Goal: Task Accomplishment & Management: Manage account settings

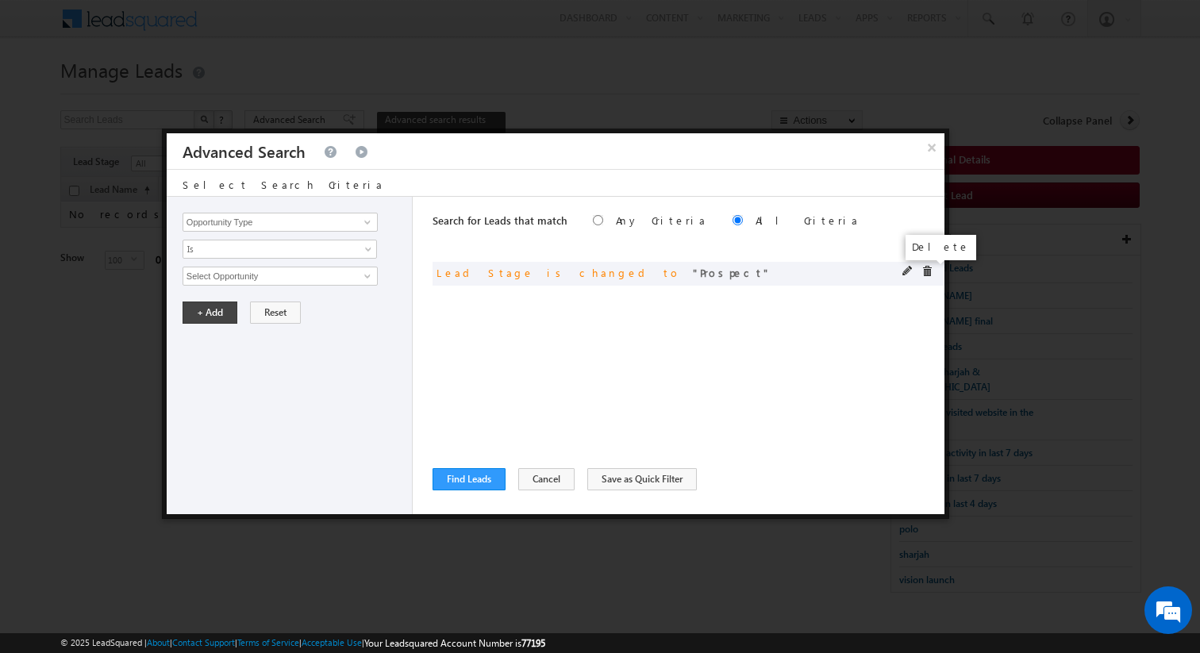
click at [928, 271] on span at bounding box center [926, 271] width 11 height 11
click at [319, 227] on input "Opportunity Type" at bounding box center [280, 222] width 195 height 19
type input "Lead Source"
click at [340, 277] on span "None Selected" at bounding box center [273, 275] width 180 height 17
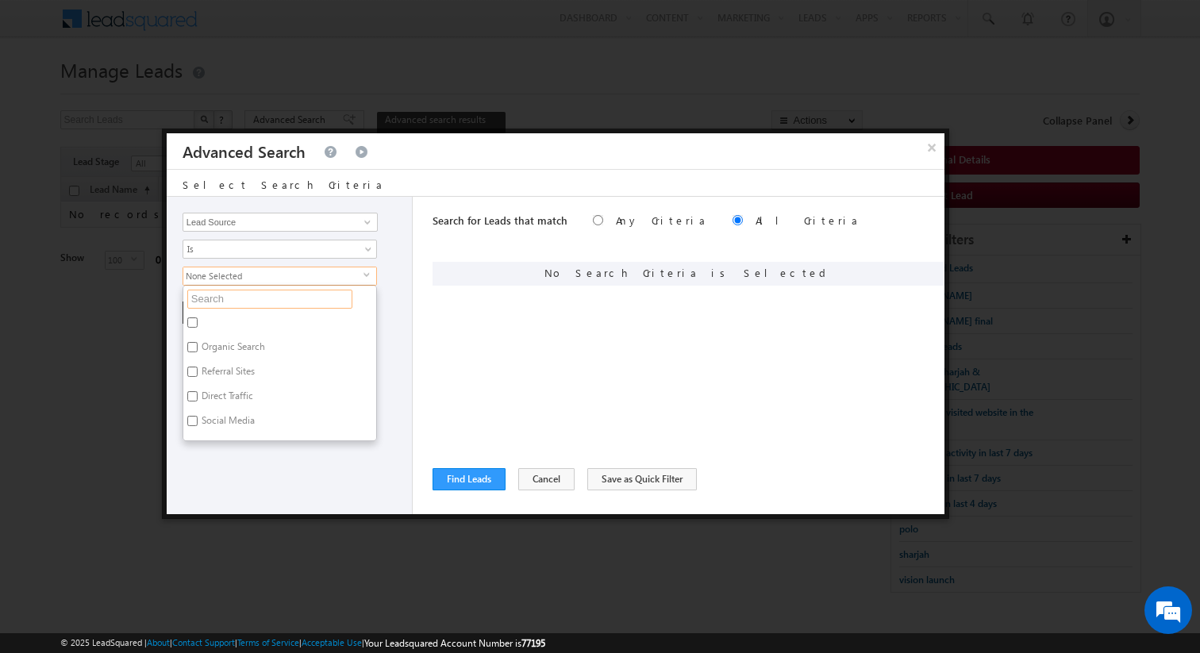
click at [280, 291] on input "text" at bounding box center [269, 299] width 165 height 19
type input "arjan"
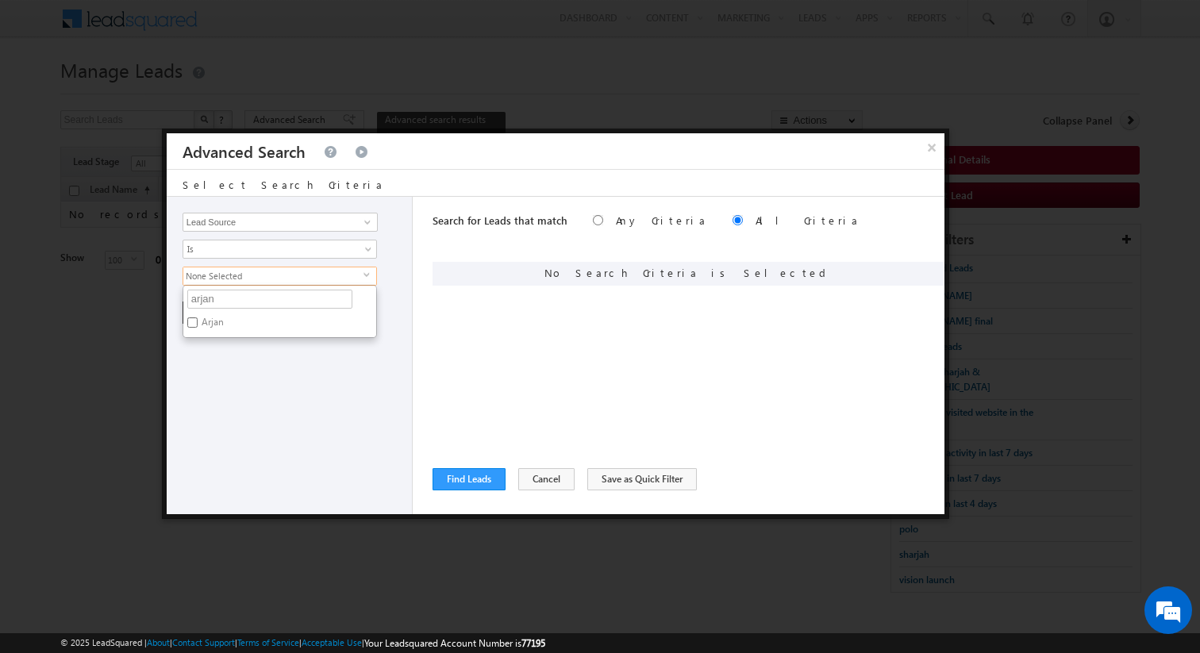
click at [212, 325] on label "Arjan" at bounding box center [211, 325] width 56 height 25
click at [198, 325] on input "Arjan" at bounding box center [192, 322] width 10 height 10
checkbox input "true"
click at [245, 364] on div "Opportunity Type Lead Activity Task Sales Group Prospect Id Address 1 Address 2…" at bounding box center [290, 355] width 246 height 317
click at [207, 311] on button "+ Add" at bounding box center [210, 313] width 55 height 22
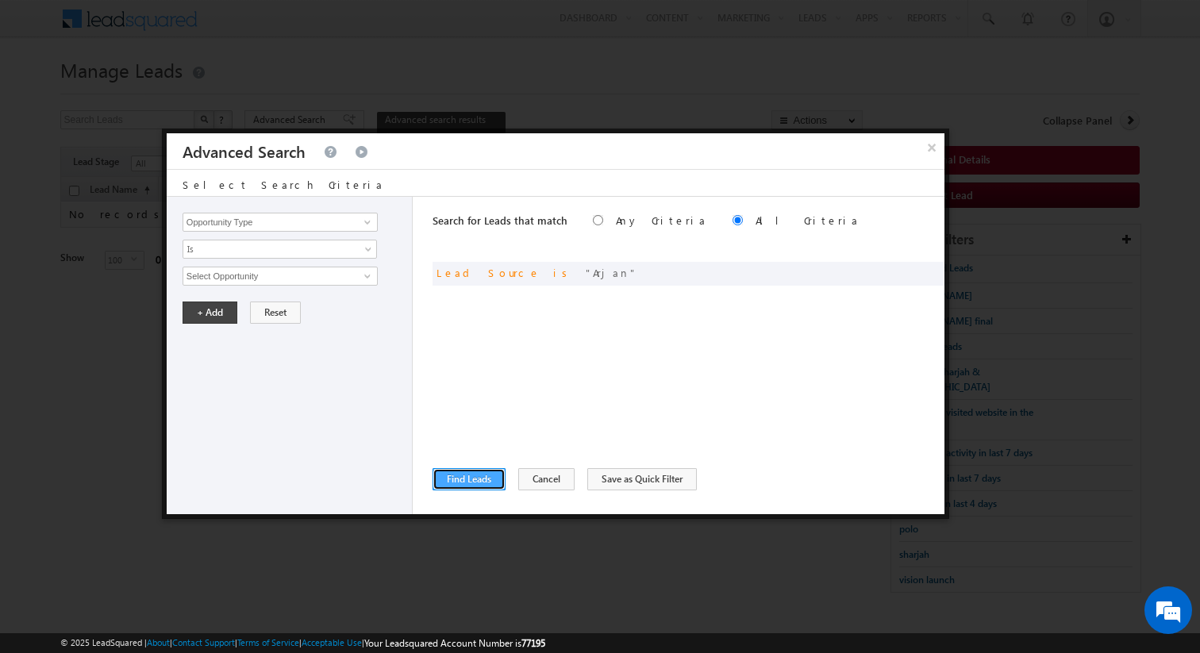
click at [468, 479] on button "Find Leads" at bounding box center [468, 479] width 73 height 22
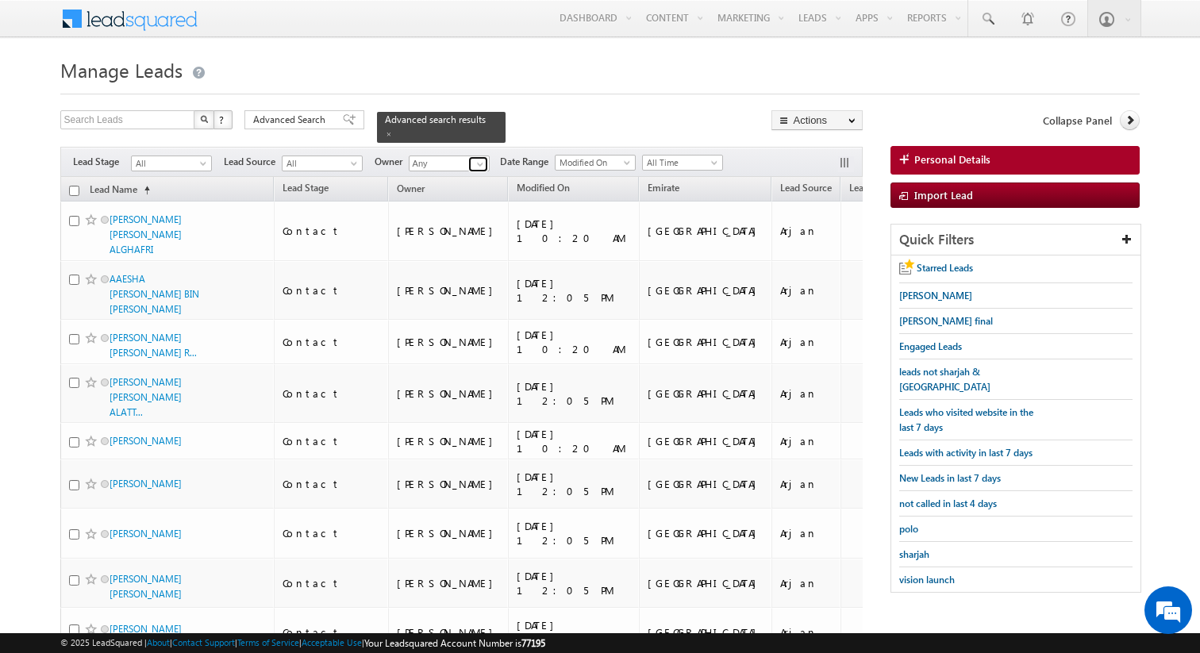
click at [478, 163] on span at bounding box center [480, 164] width 13 height 13
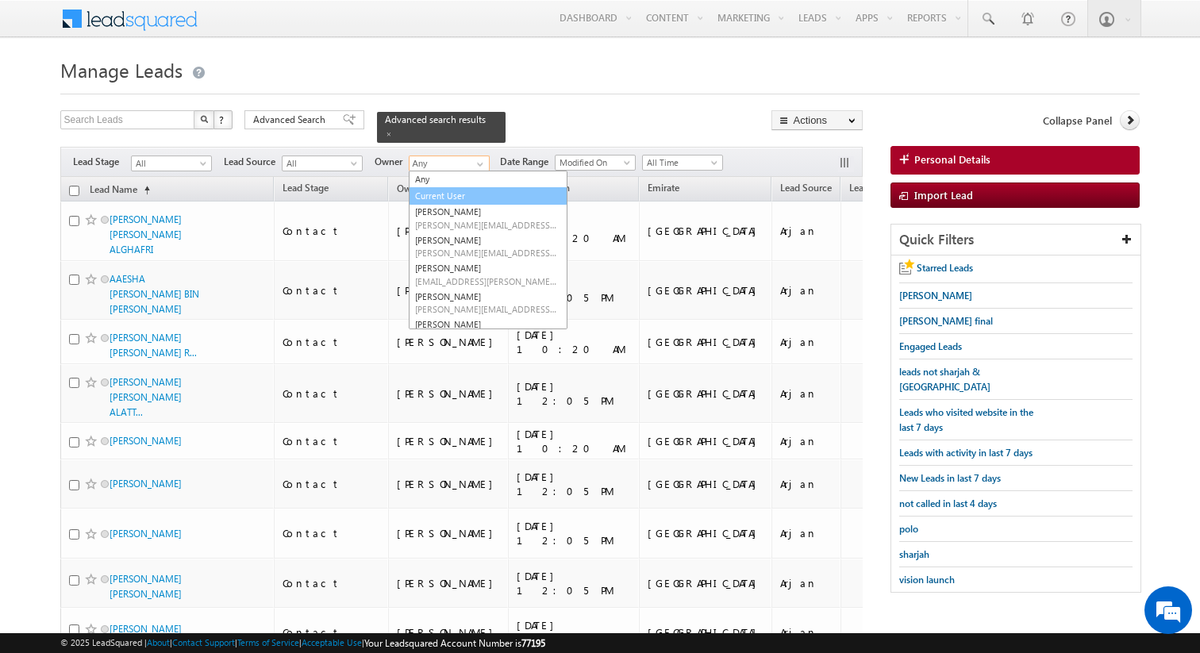
click at [454, 194] on link "Current User" at bounding box center [488, 196] width 159 height 18
type input "Current User"
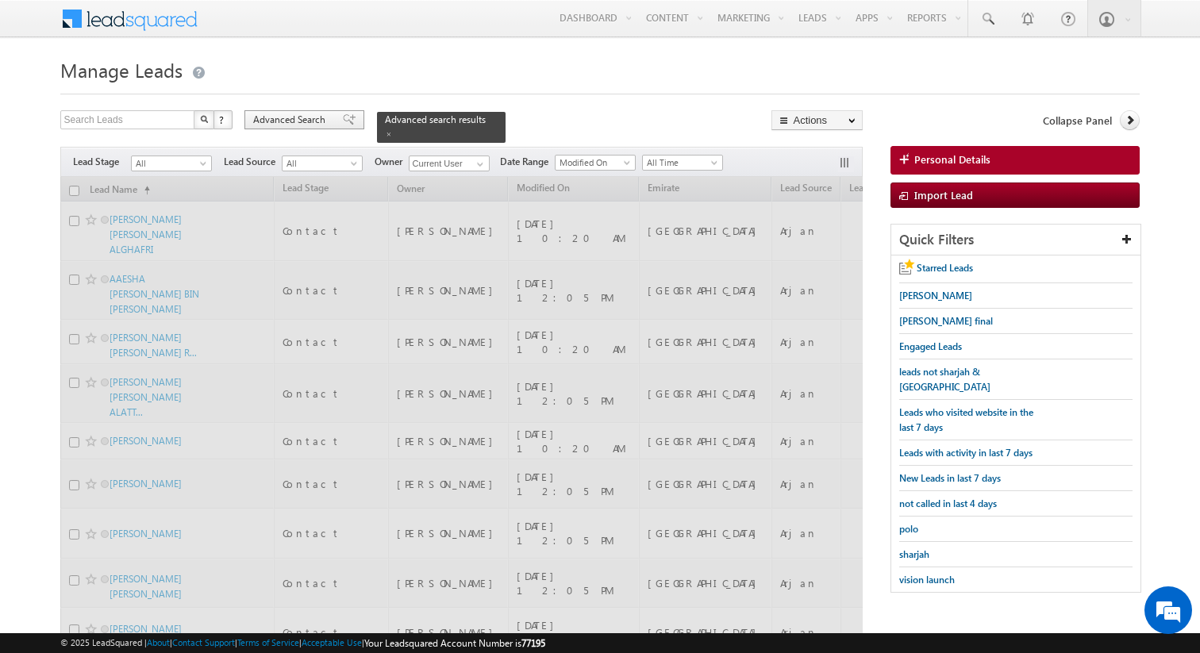
click at [305, 127] on span "Advanced Search" at bounding box center [291, 120] width 77 height 14
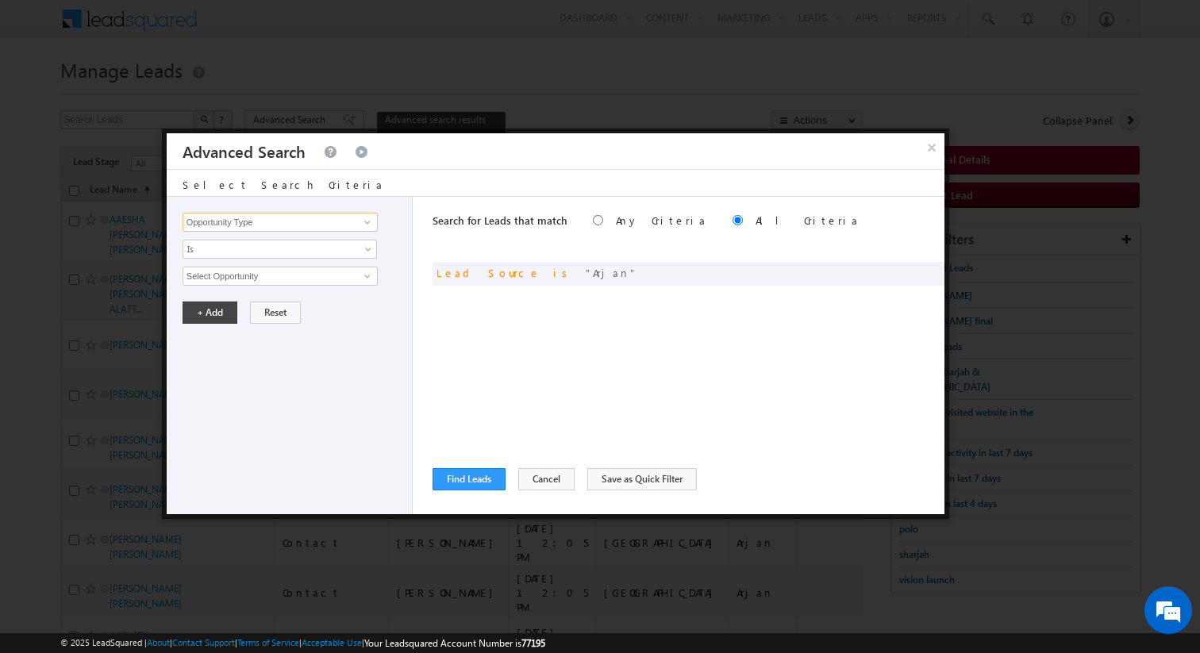
click at [312, 217] on input "Opportunity Type" at bounding box center [280, 222] width 195 height 19
type input "o"
type input "Lead Activity"
click at [279, 252] on span "Is" at bounding box center [269, 249] width 172 height 14
click at [229, 279] on link "Is Not" at bounding box center [280, 283] width 194 height 14
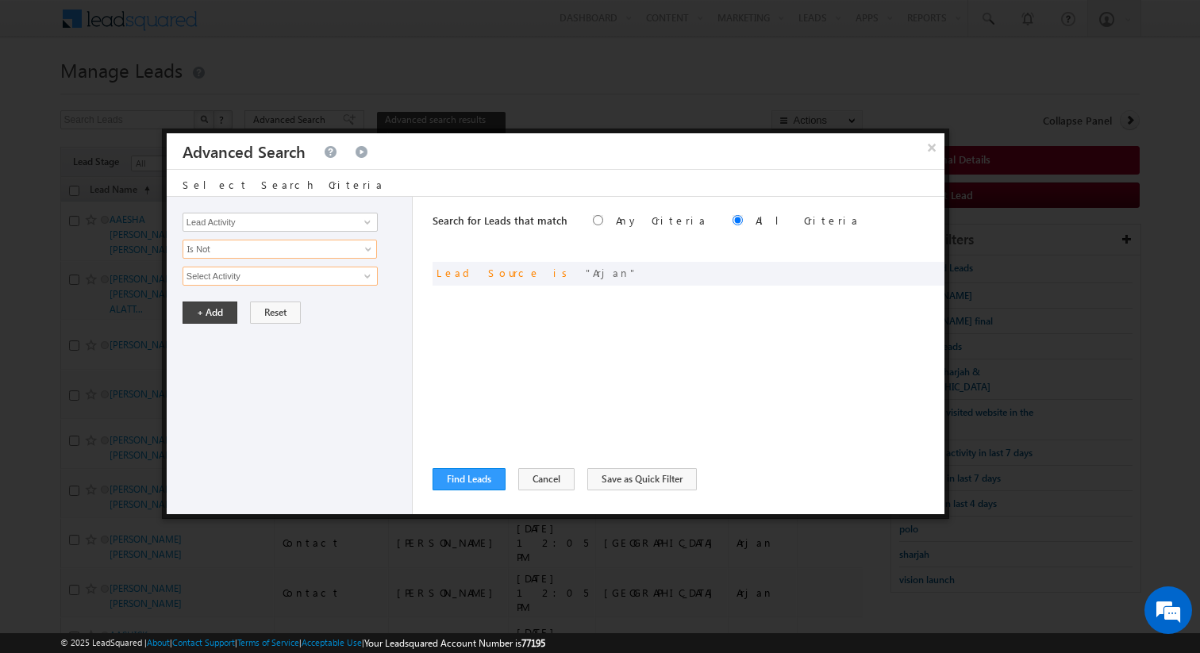
click at [229, 279] on input "Select Activity" at bounding box center [280, 276] width 195 height 19
type input "Outbound Phone Call Activity"
click at [201, 334] on button "+ Add" at bounding box center [210, 340] width 55 height 22
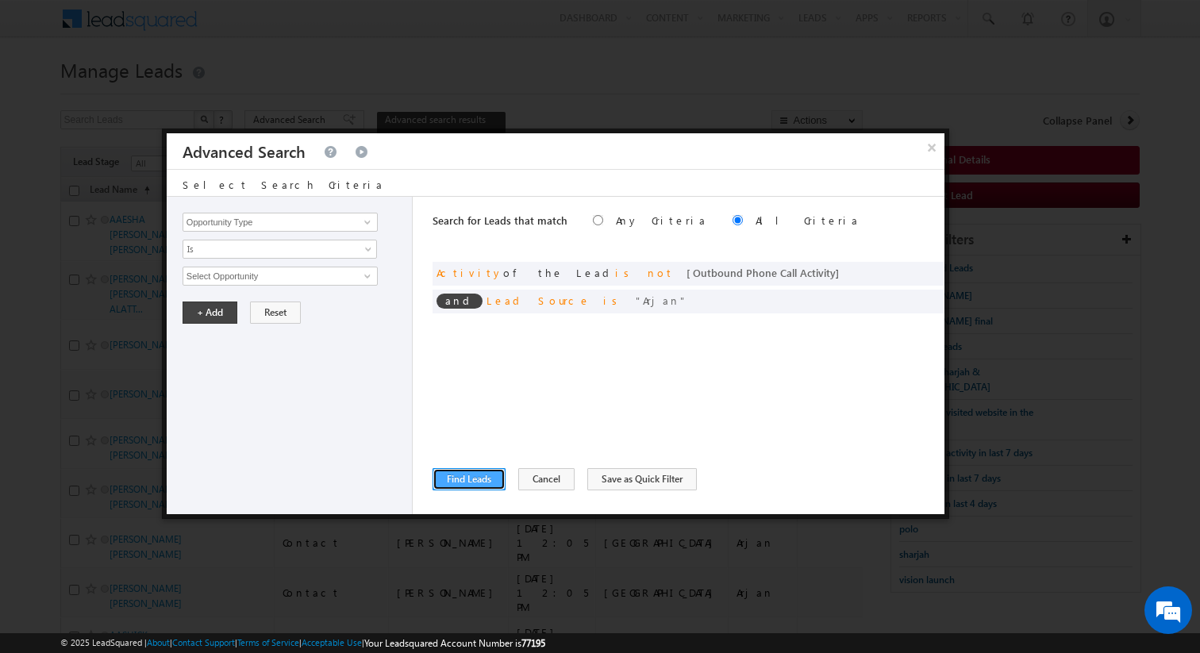
click at [462, 475] on button "Find Leads" at bounding box center [468, 479] width 73 height 22
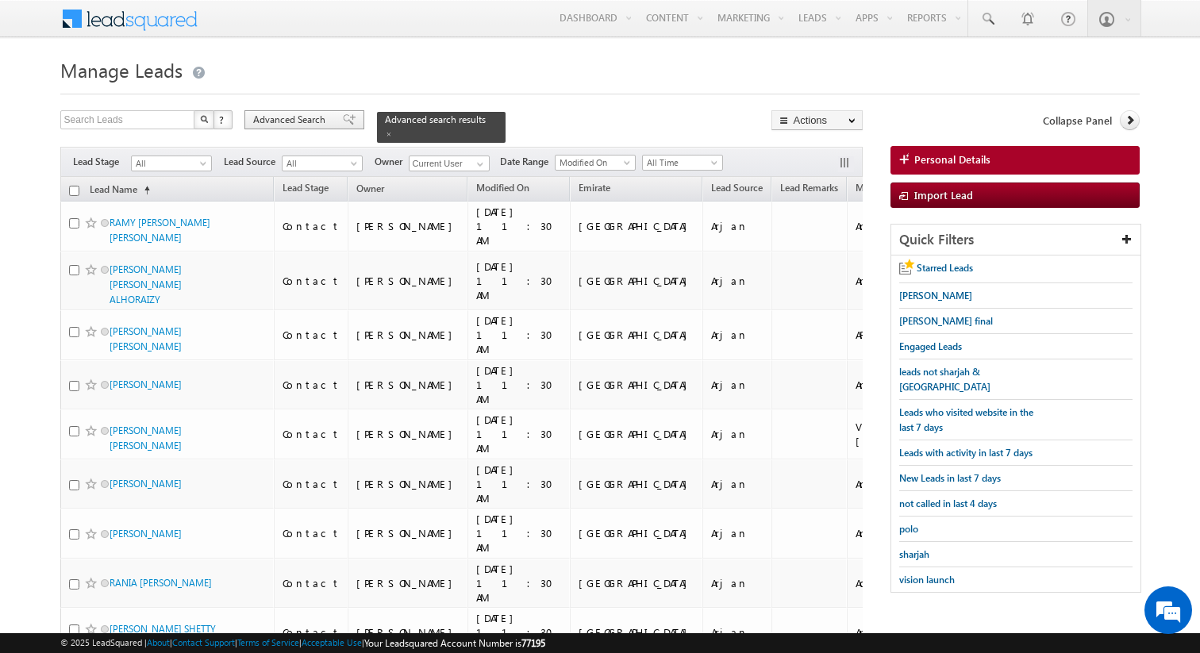
click at [275, 121] on span "Advanced Search" at bounding box center [291, 120] width 77 height 14
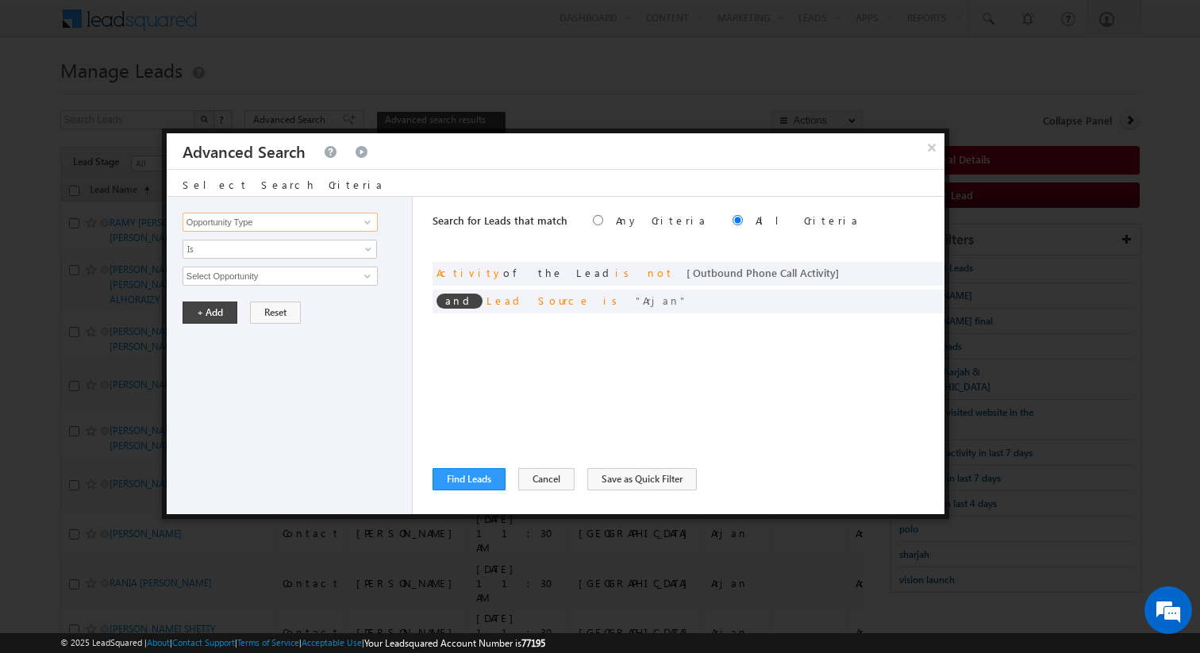
click at [330, 220] on input "Opportunity Type" at bounding box center [280, 222] width 195 height 19
type input "Nationality"
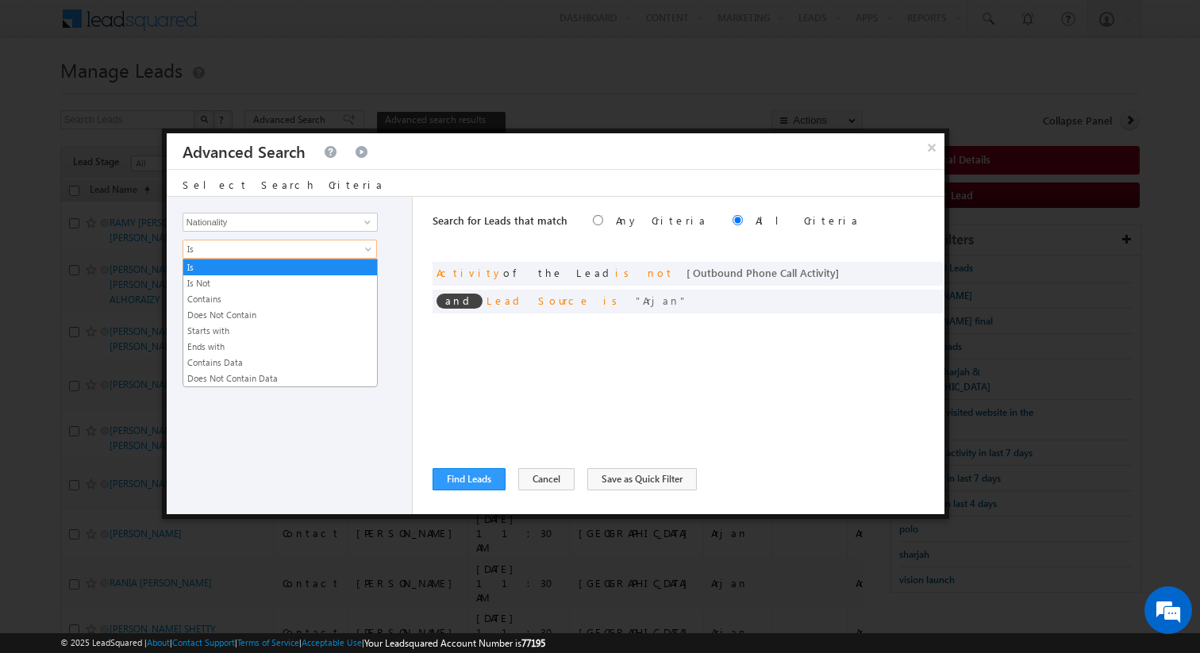
click at [306, 245] on span "Is" at bounding box center [269, 249] width 172 height 14
click at [238, 293] on link "Contains" at bounding box center [280, 299] width 194 height 14
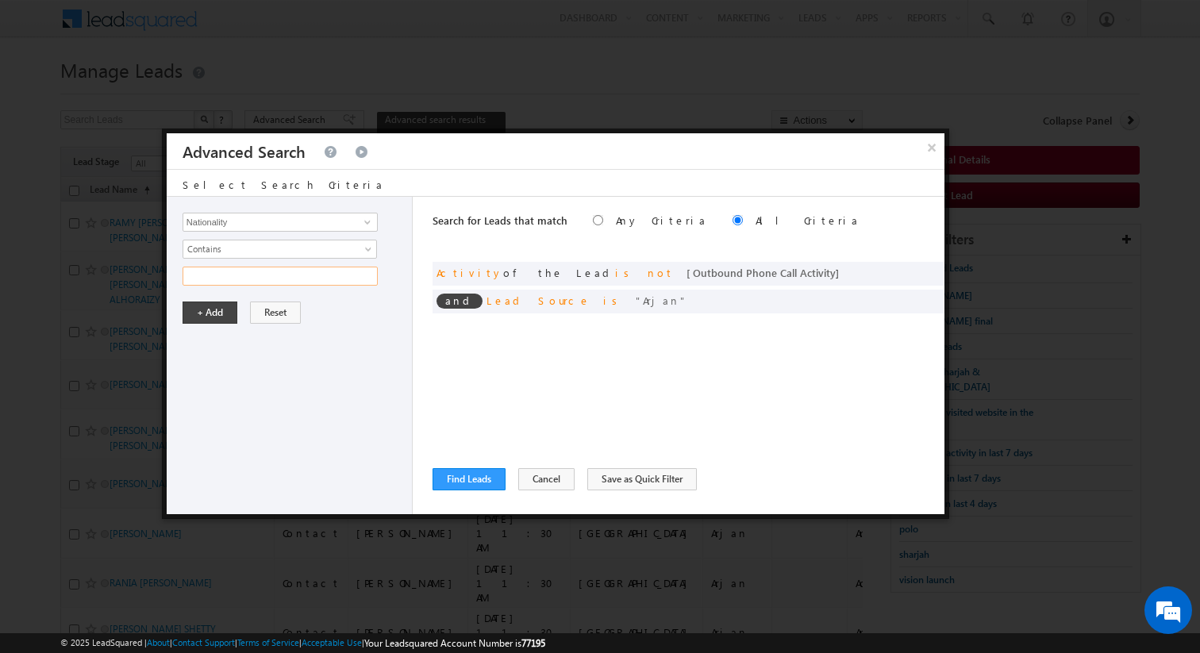
click at [232, 274] on input "text" at bounding box center [280, 276] width 195 height 19
type input "ind"
click at [207, 321] on button "+ Add" at bounding box center [210, 313] width 55 height 22
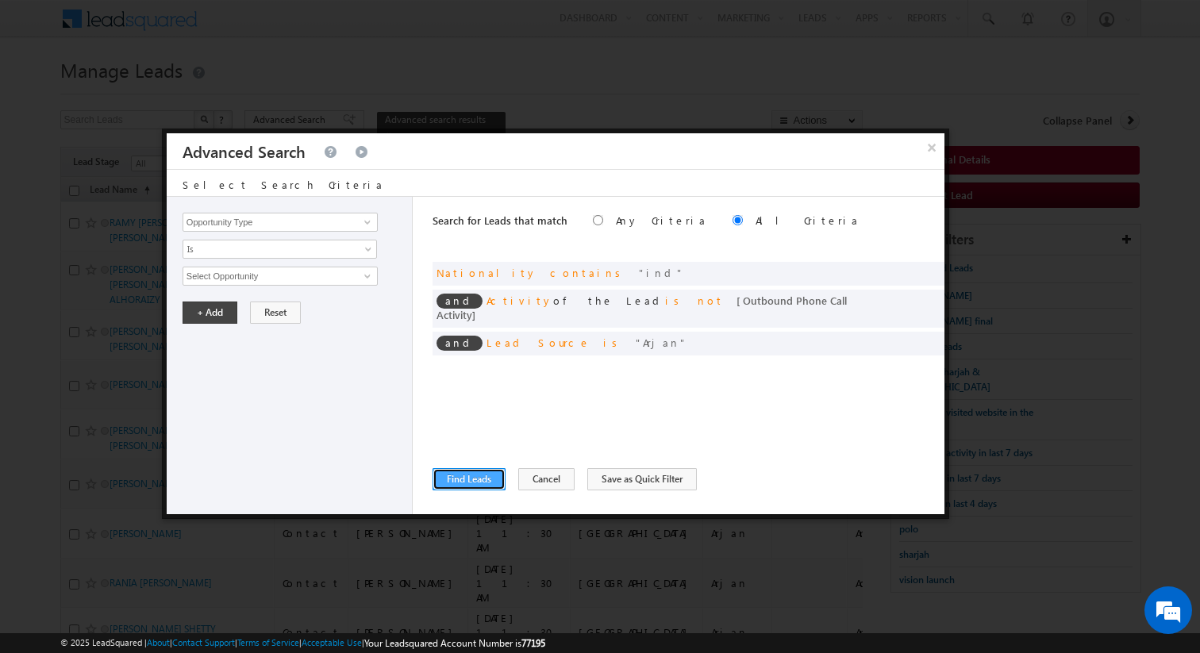
click at [470, 482] on button "Find Leads" at bounding box center [468, 479] width 73 height 22
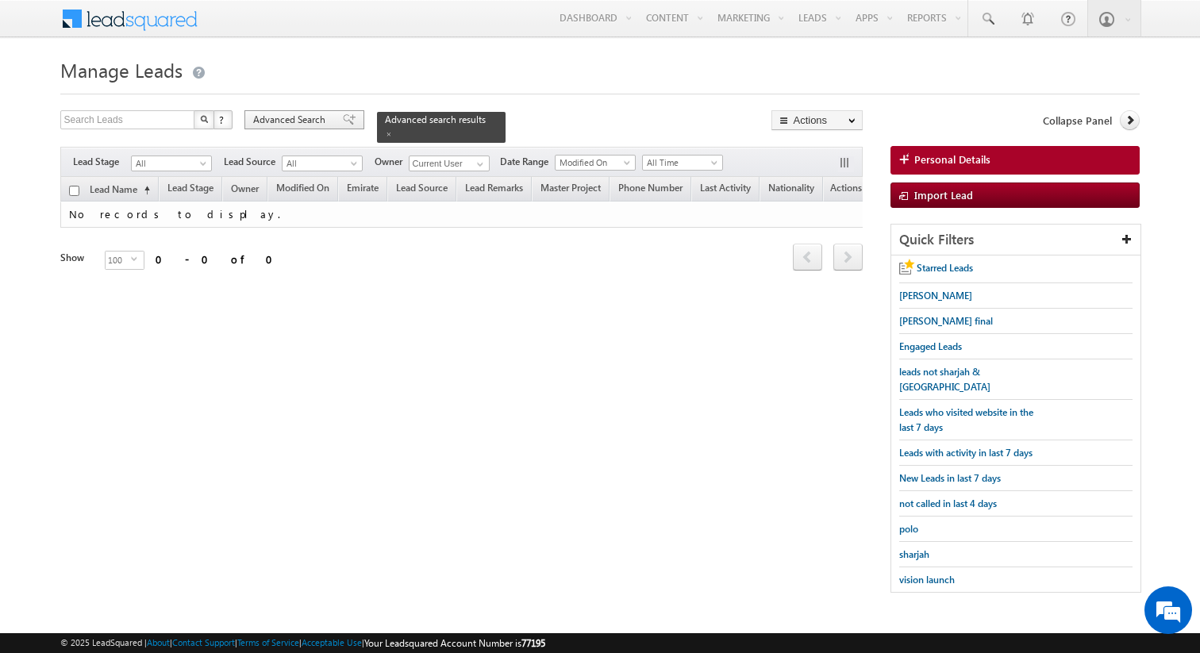
click at [309, 118] on span "Advanced Search" at bounding box center [291, 120] width 77 height 14
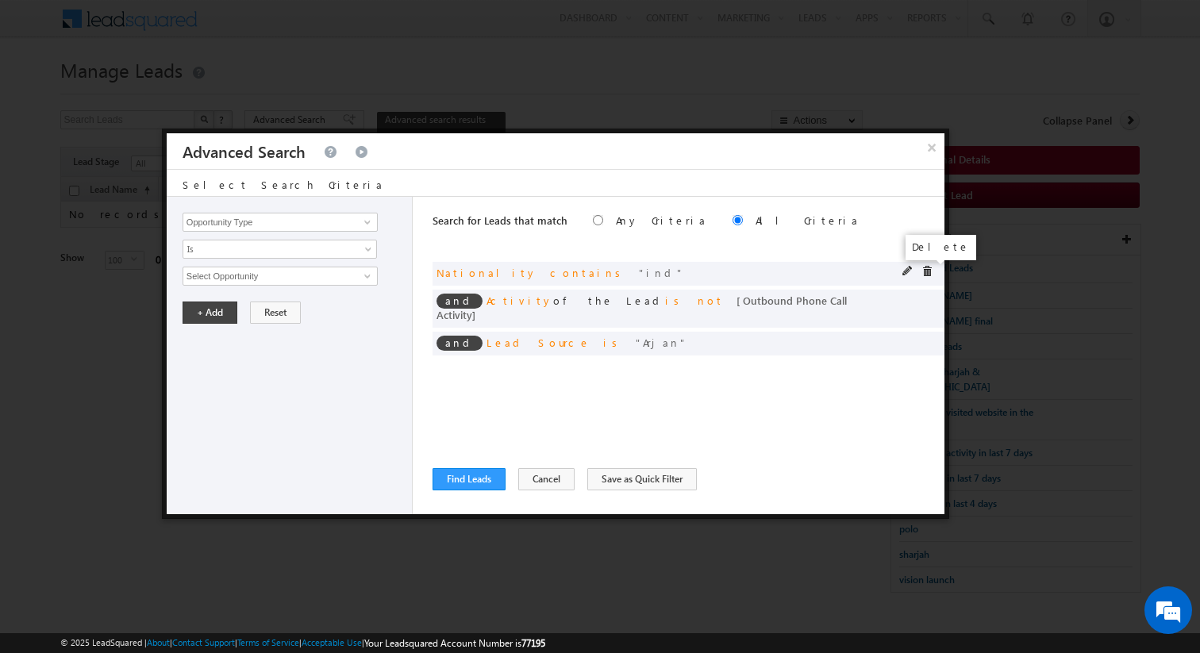
click at [926, 269] on span at bounding box center [926, 271] width 11 height 11
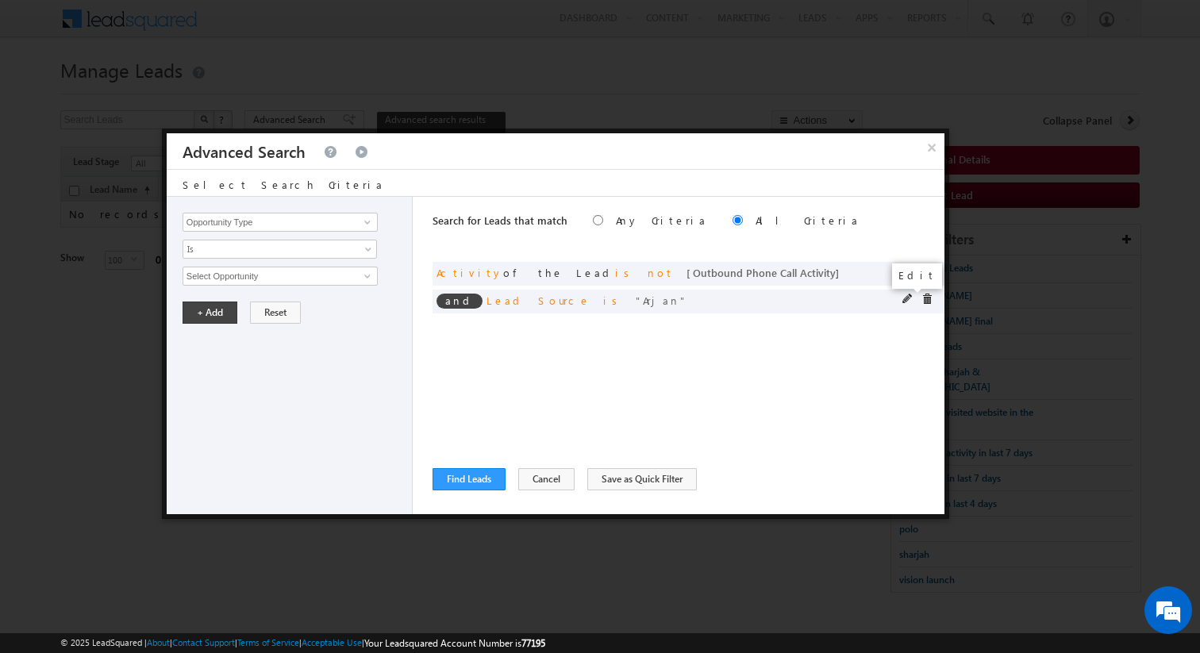
click at [905, 299] on span at bounding box center [907, 299] width 11 height 11
click at [221, 276] on span "Arjan" at bounding box center [273, 275] width 180 height 17
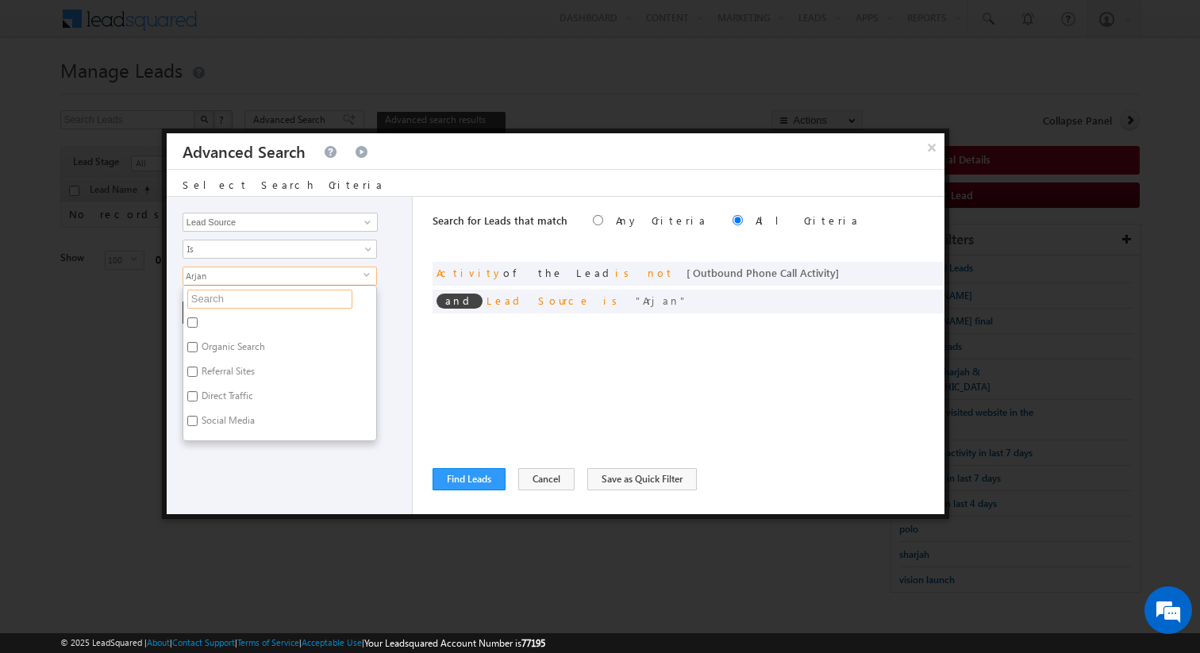
click at [217, 294] on input "text" at bounding box center [269, 299] width 165 height 19
type input "sc"
type input "scl"
click at [212, 324] on label "Dubai-Scl" at bounding box center [220, 325] width 75 height 25
click at [198, 324] on input "Dubai-Scl" at bounding box center [192, 322] width 10 height 10
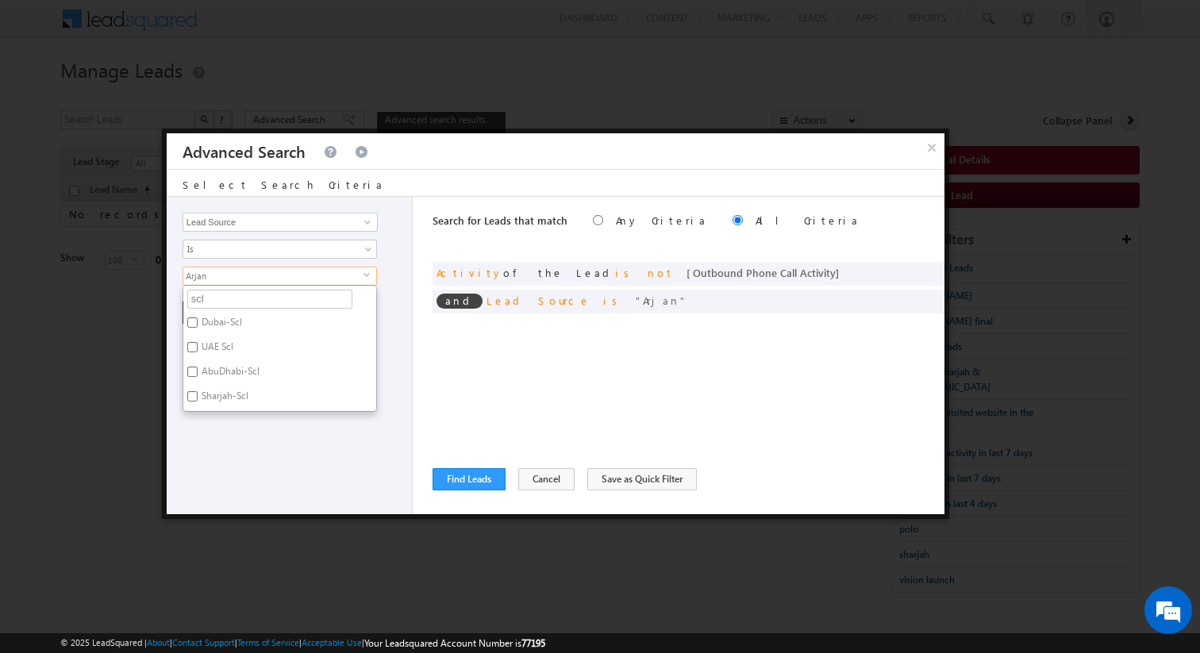
checkbox input "true"
click at [234, 306] on input "scl" at bounding box center [269, 299] width 165 height 19
type input "furj"
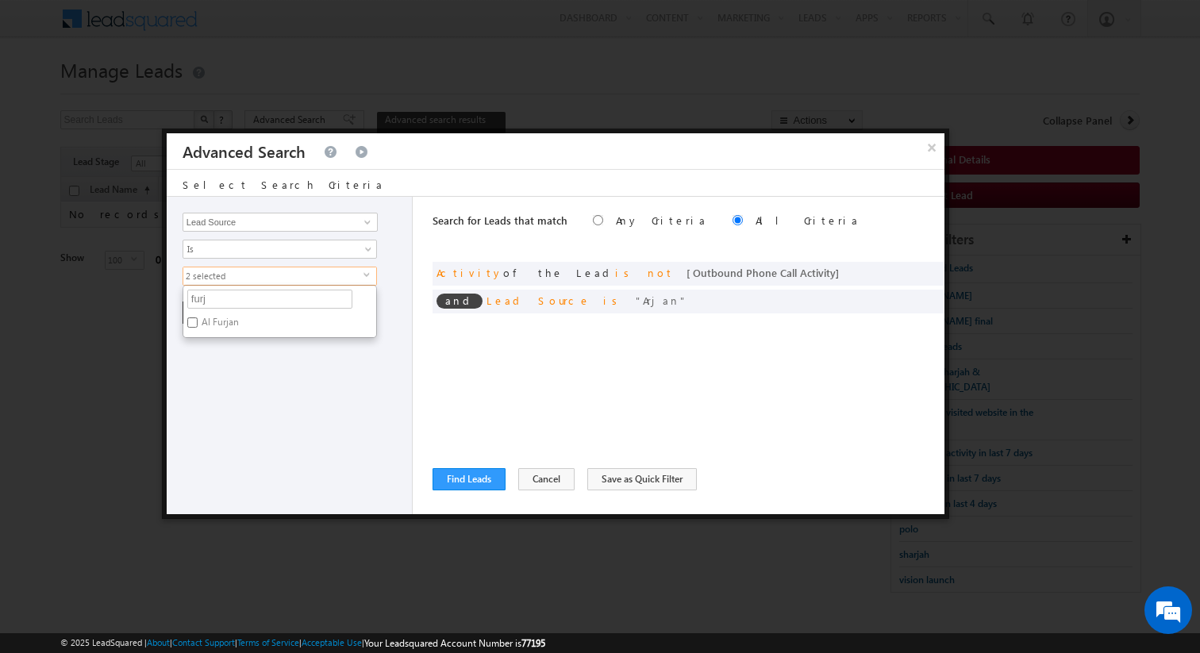
click at [234, 323] on label "Al Furjan" at bounding box center [218, 325] width 71 height 25
click at [198, 323] on input "Al Furjan" at bounding box center [192, 322] width 10 height 10
checkbox input "true"
click at [269, 367] on div "Opportunity Type Lead Activity Task Sales Group Prospect Id Address 1 Address 2…" at bounding box center [290, 355] width 246 height 317
click at [213, 318] on button "+ Add" at bounding box center [210, 313] width 55 height 22
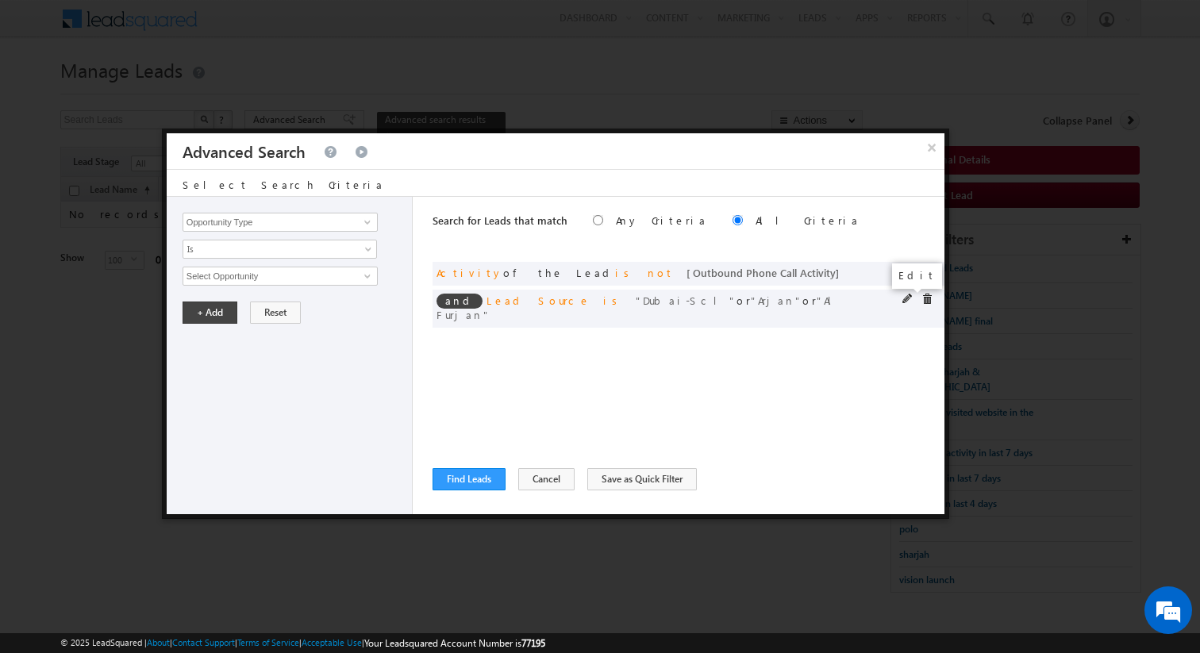
click at [906, 296] on span at bounding box center [907, 299] width 11 height 11
click at [239, 272] on span "3 selected" at bounding box center [273, 275] width 180 height 17
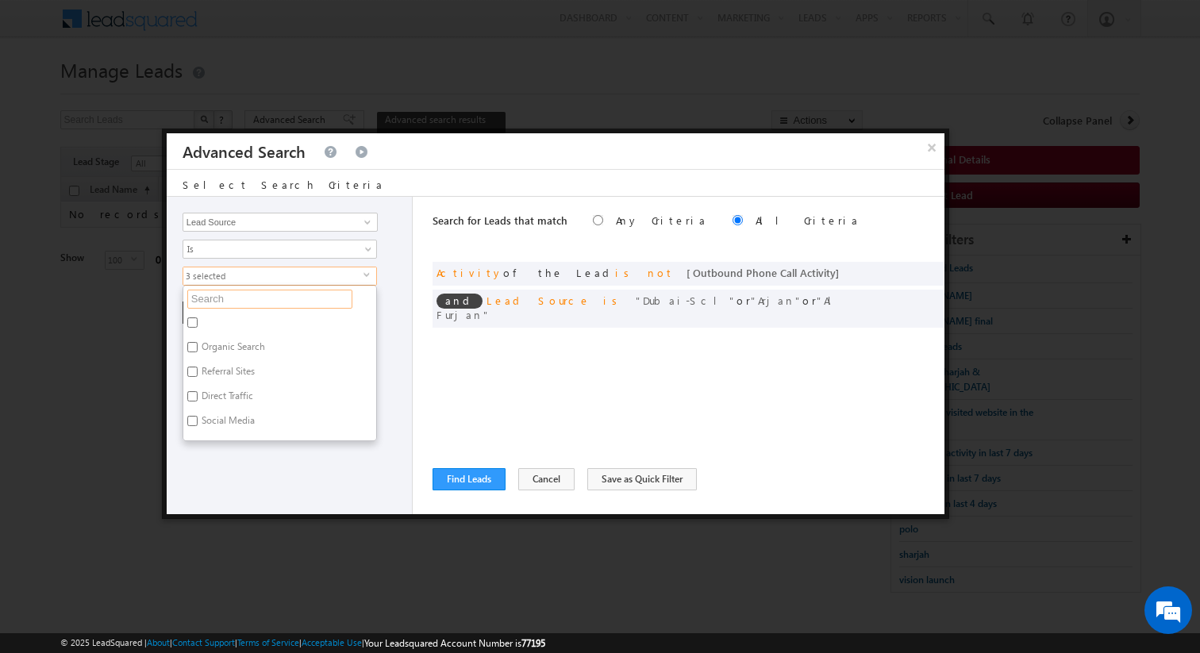
click at [240, 295] on input "text" at bounding box center [269, 299] width 165 height 19
type input "dl"
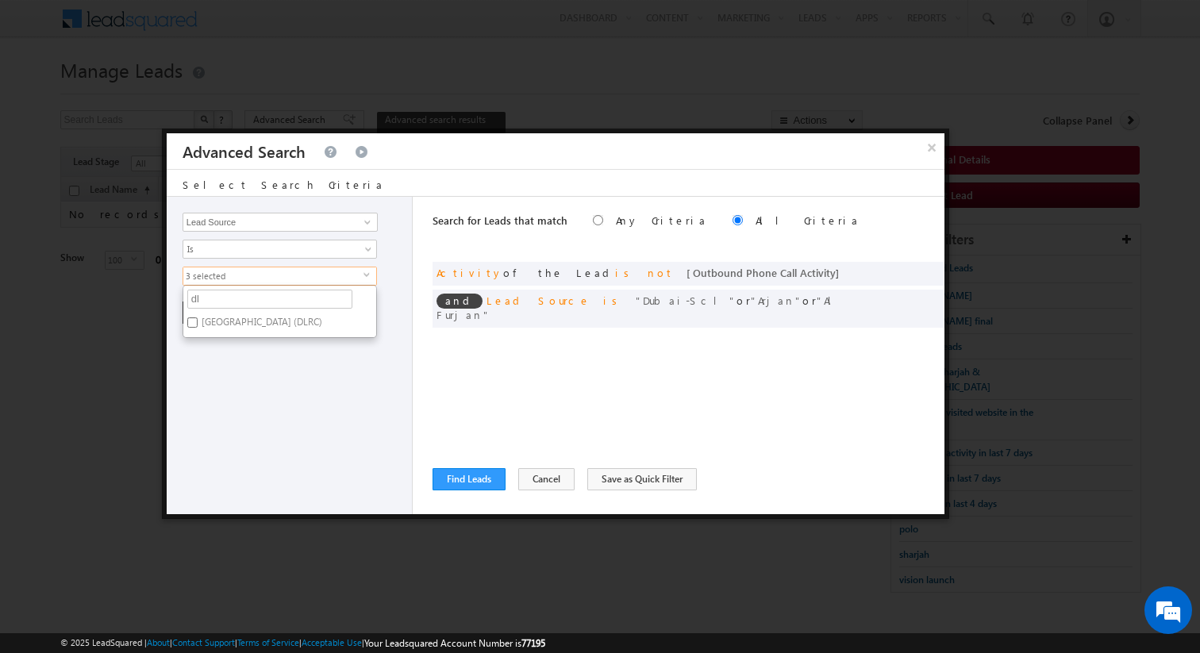
click at [232, 328] on label "Dubai Land residence Complex (DLRC)" at bounding box center [260, 325] width 155 height 25
click at [198, 328] on input "Dubai Land residence Complex (DLRC)" at bounding box center [192, 322] width 10 height 10
checkbox input "true"
click at [264, 359] on div "Opportunity Type Lead Activity Task Sales Group Prospect Id Address 1 Address 2…" at bounding box center [290, 355] width 246 height 317
click at [214, 316] on button "+ Add" at bounding box center [210, 313] width 55 height 22
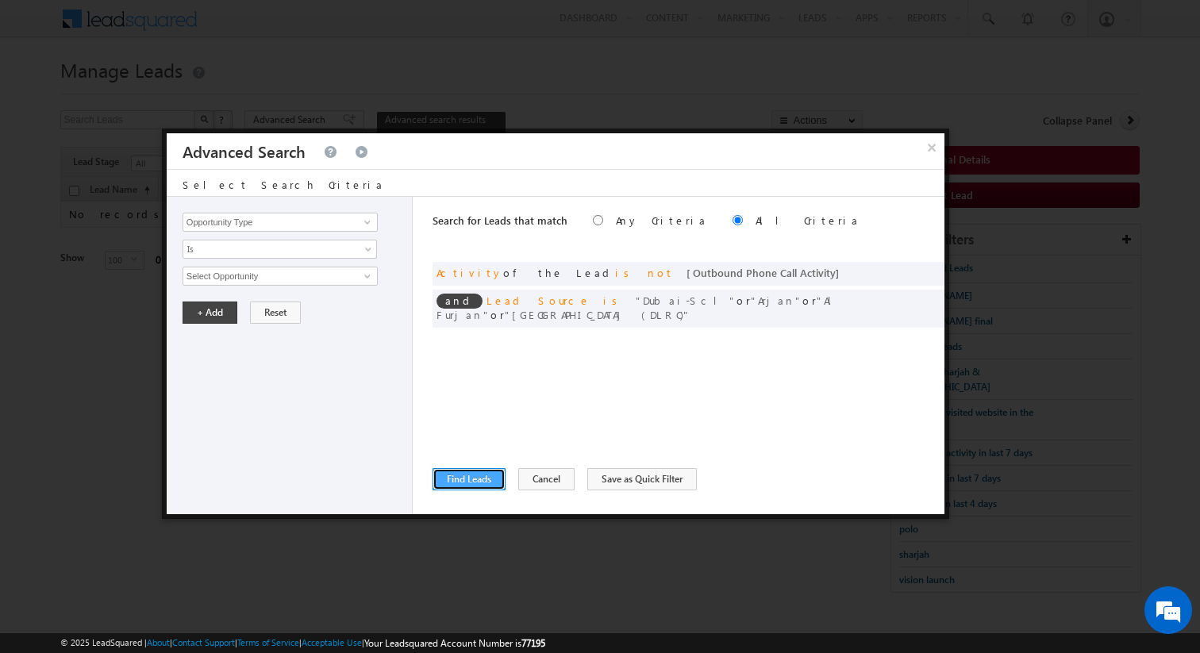
click at [474, 478] on button "Find Leads" at bounding box center [468, 479] width 73 height 22
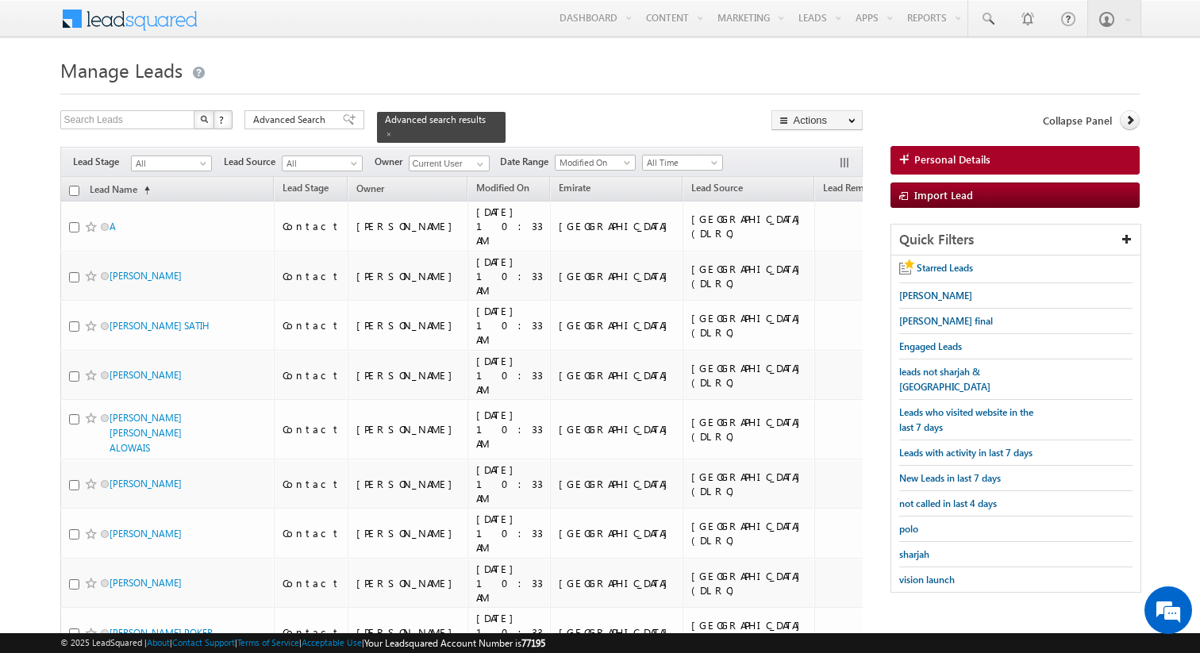
click at [212, 156] on div "Filters Lead Stage All Contact Prospect Qualified Meeting Sale Done Not Interes…" at bounding box center [461, 162] width 803 height 30
click at [163, 191] on link "Contact" at bounding box center [172, 195] width 80 height 14
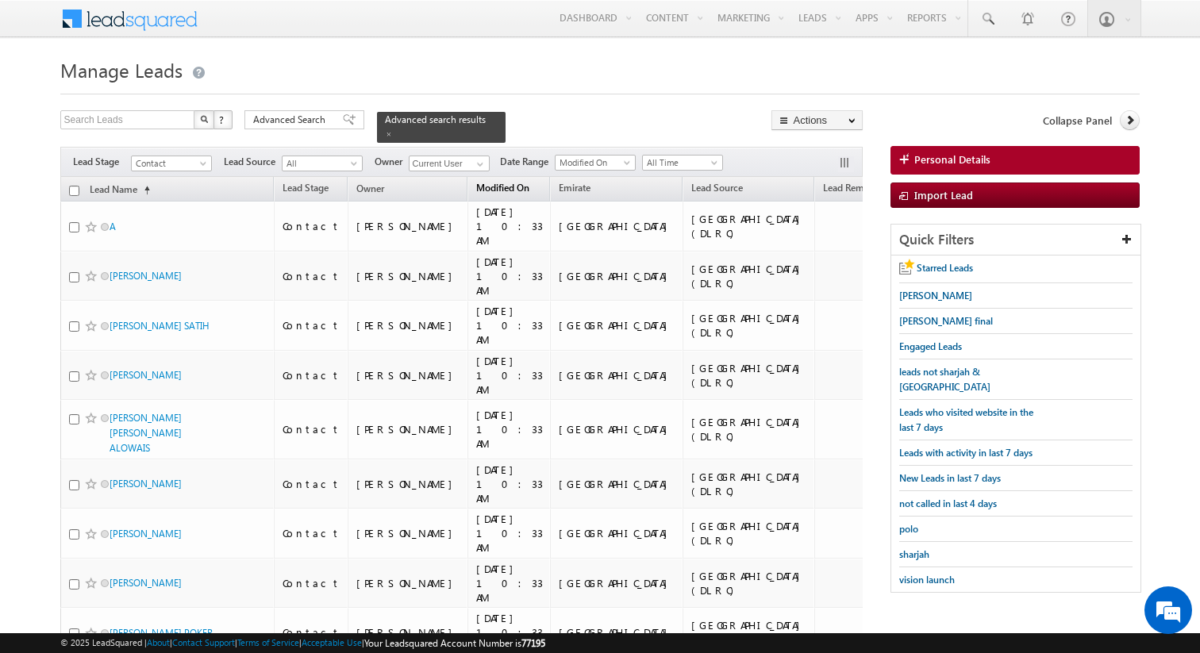
click at [476, 190] on span "Modified On" at bounding box center [502, 188] width 53 height 12
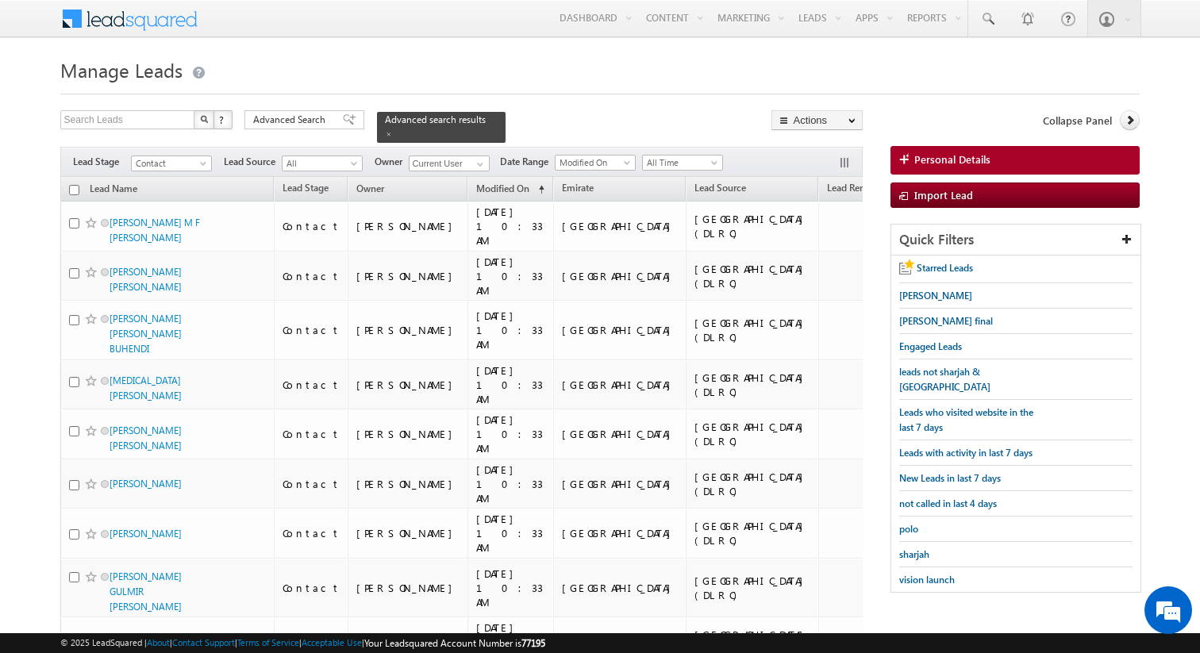
click at [980, 186] on span "Phone Number" at bounding box center [1012, 188] width 64 height 12
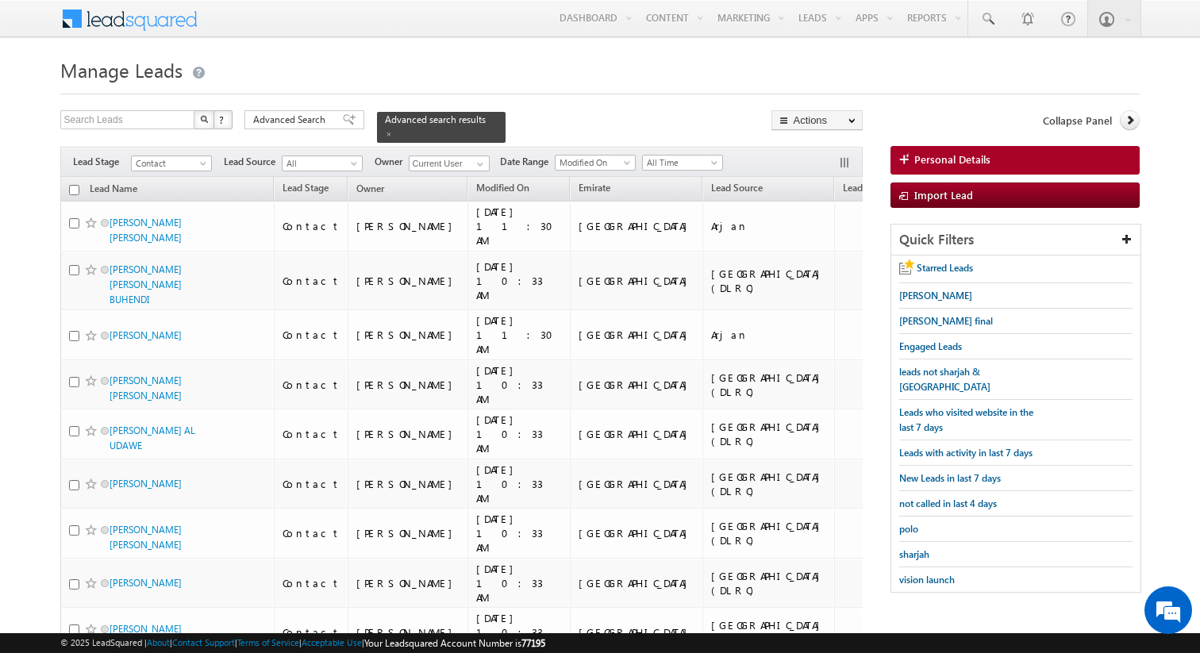
click at [75, 192] on input "checkbox" at bounding box center [74, 190] width 10 height 10
checkbox input "true"
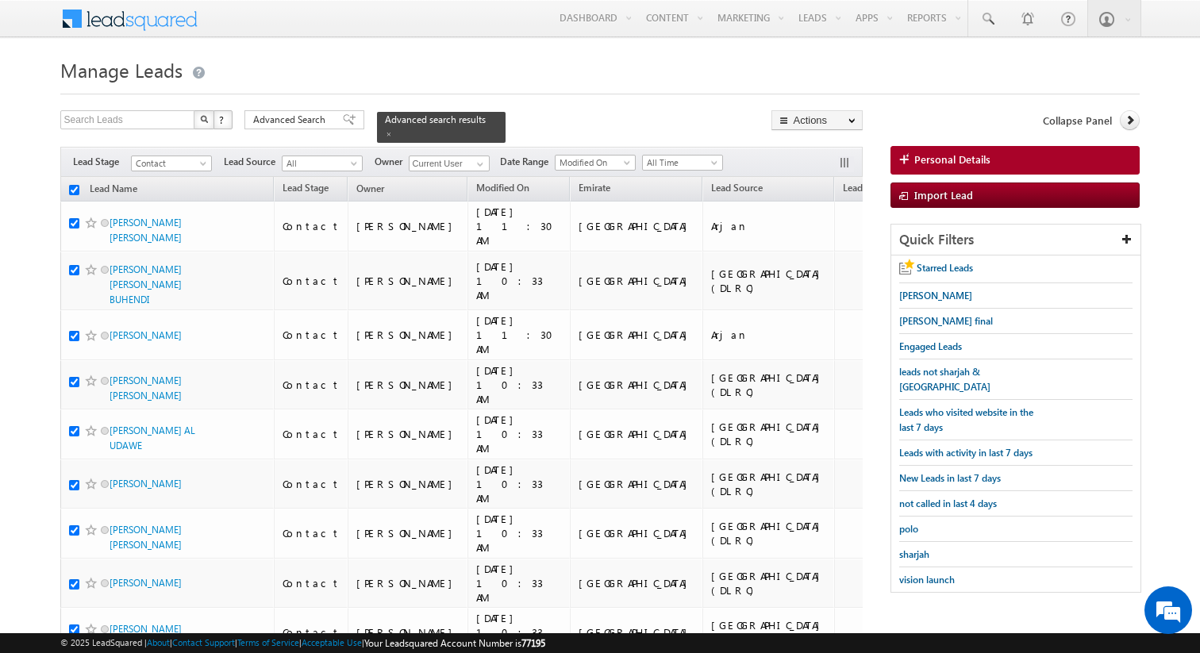
checkbox input "true"
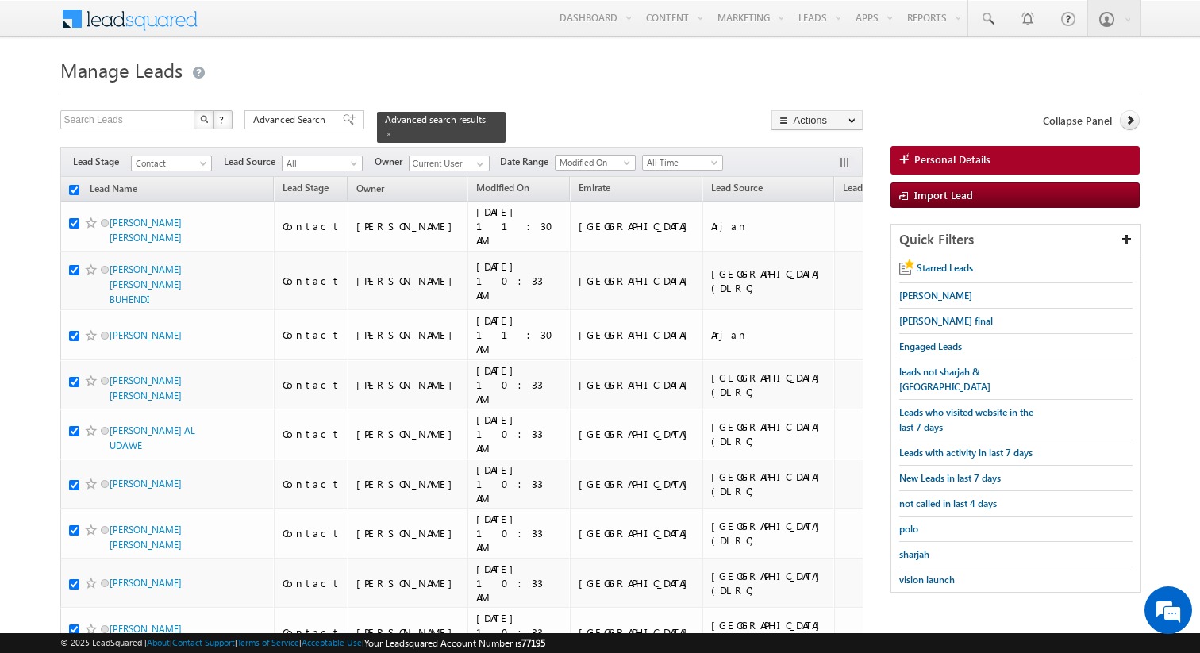
checkbox input "true"
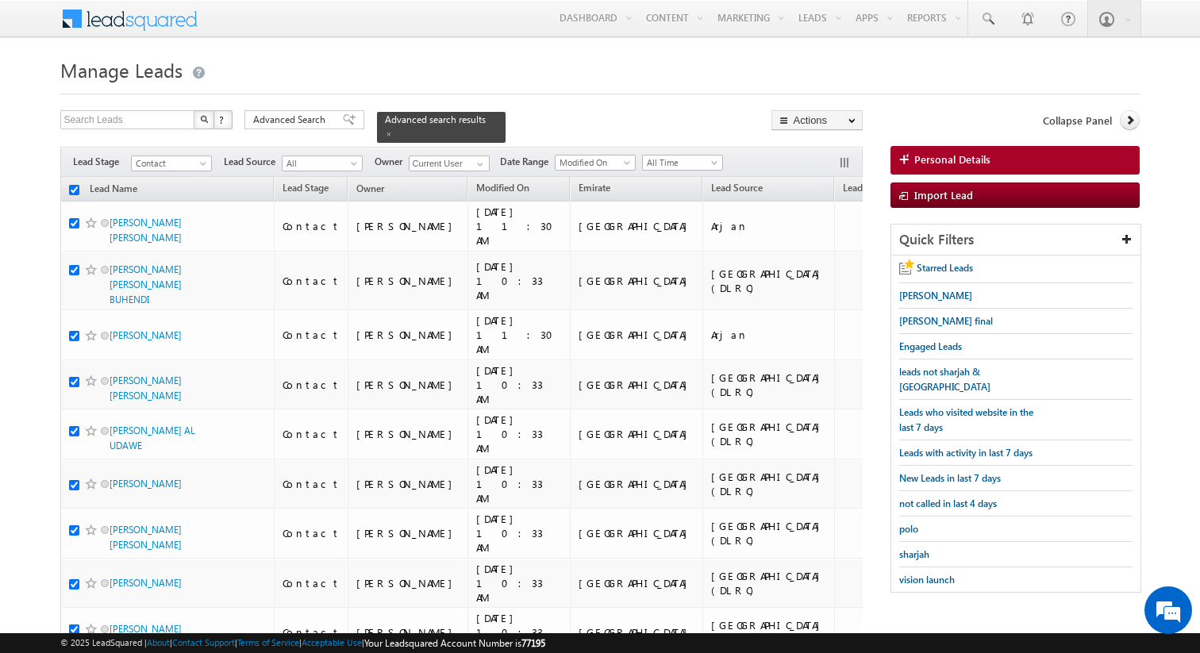
checkbox input "true"
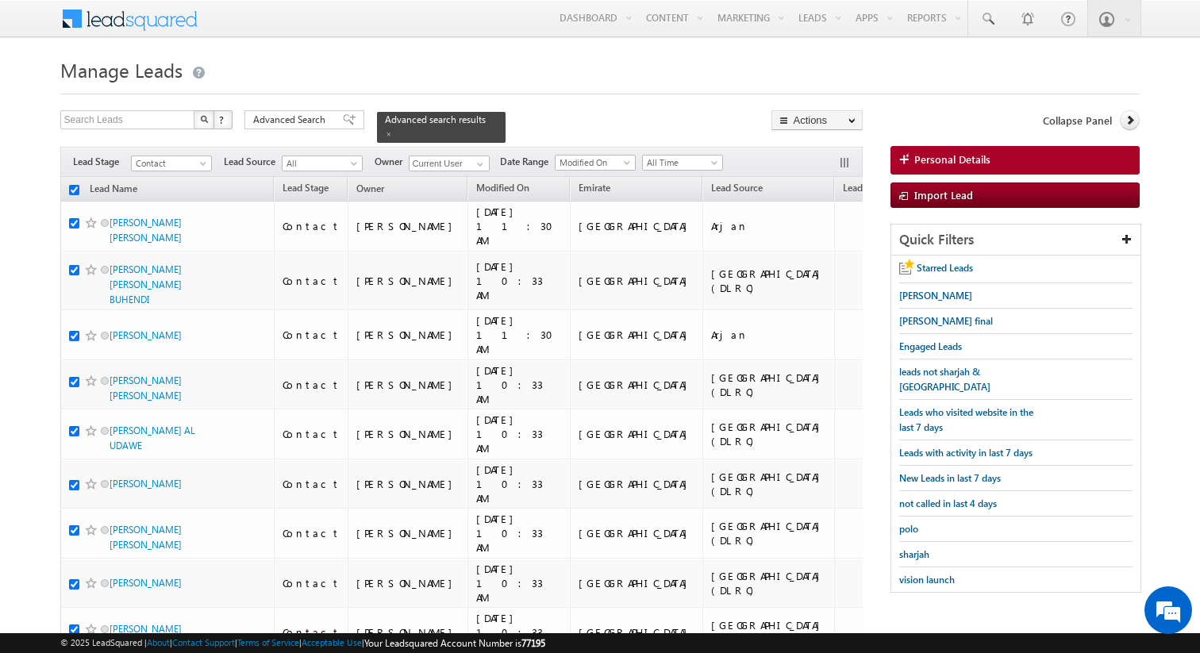
checkbox input "true"
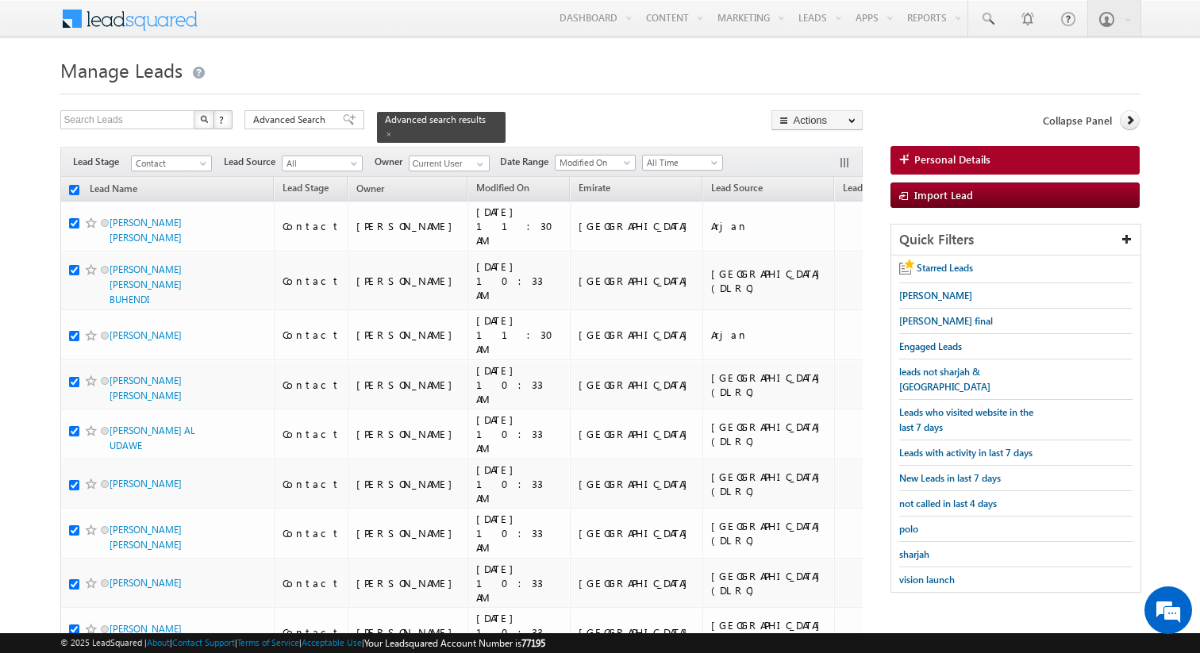
checkbox input "true"
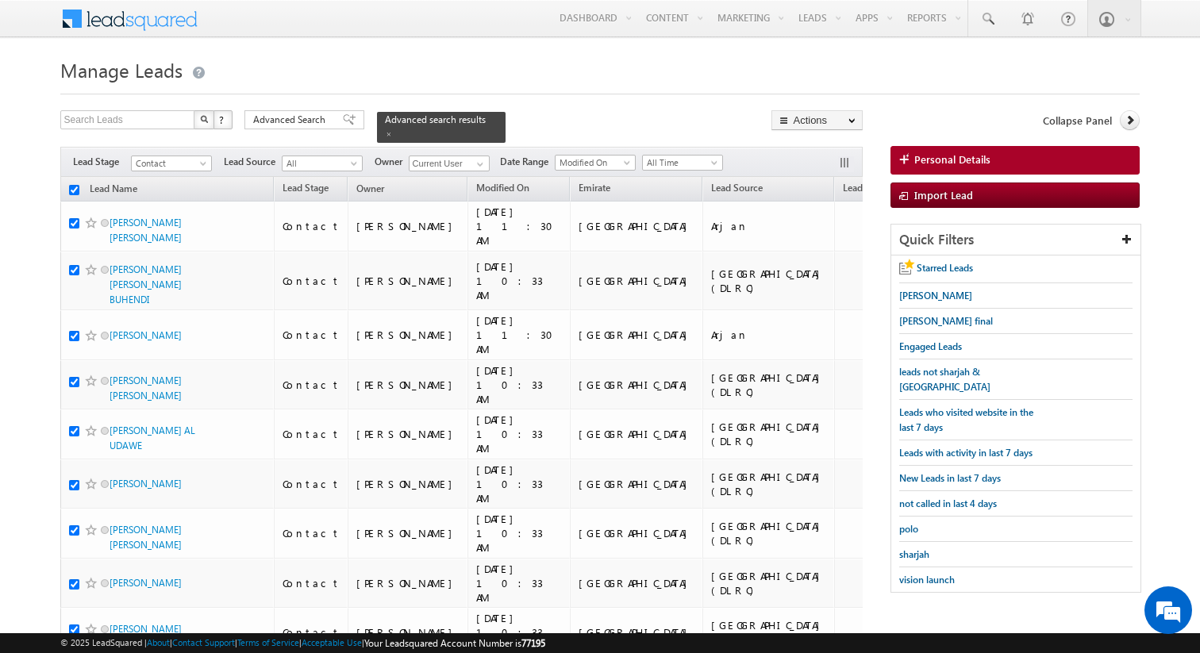
checkbox input "true"
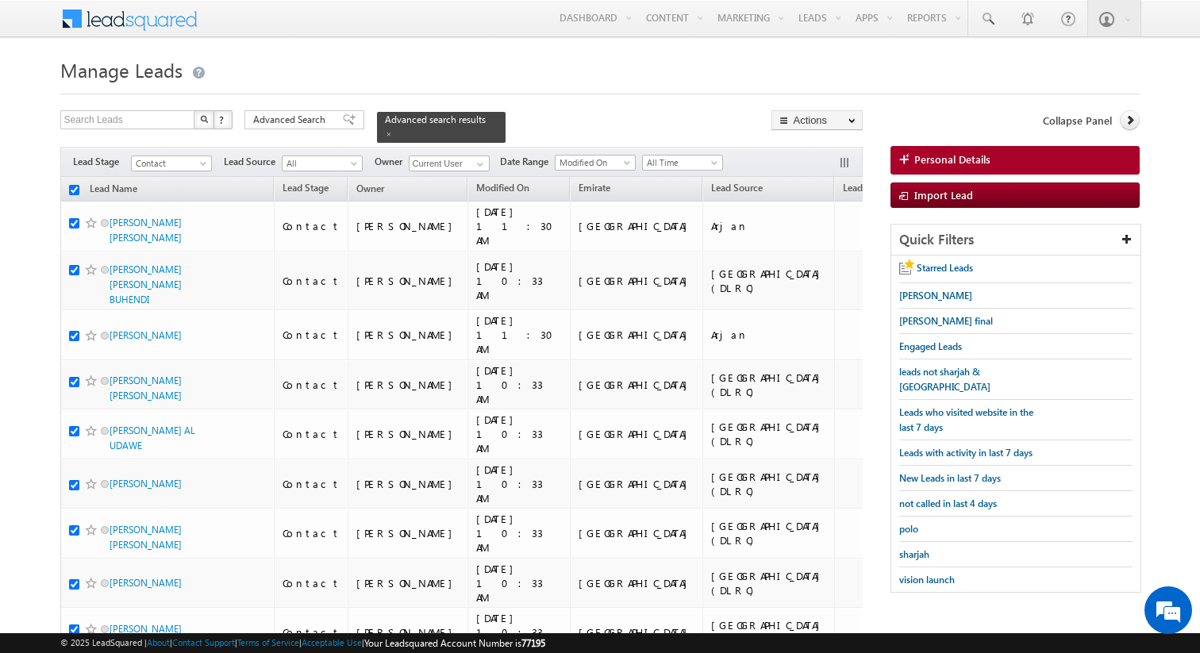
checkbox input "true"
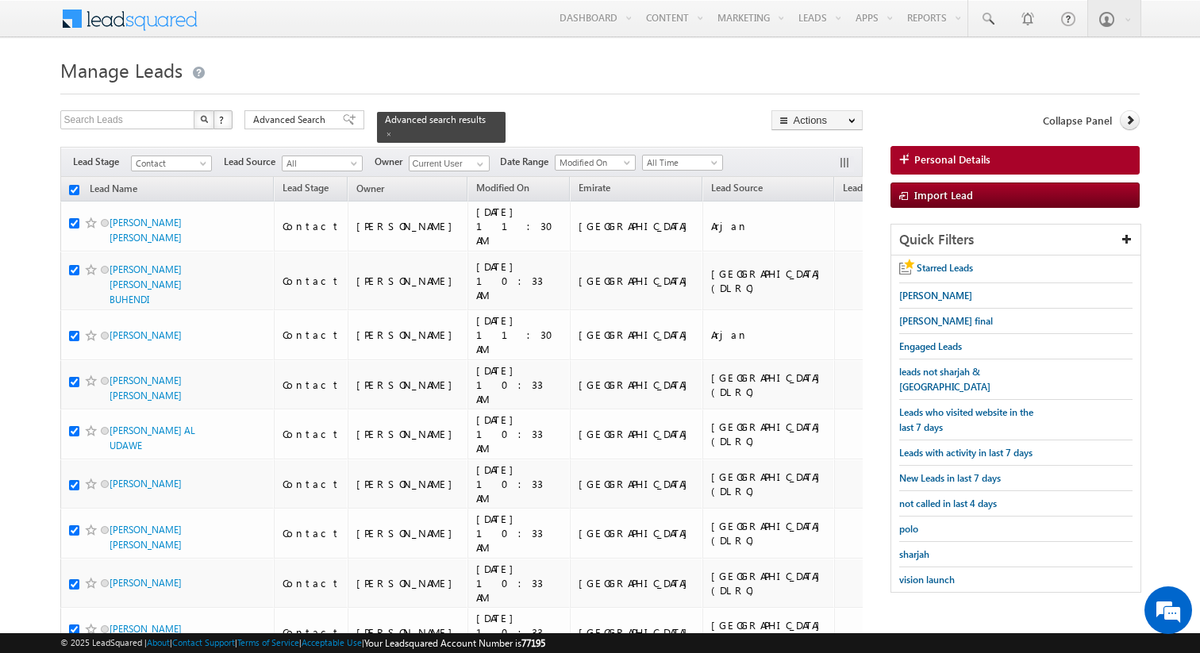
checkbox input "true"
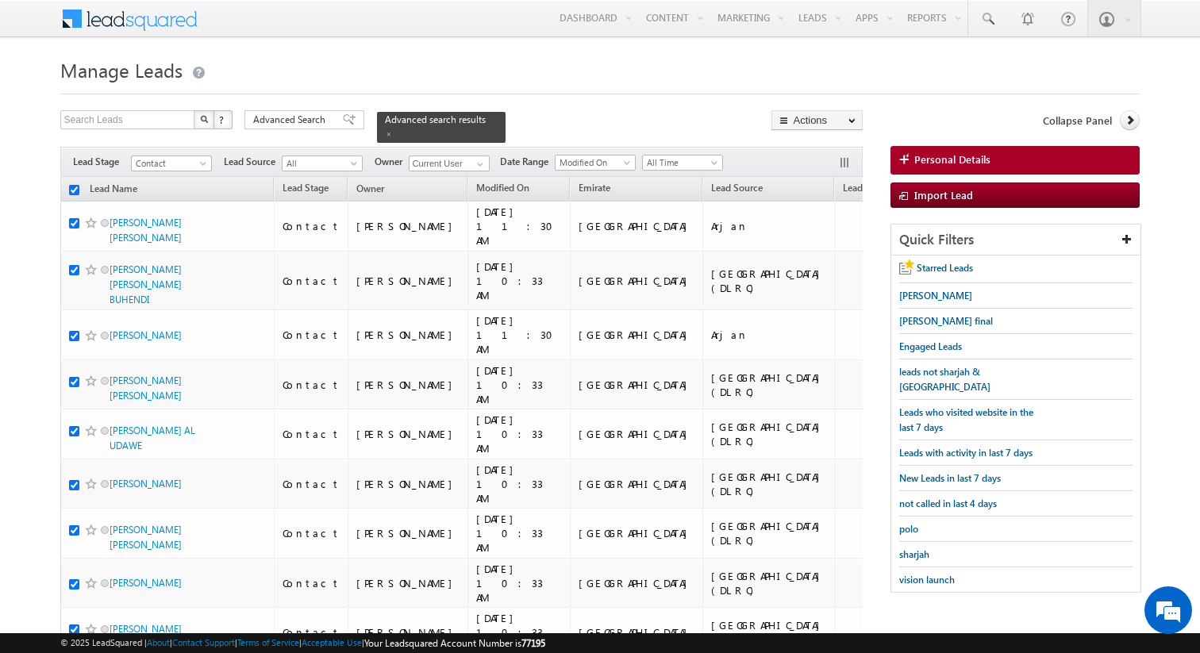
checkbox input "true"
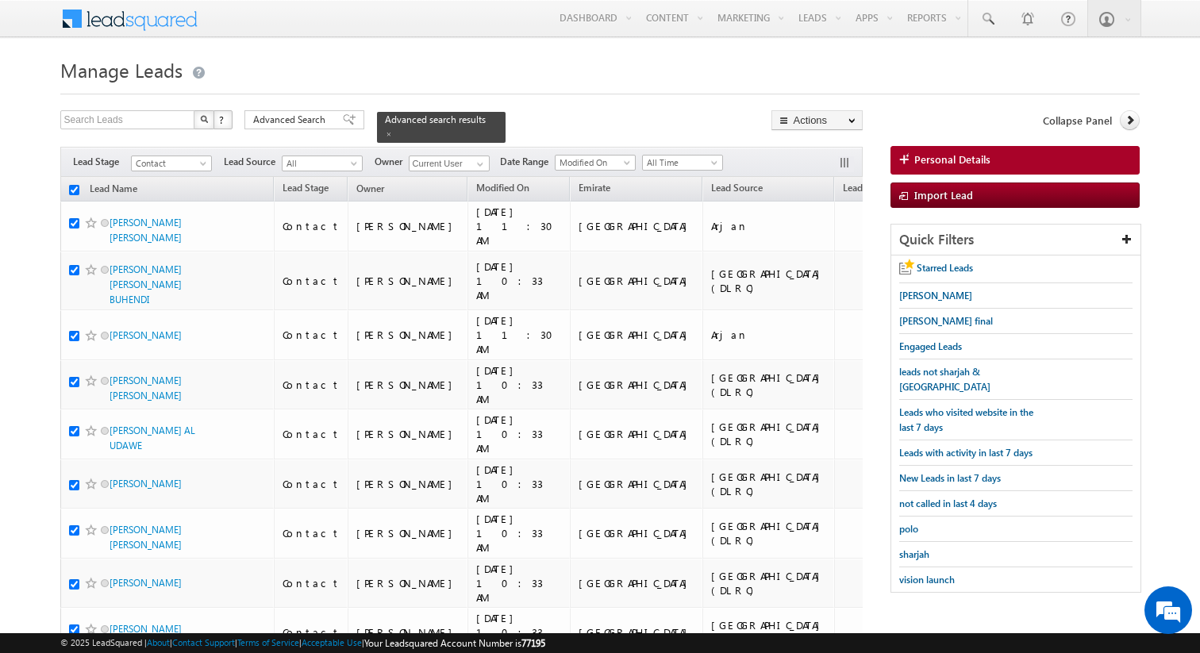
checkbox input "true"
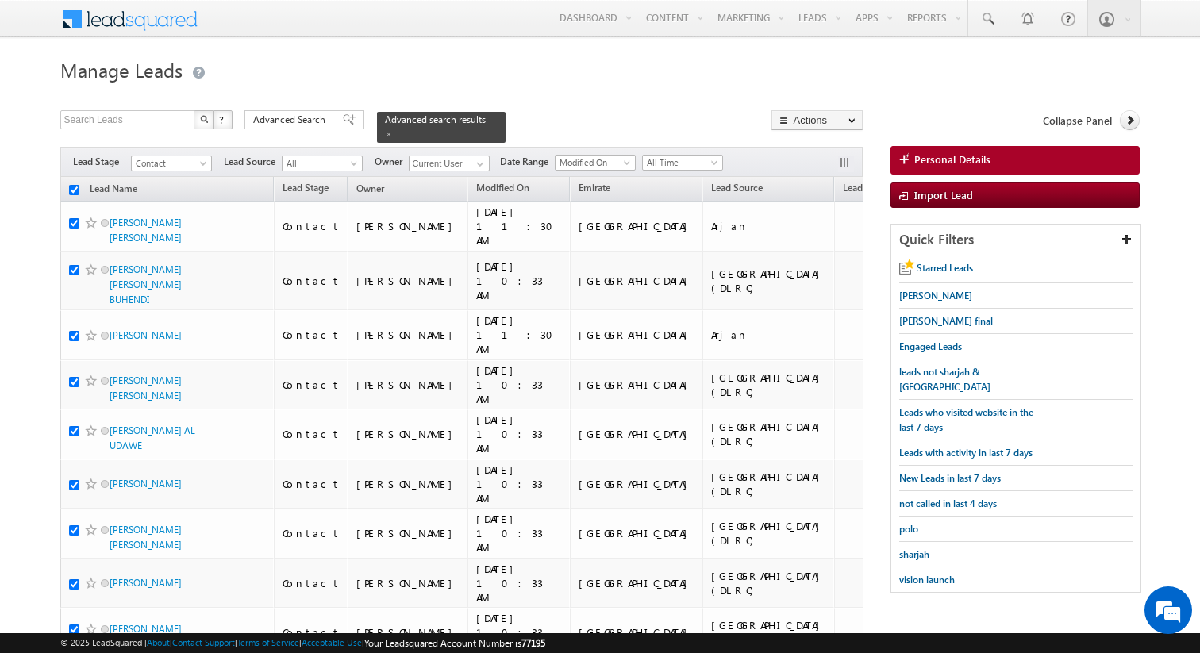
checkbox input "true"
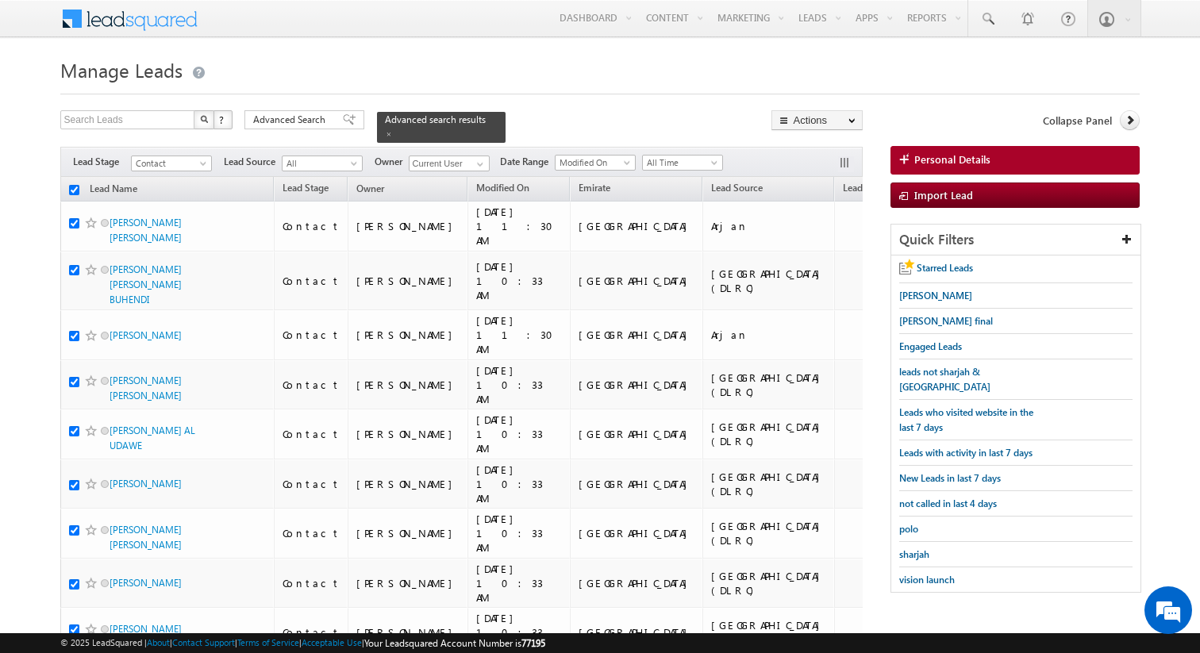
checkbox input "true"
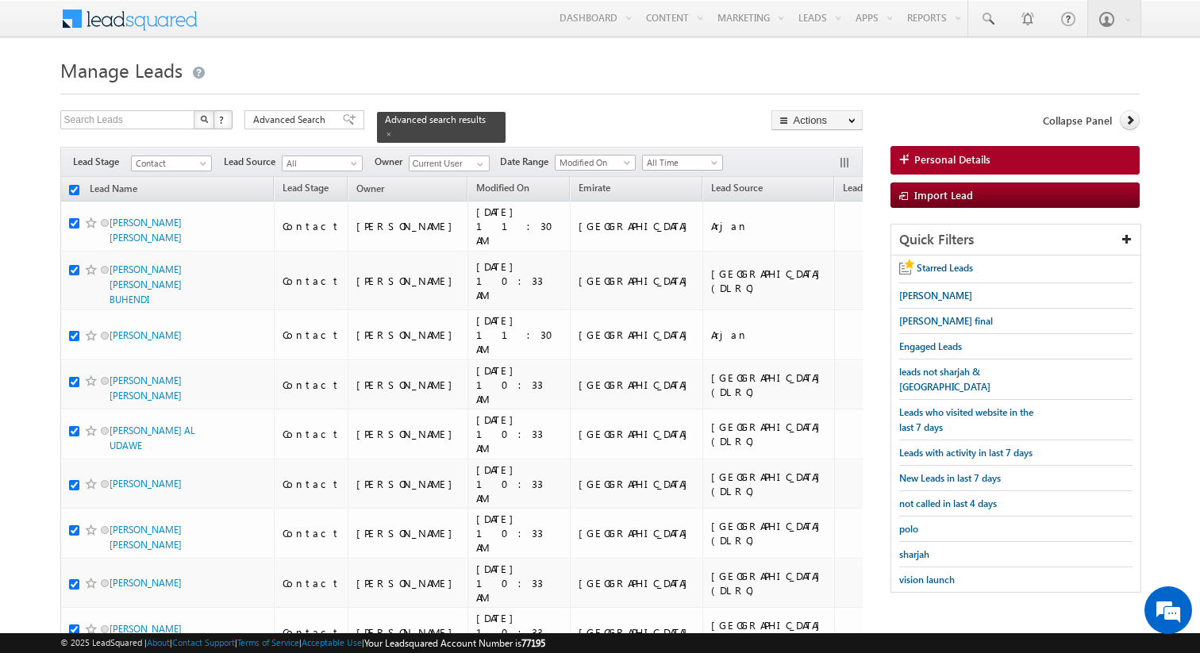
checkbox input "true"
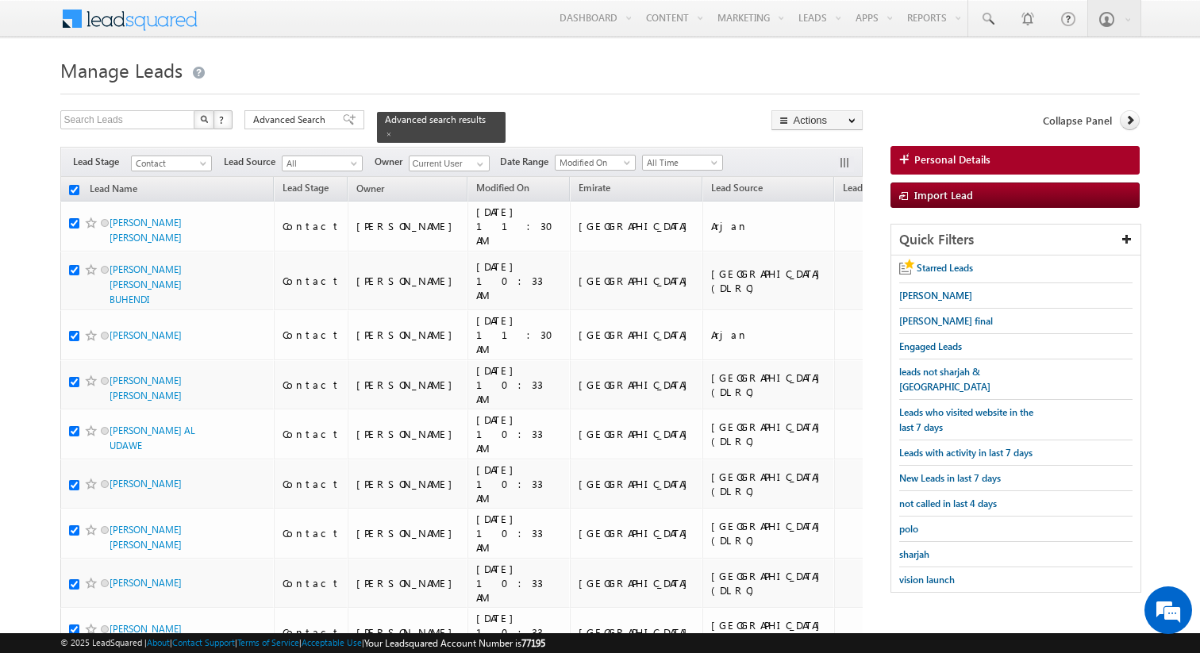
checkbox input "true"
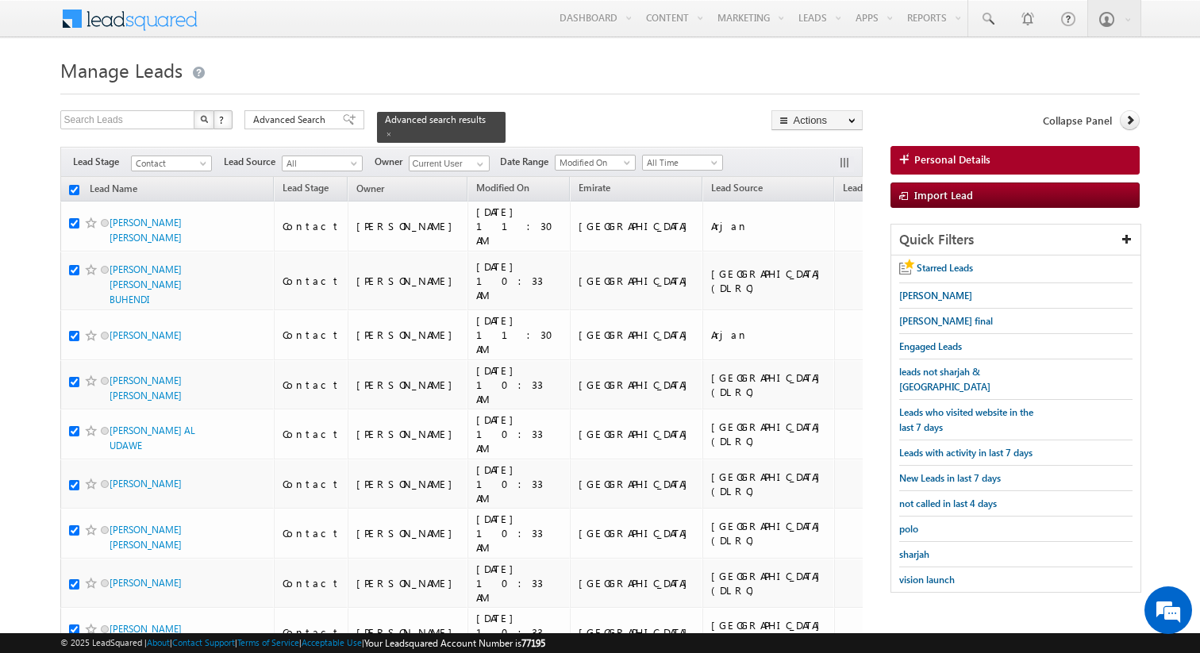
checkbox input "true"
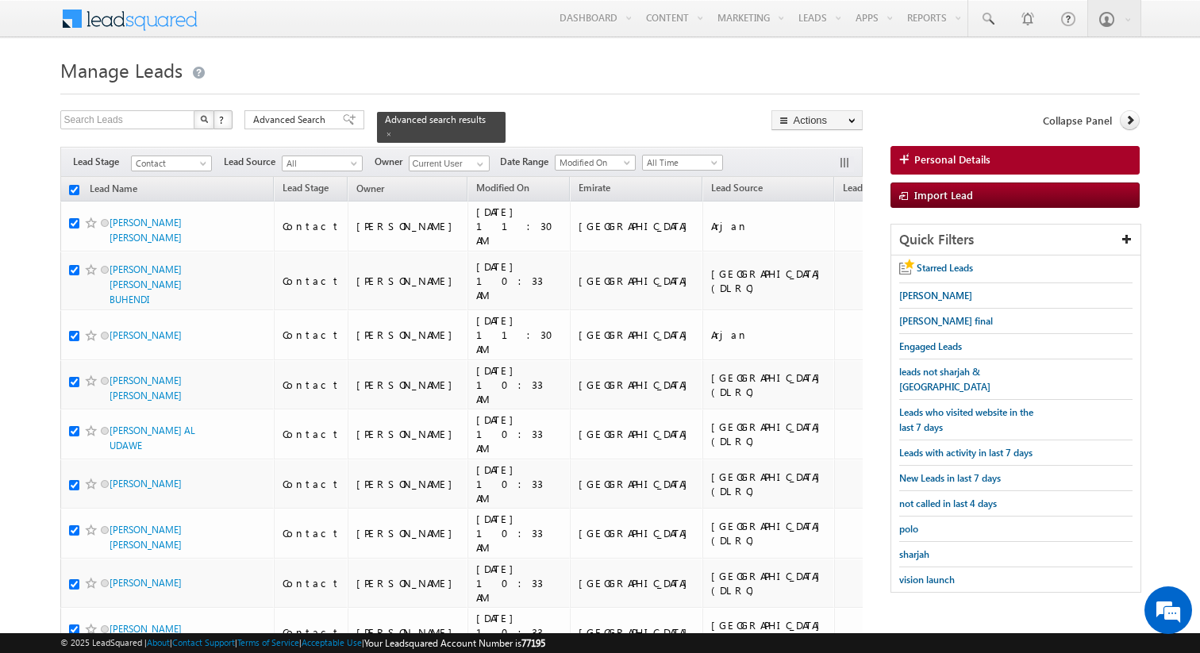
checkbox input "true"
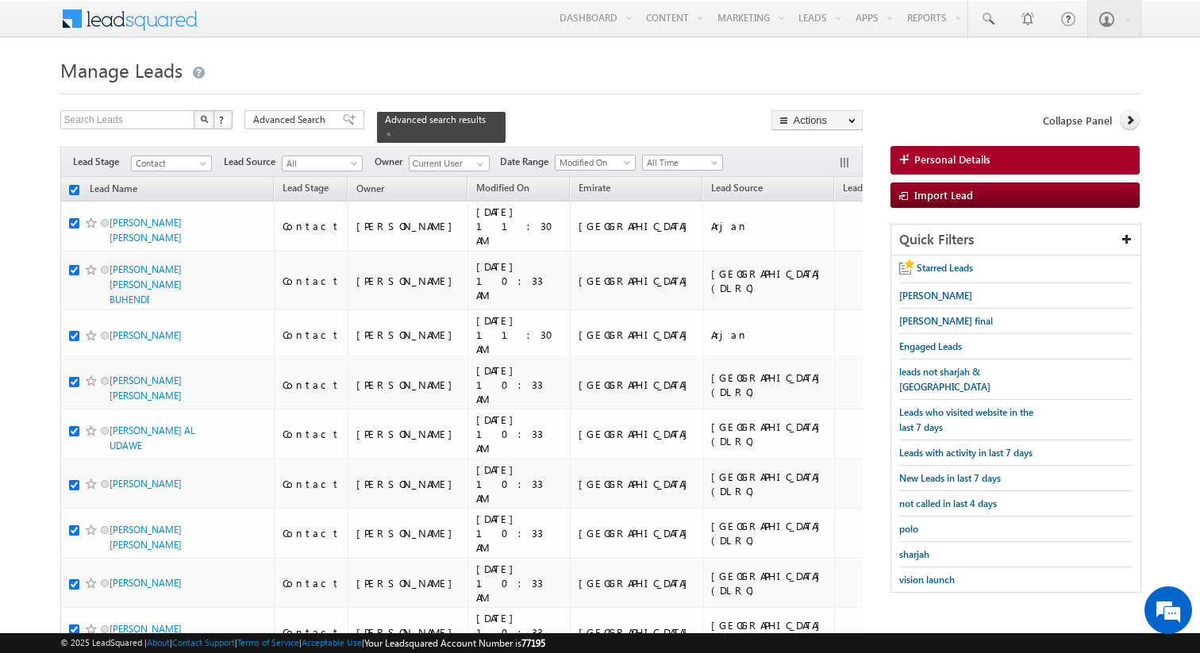
checkbox input "true"
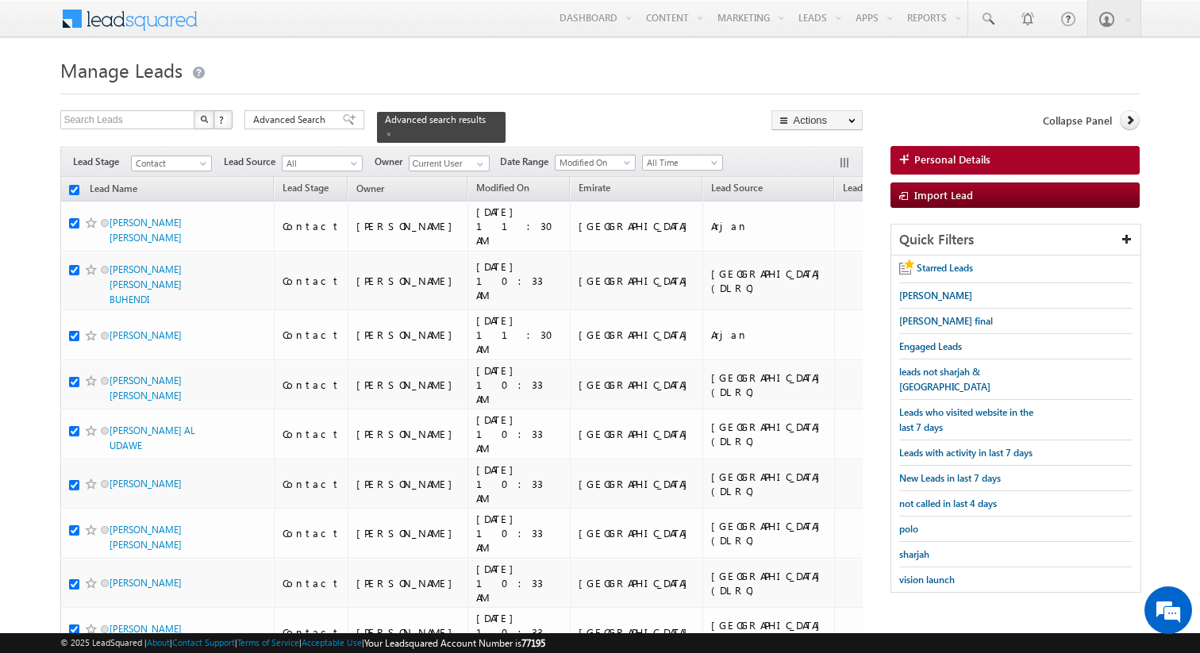
checkbox input "true"
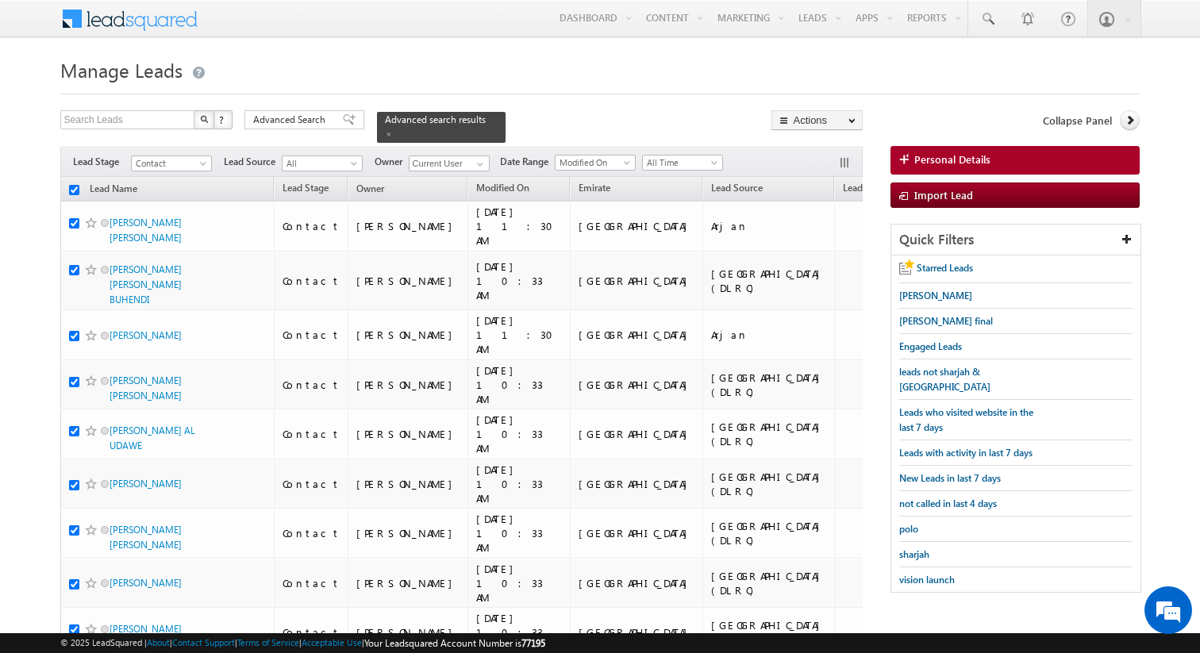
checkbox input "true"
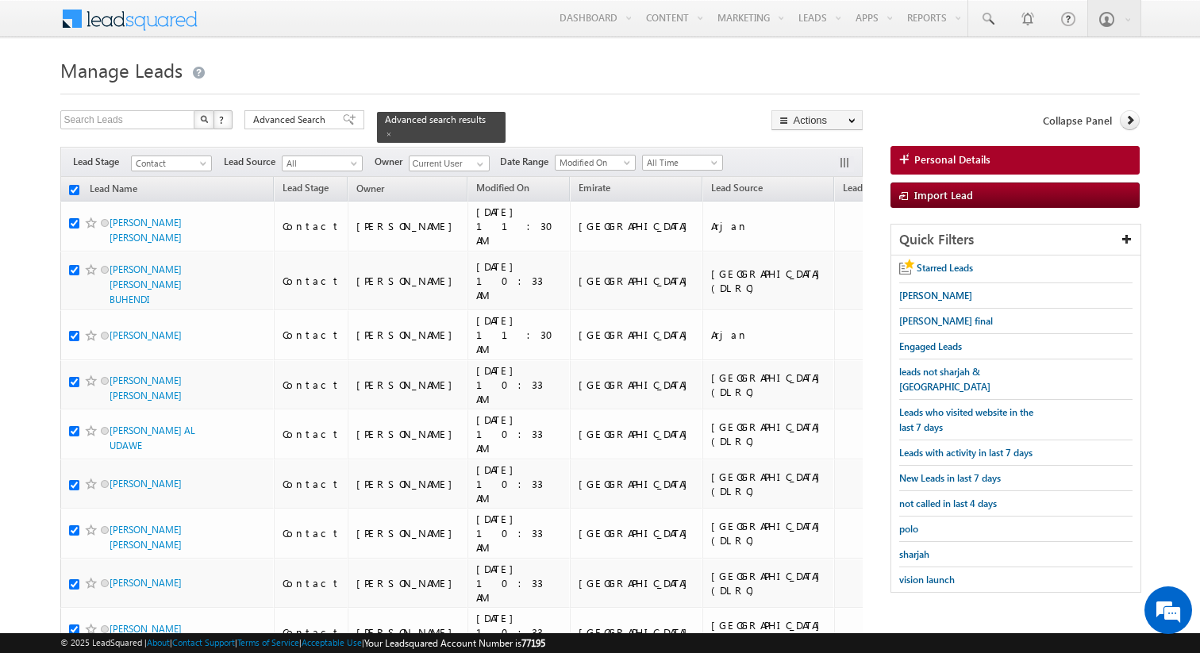
checkbox input "true"
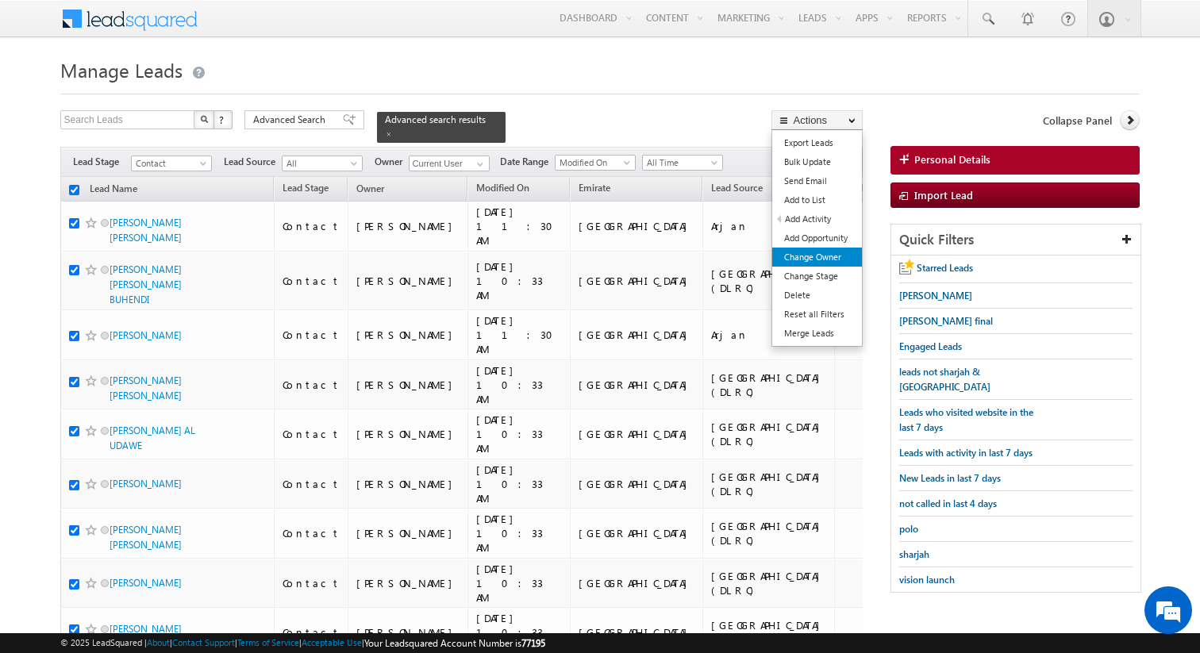
click at [836, 256] on link "Change Owner" at bounding box center [817, 257] width 90 height 19
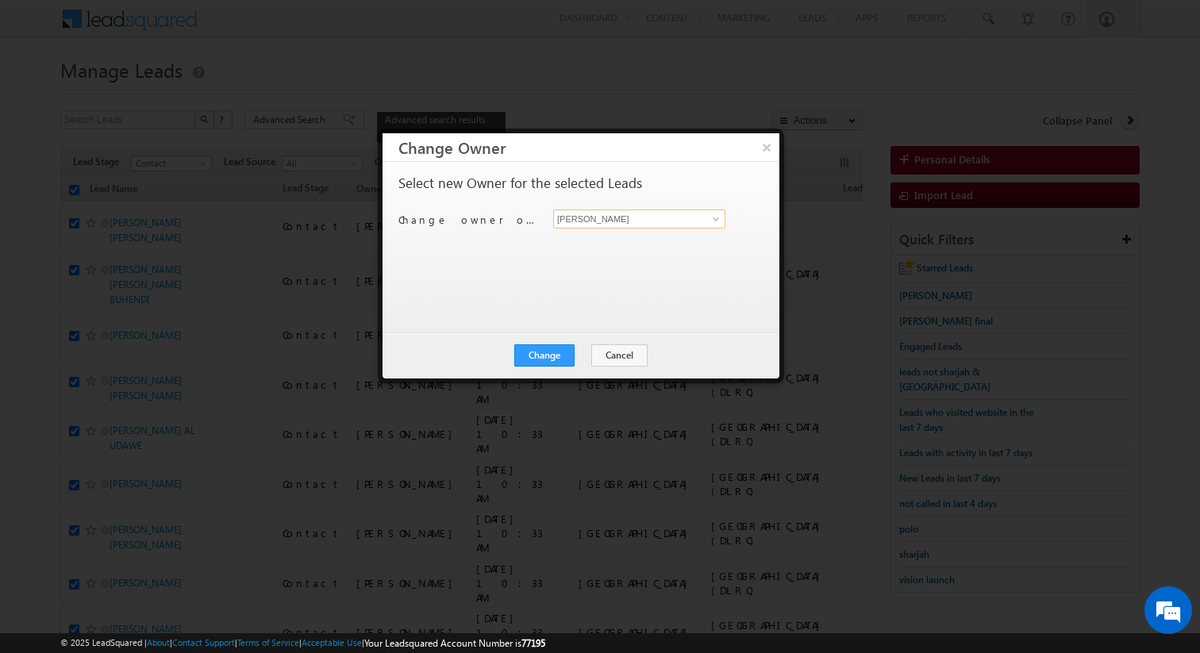
click at [631, 225] on input "[PERSON_NAME]" at bounding box center [639, 218] width 172 height 19
type input "Prashant Nayak"
click at [619, 360] on button "Cancel" at bounding box center [619, 355] width 56 height 22
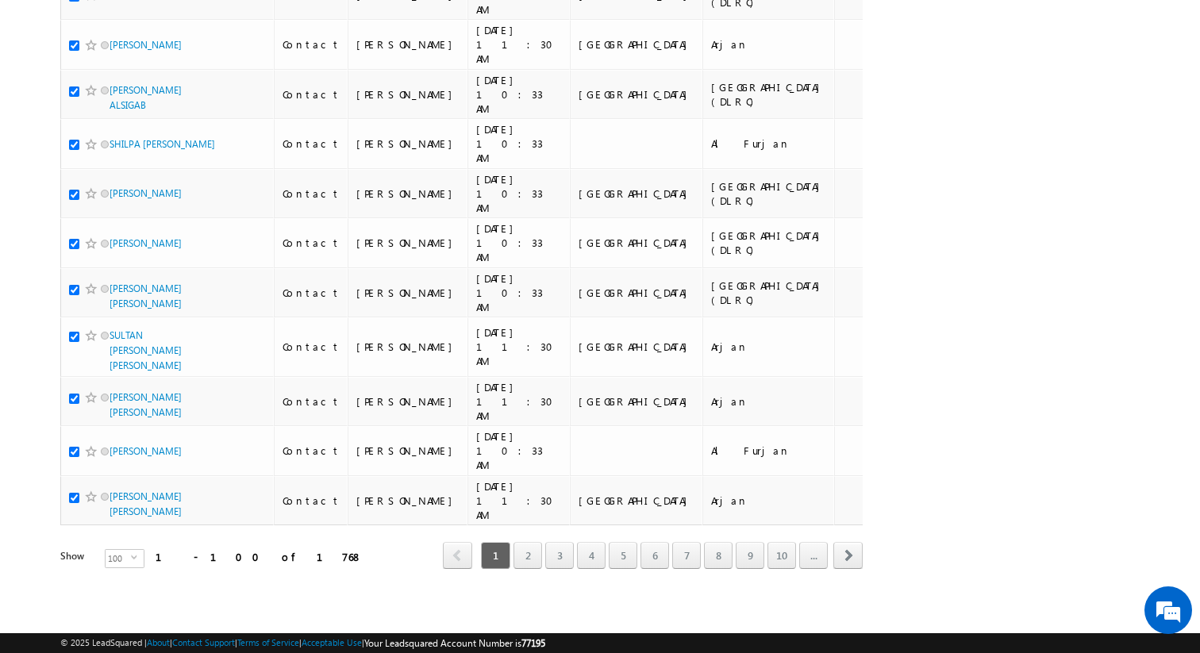
scroll to position [6436, 0]
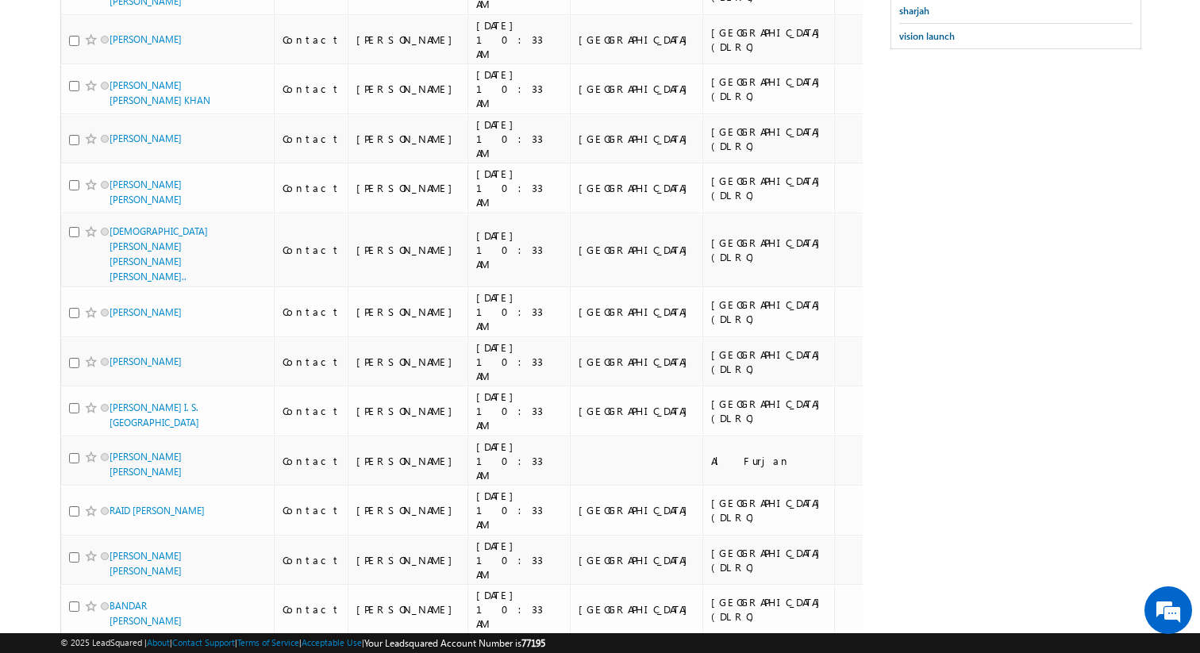
scroll to position [0, 0]
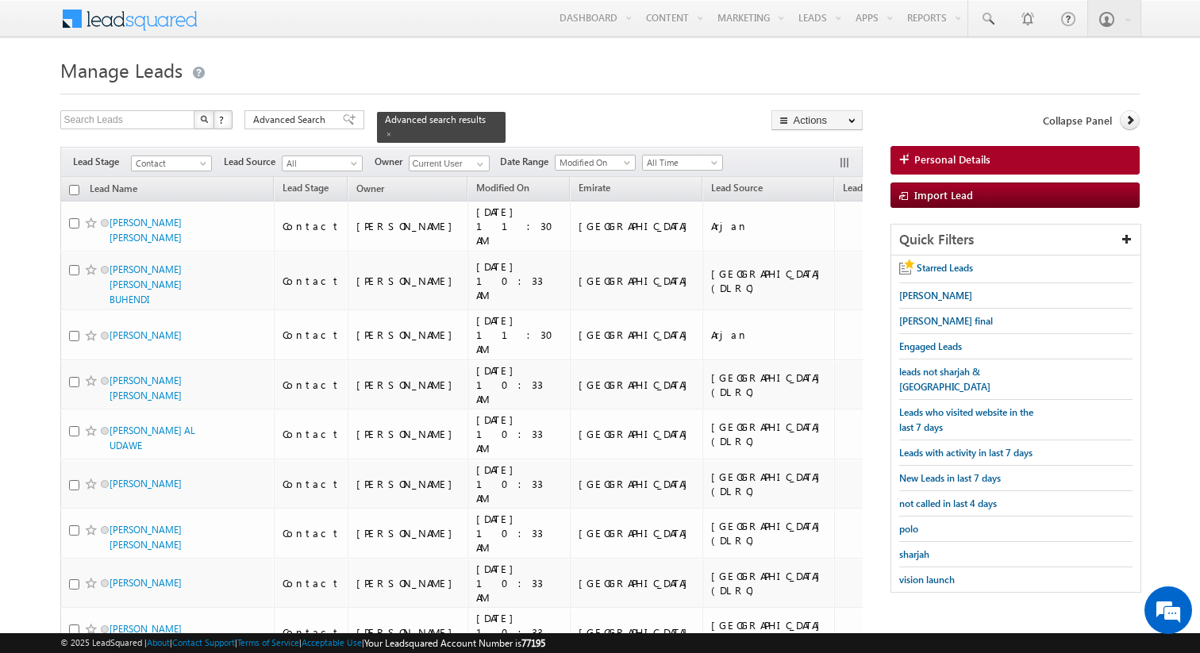
click at [72, 187] on input "checkbox" at bounding box center [74, 190] width 10 height 10
checkbox input "true"
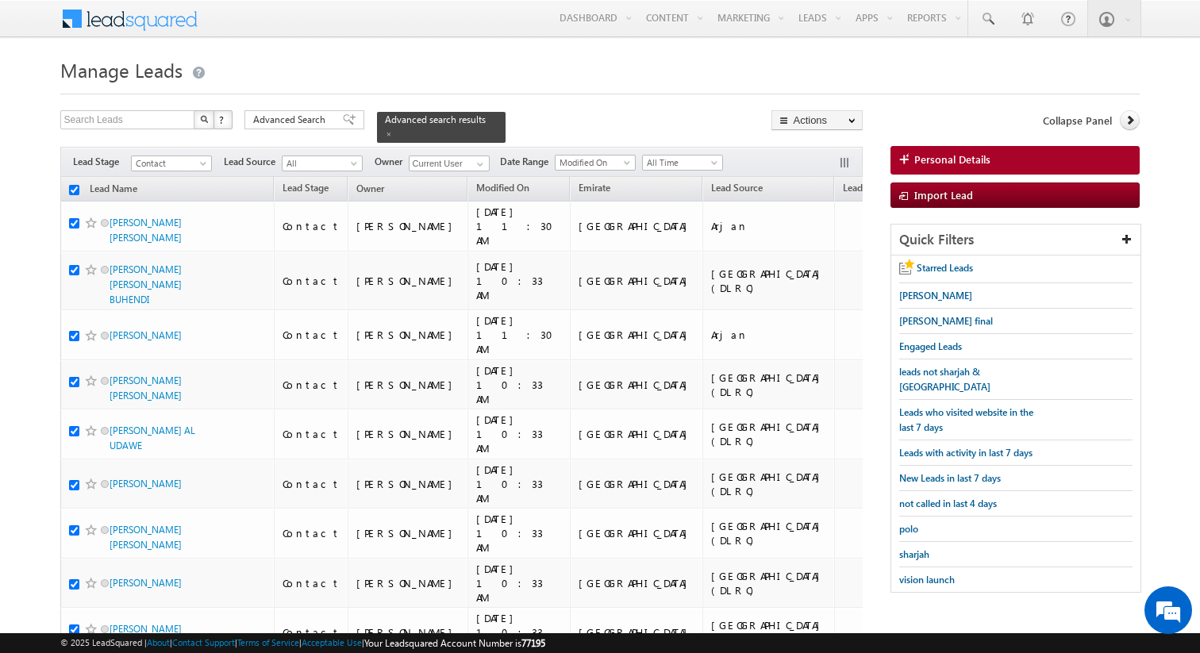
checkbox input "true"
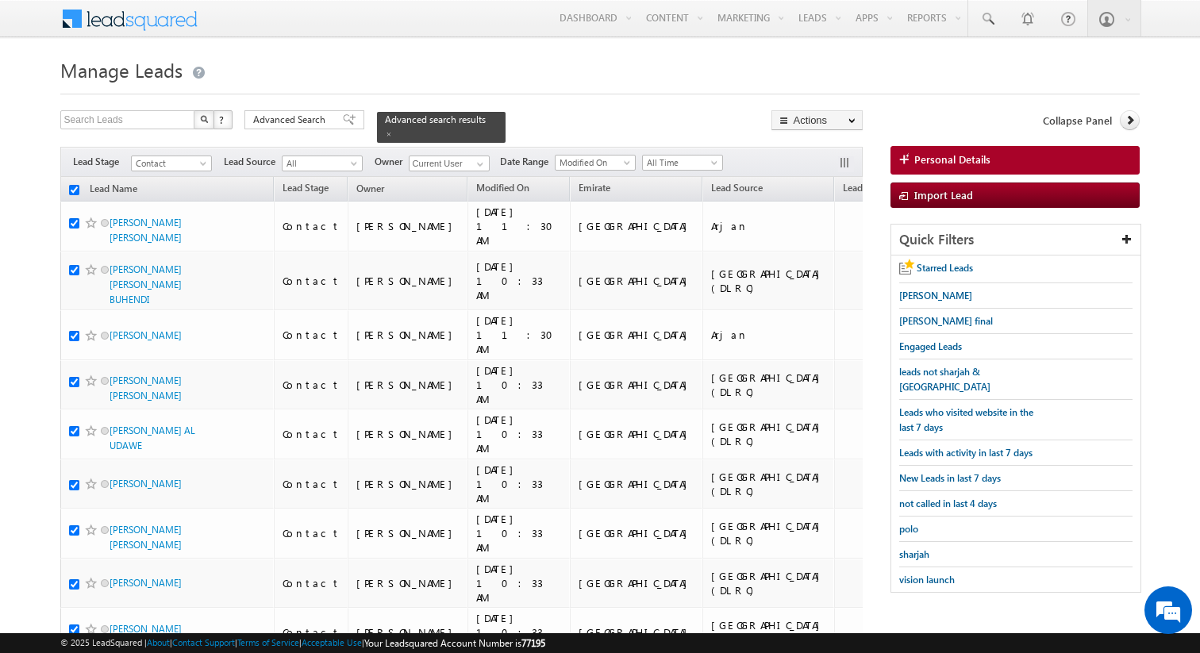
checkbox input "true"
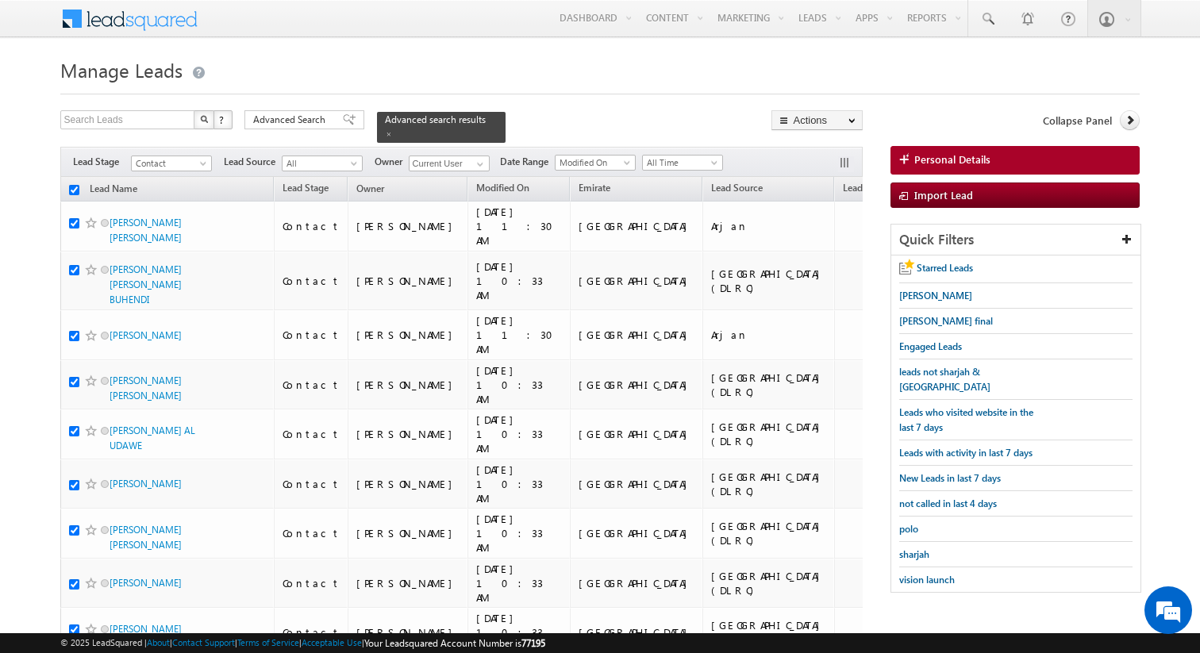
checkbox input "true"
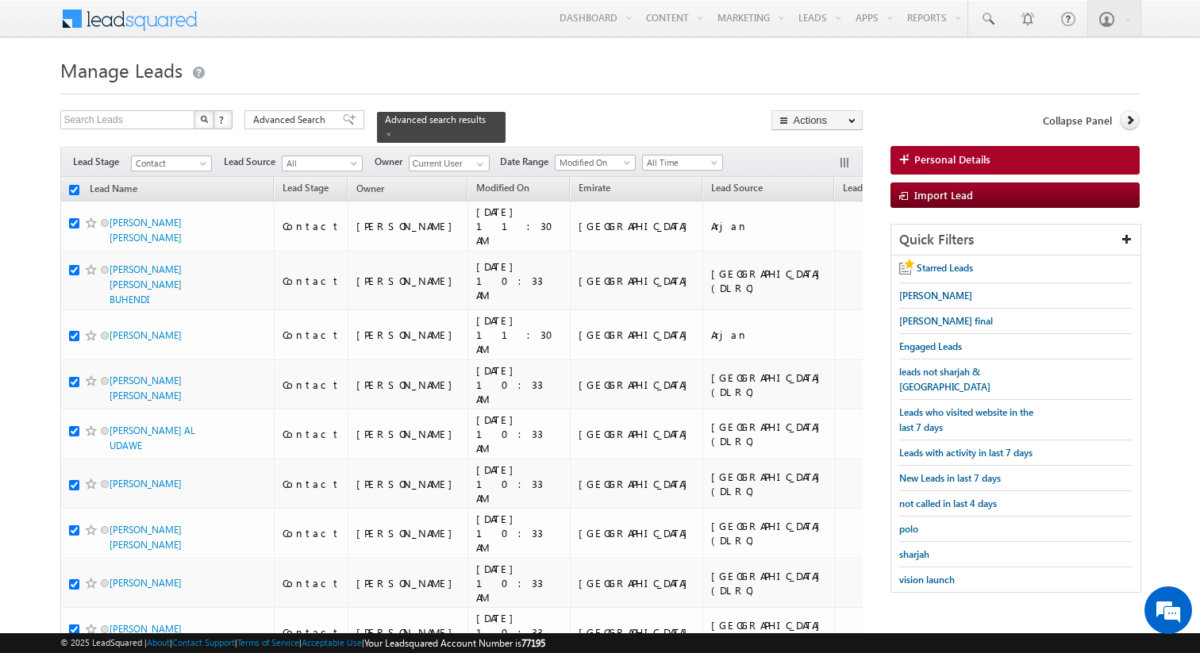
checkbox input "true"
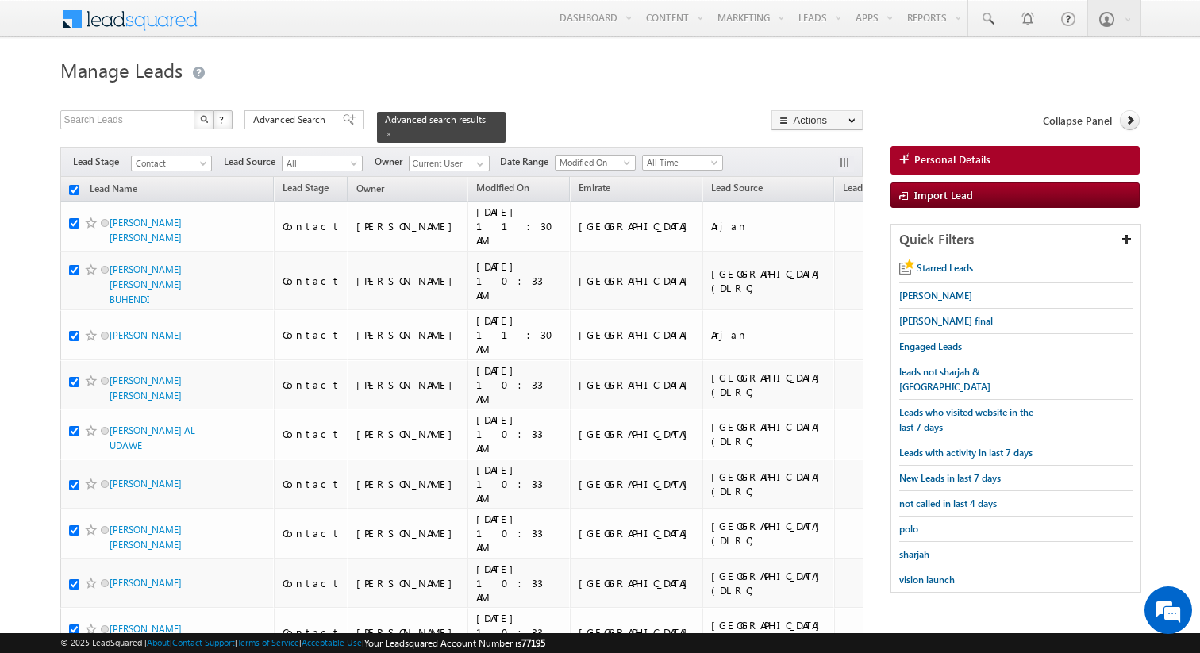
checkbox input "true"
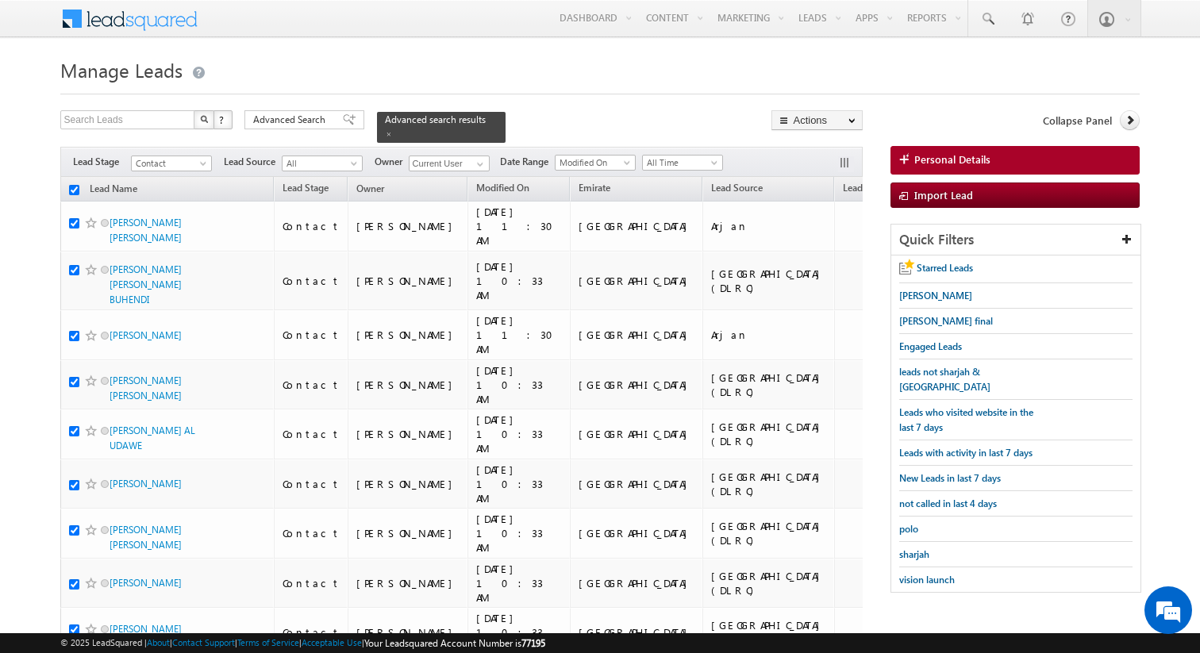
checkbox input "true"
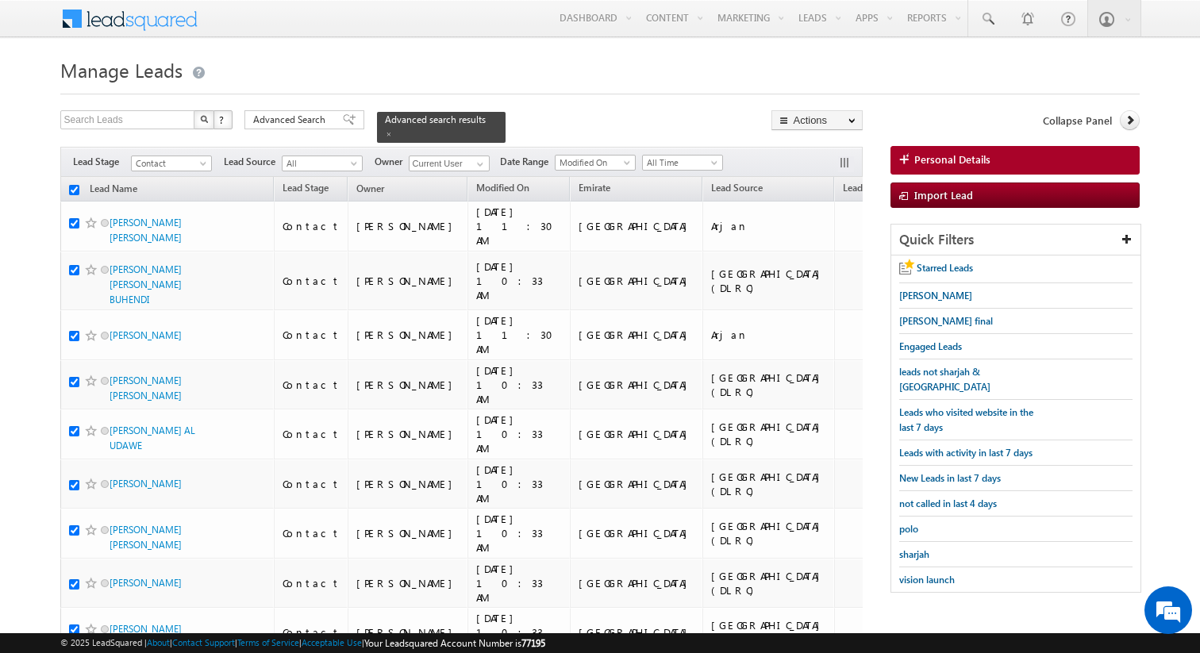
checkbox input "true"
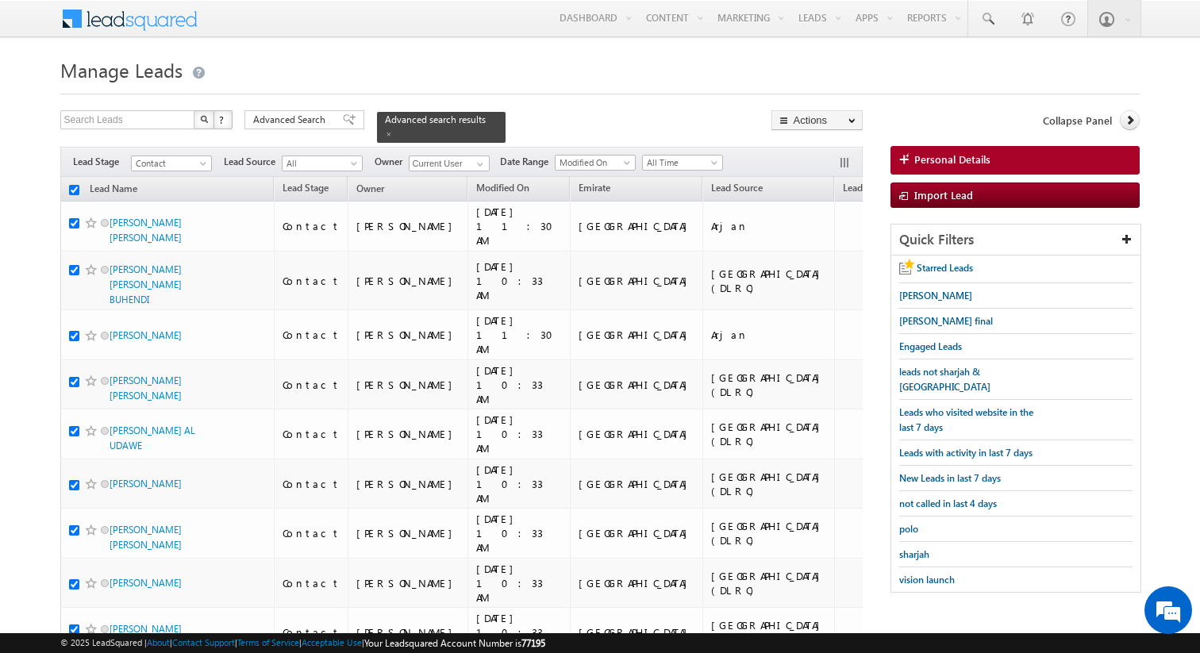
checkbox input "true"
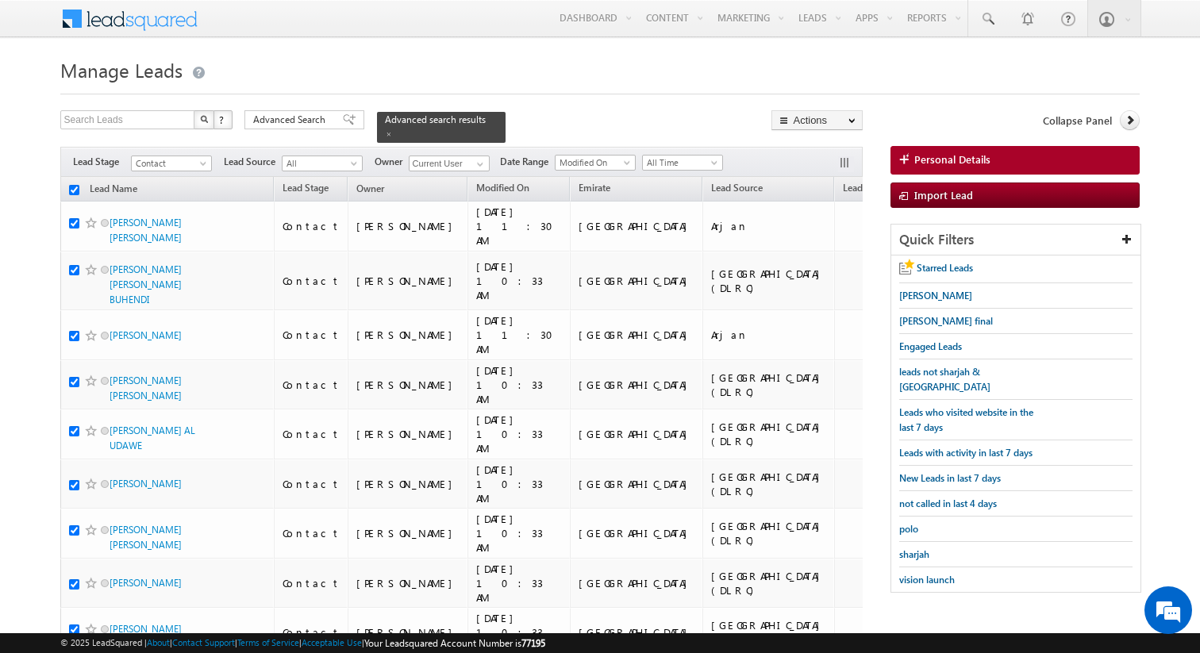
checkbox input "true"
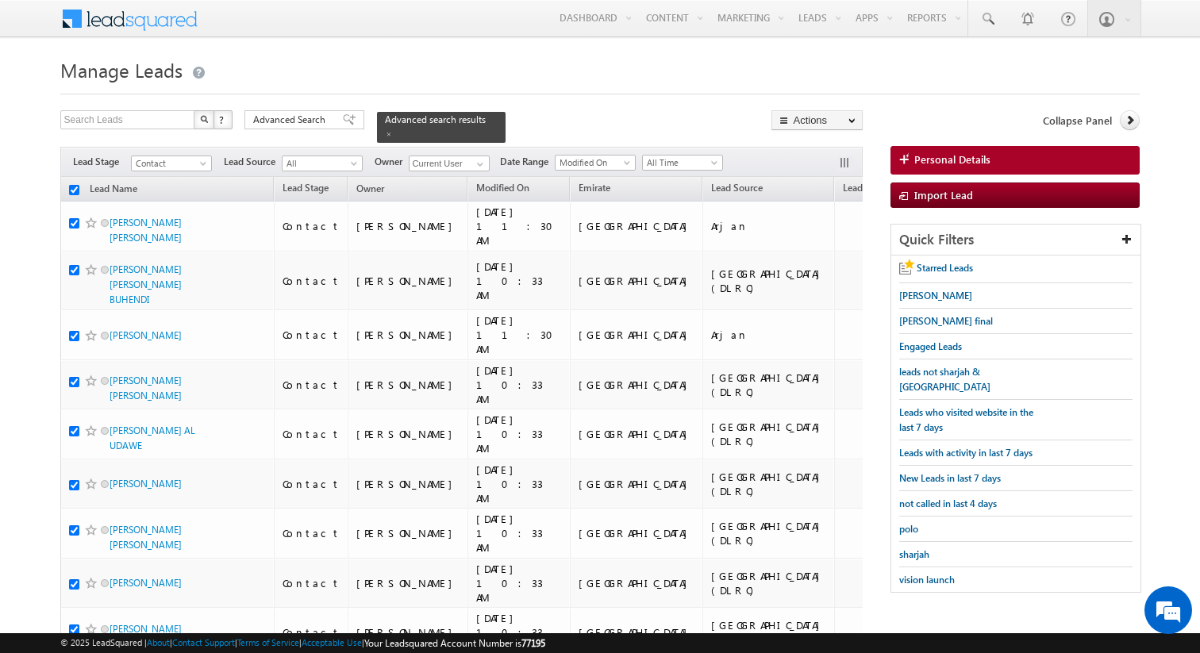
checkbox input "true"
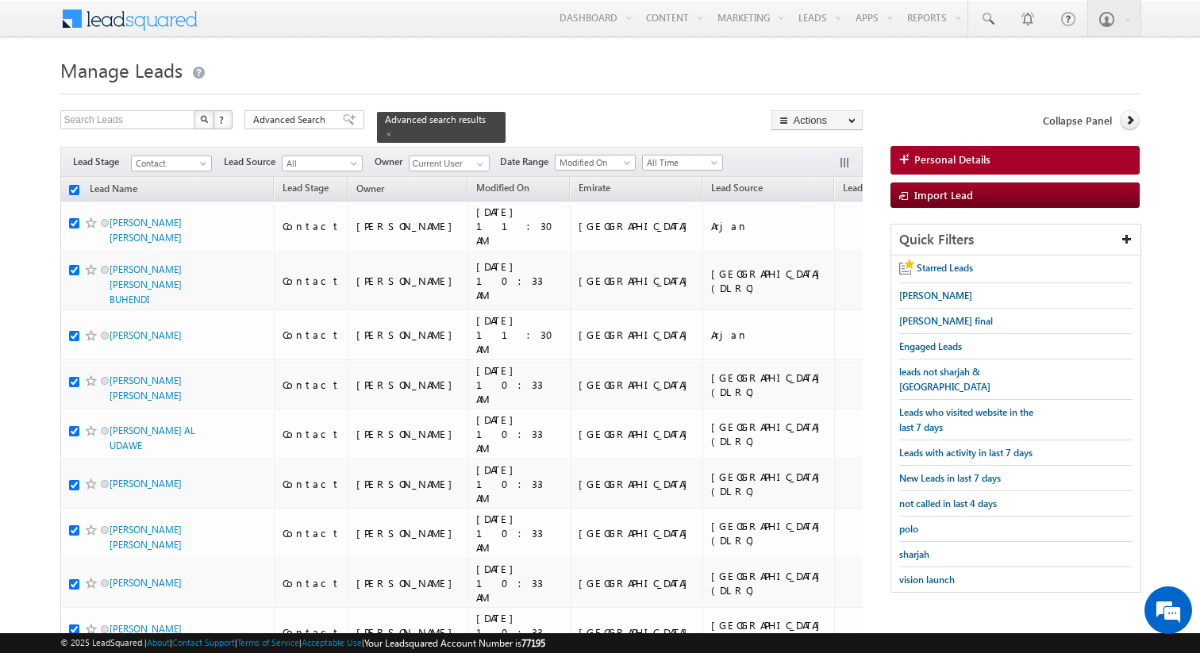
checkbox input "true"
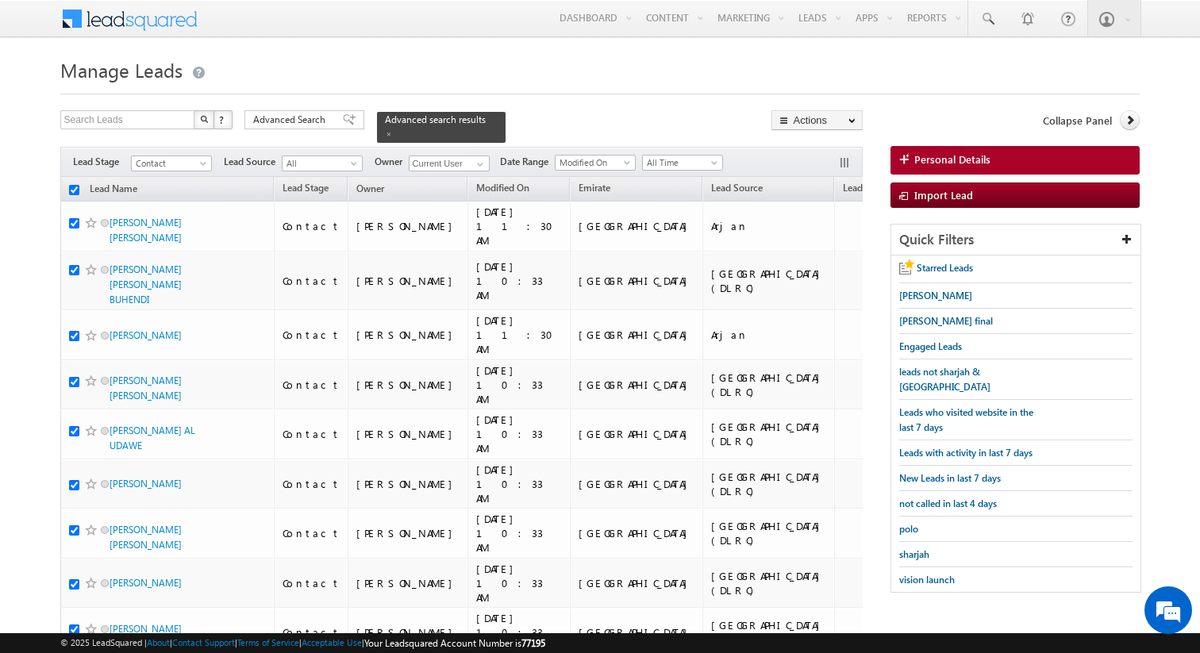
checkbox input "true"
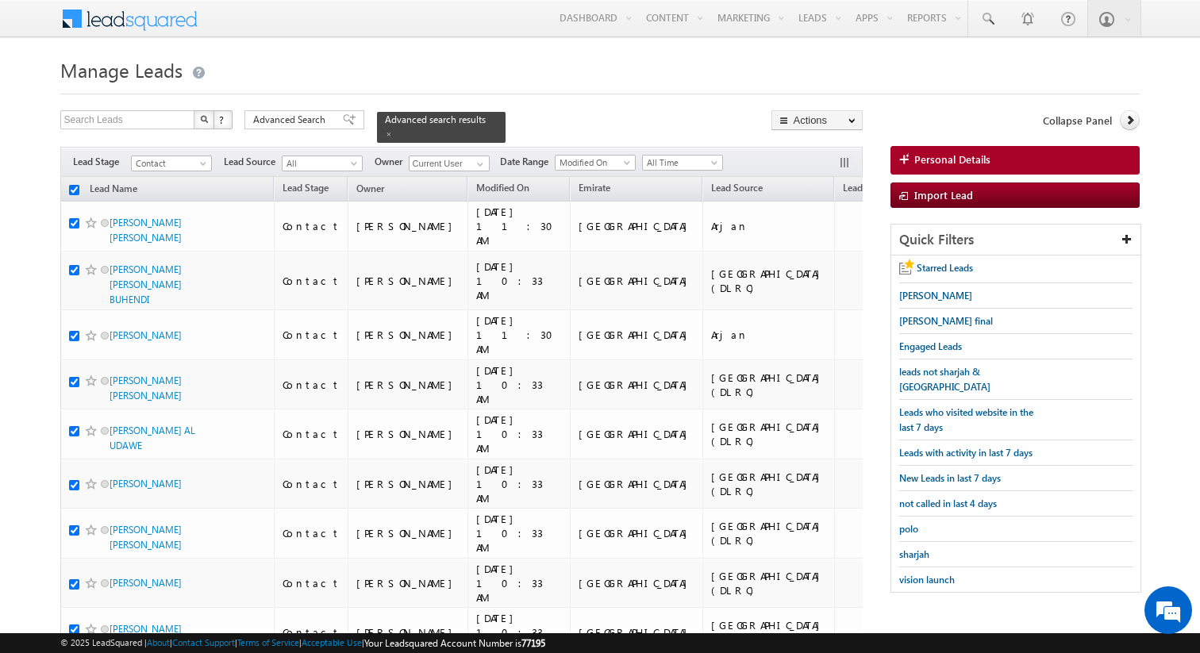
checkbox input "true"
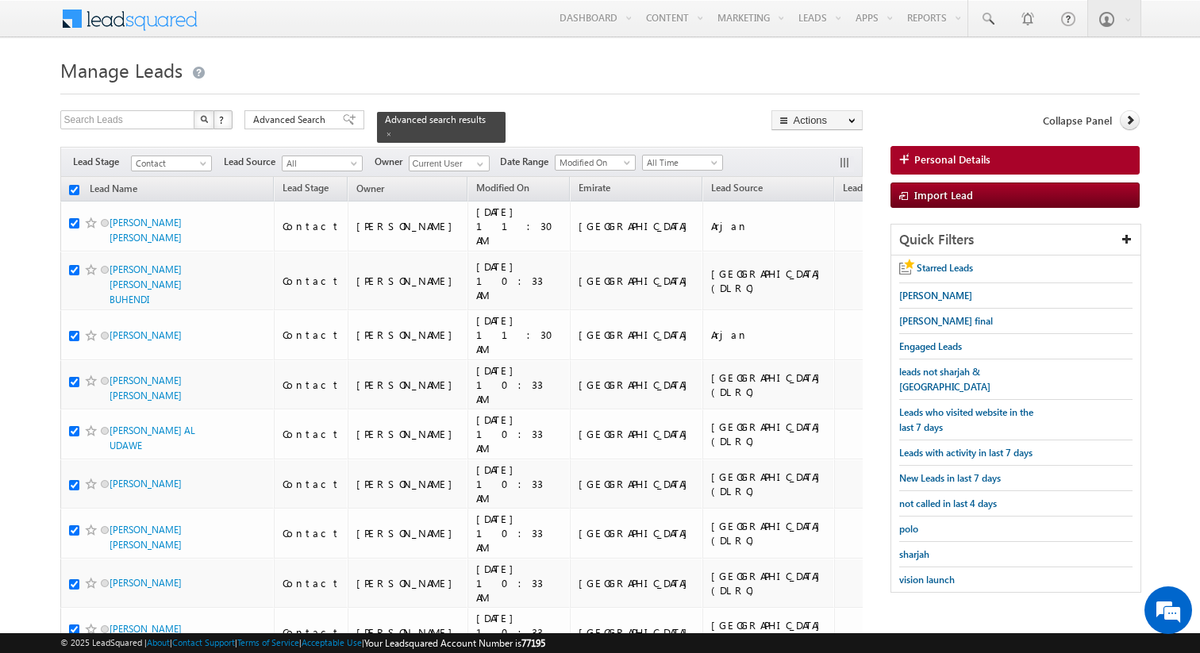
checkbox input "true"
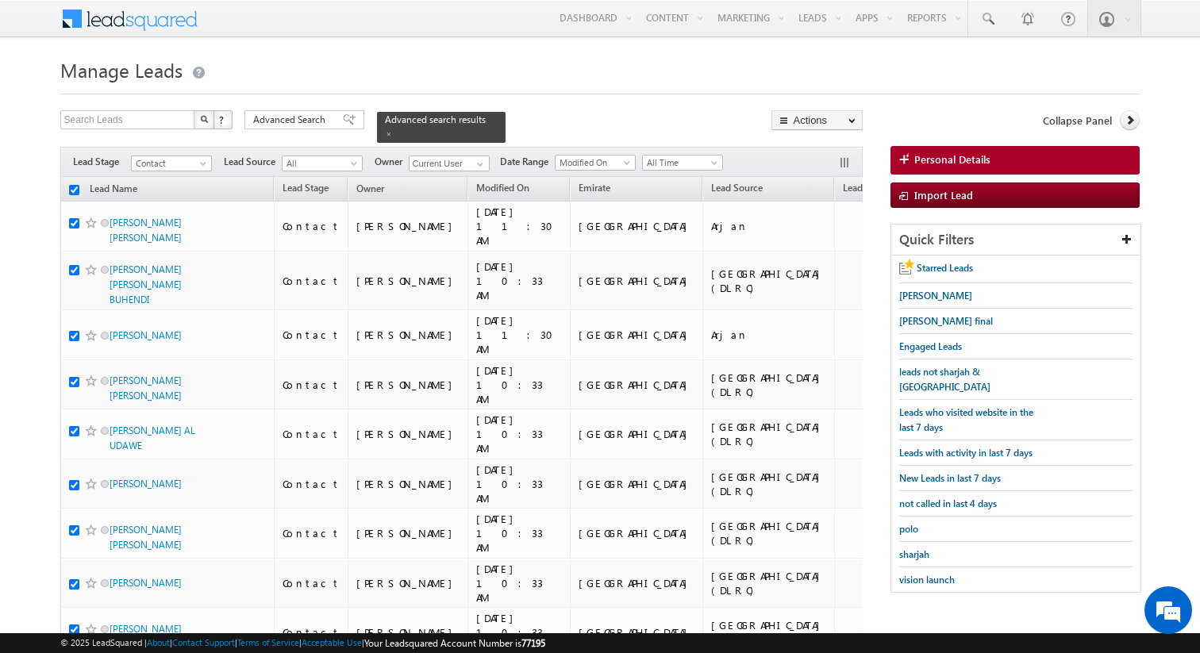
checkbox input "true"
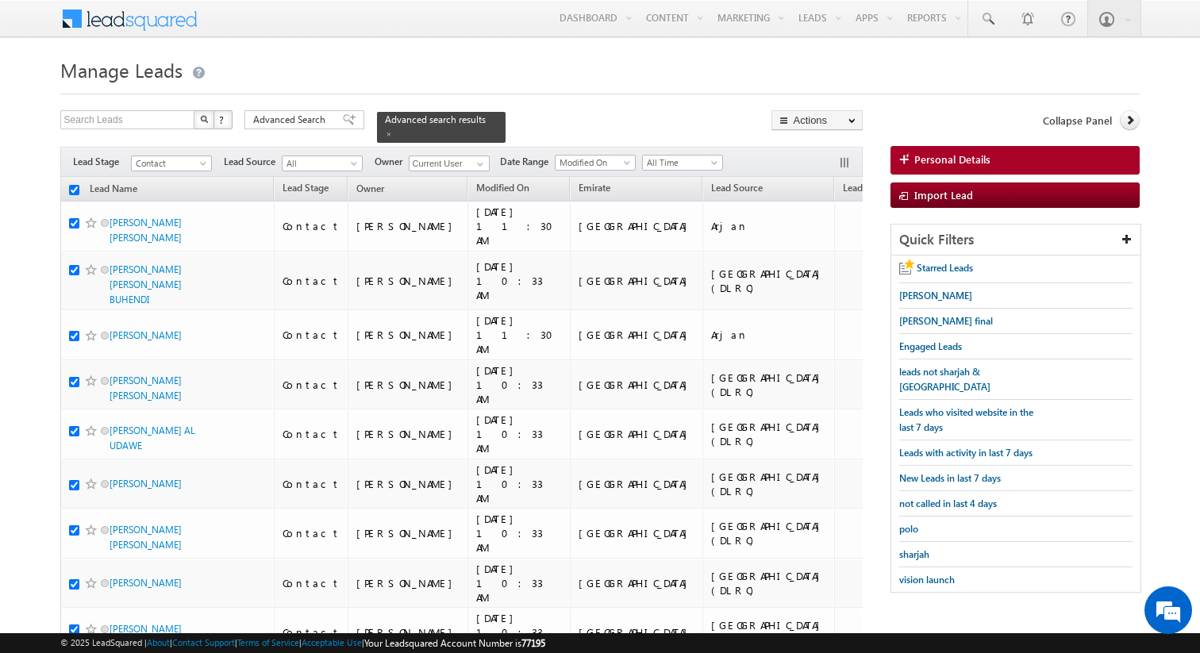
checkbox input "true"
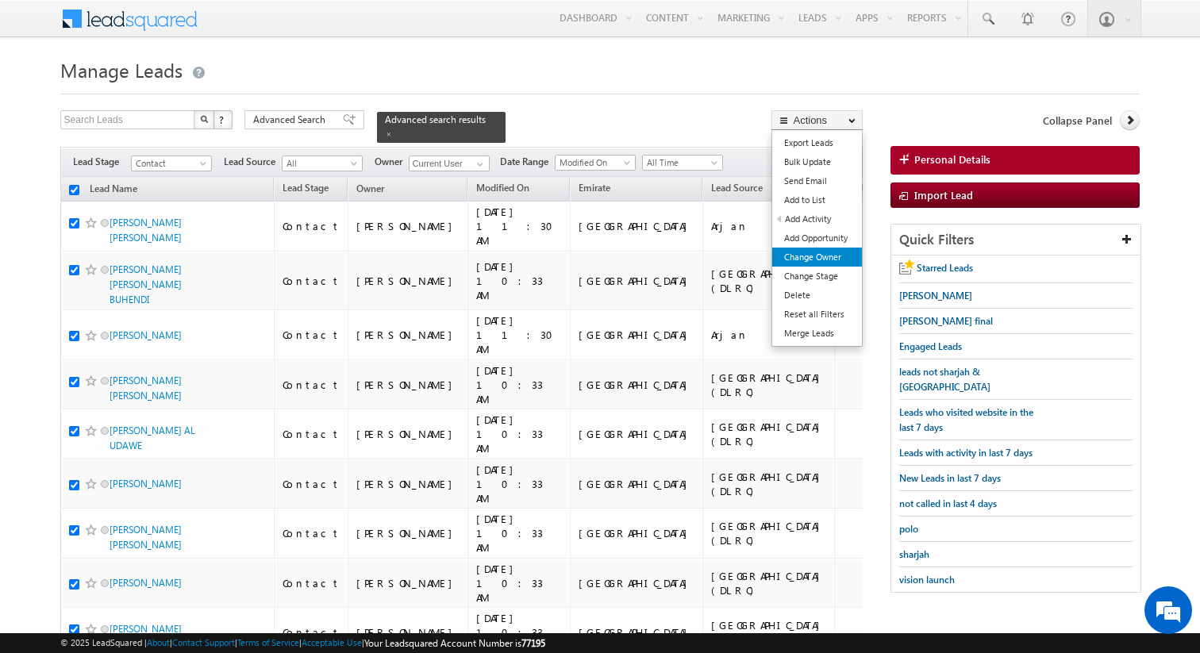
click at [819, 256] on link "Change Owner" at bounding box center [817, 257] width 90 height 19
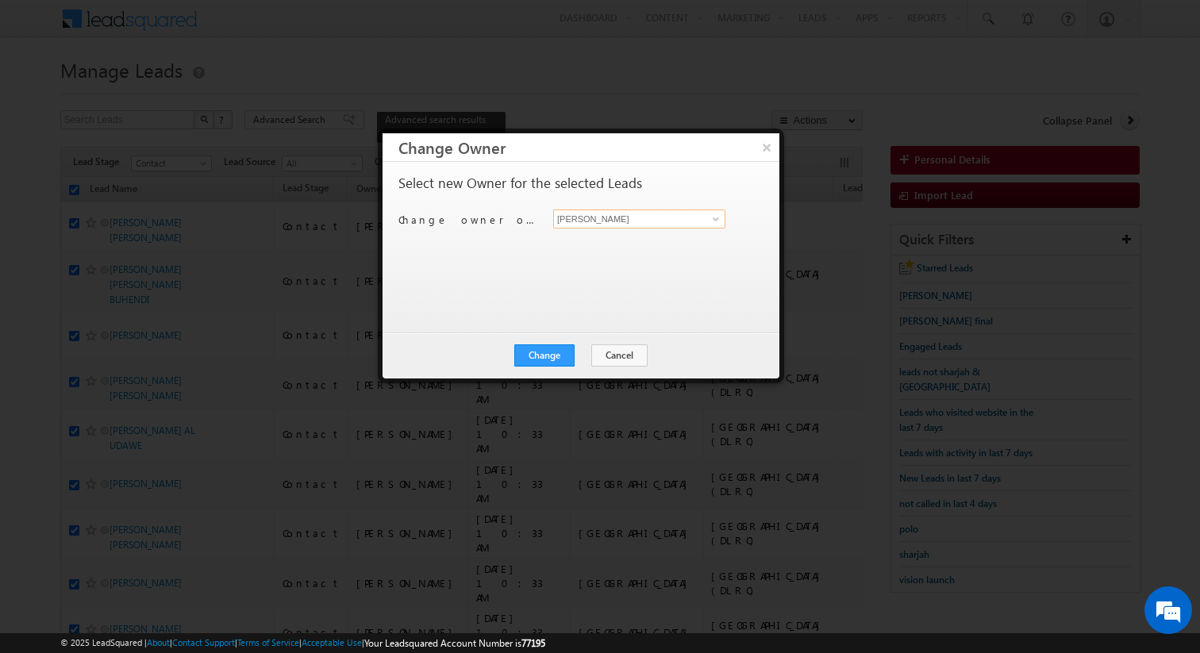
click at [585, 219] on input "[PERSON_NAME]" at bounding box center [639, 218] width 172 height 19
click at [572, 267] on div "Select new Owner for the selected Leads Change owner of 200 leads to Kunal Sehr…" at bounding box center [579, 239] width 362 height 127
click at [610, 225] on input "Aakash Arora" at bounding box center [639, 218] width 172 height 19
click at [558, 350] on button "Change" at bounding box center [544, 355] width 60 height 22
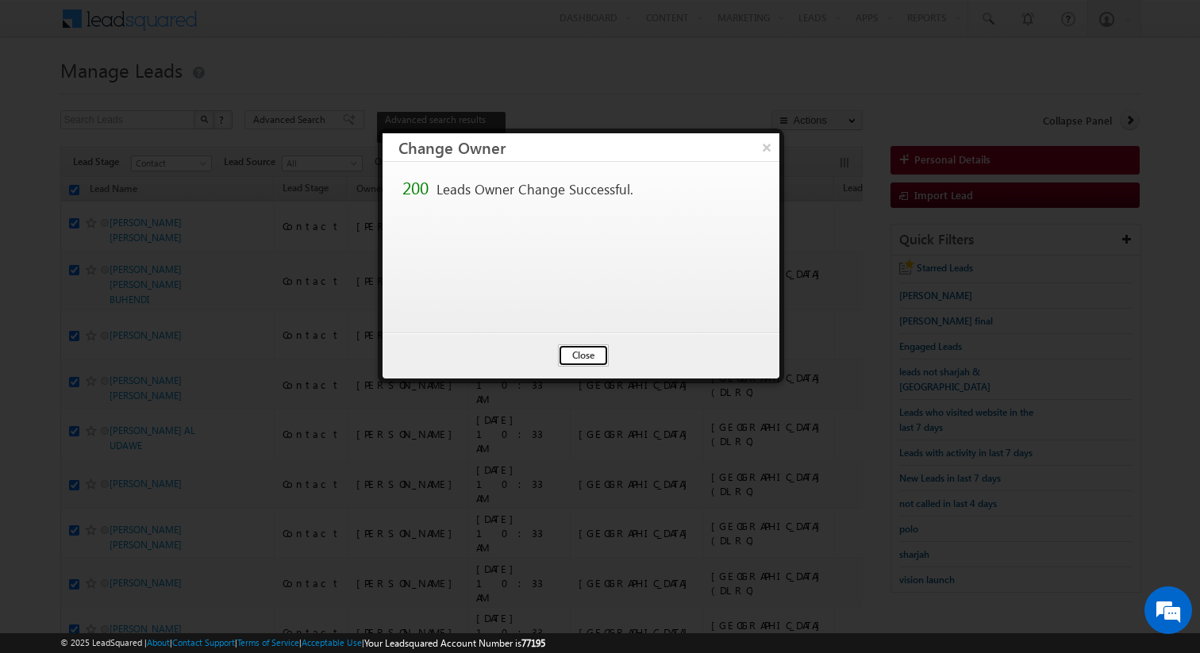
click at [571, 350] on button "Close" at bounding box center [583, 355] width 51 height 22
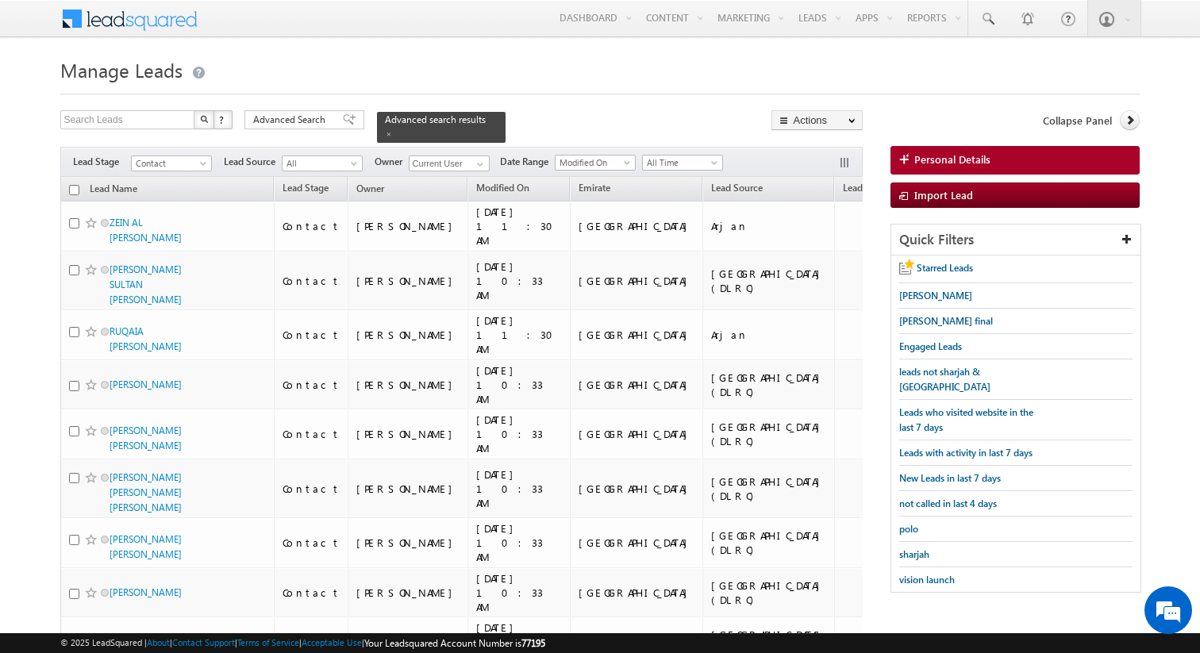
click at [990, 25] on span at bounding box center [987, 19] width 16 height 16
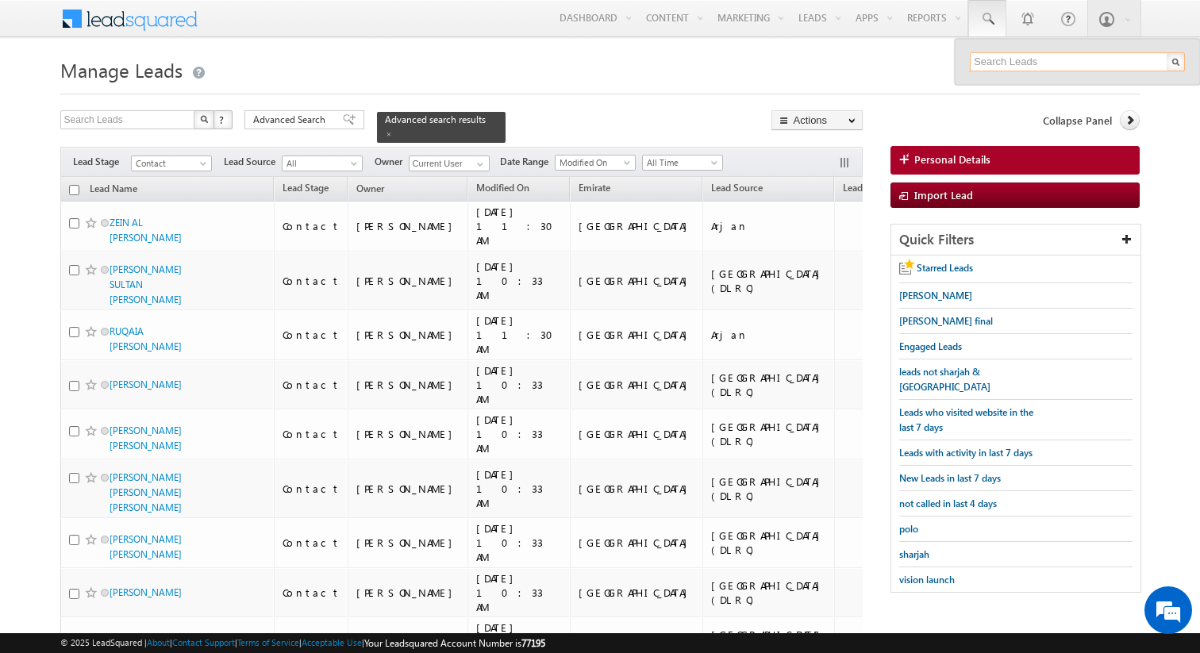
paste input "[PHONE_NUMBER]"
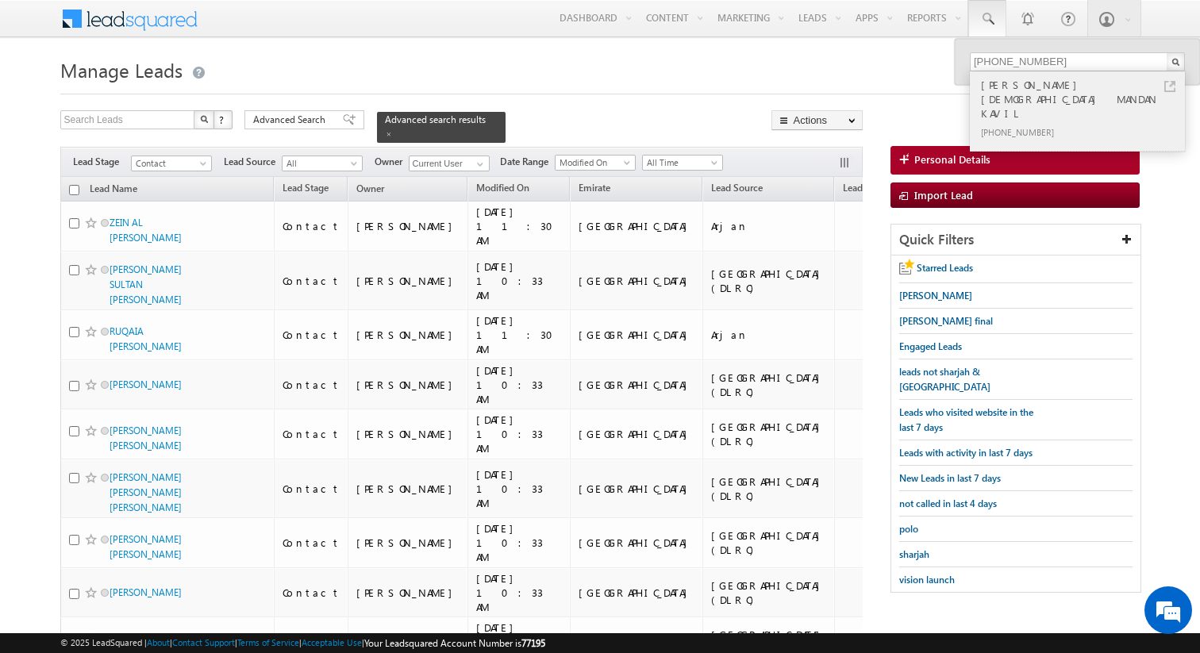
click at [1172, 86] on link at bounding box center [1169, 86] width 11 height 11
click at [294, 125] on span "Advanced Search" at bounding box center [291, 120] width 77 height 14
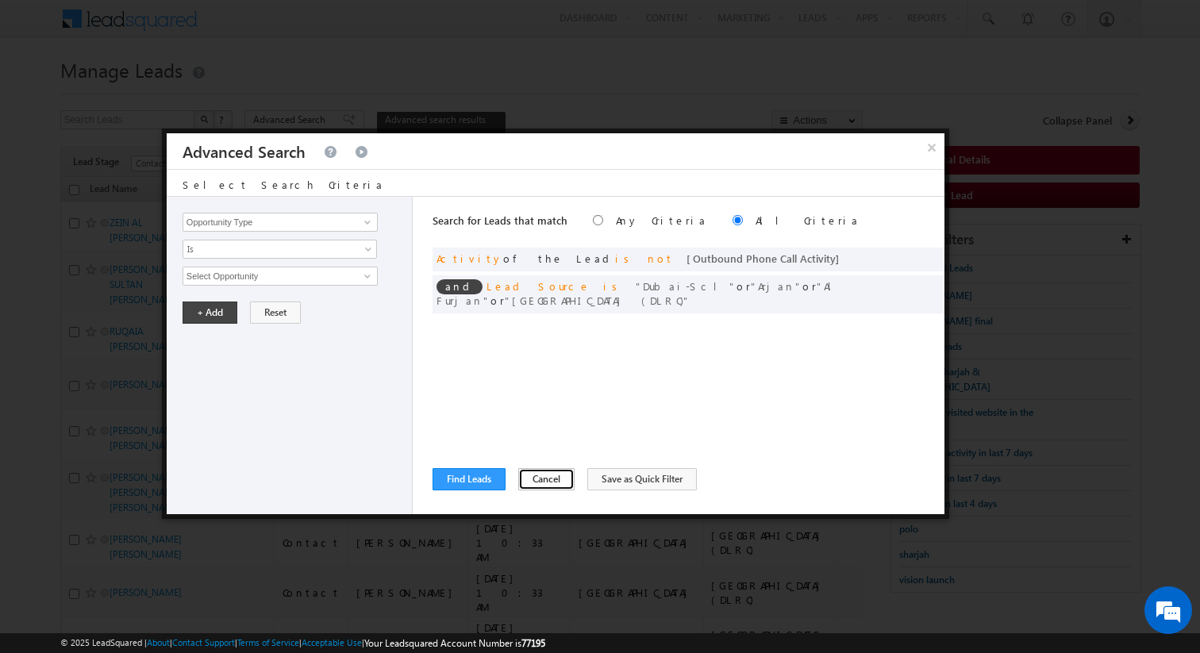
click at [534, 479] on button "Cancel" at bounding box center [546, 479] width 56 height 22
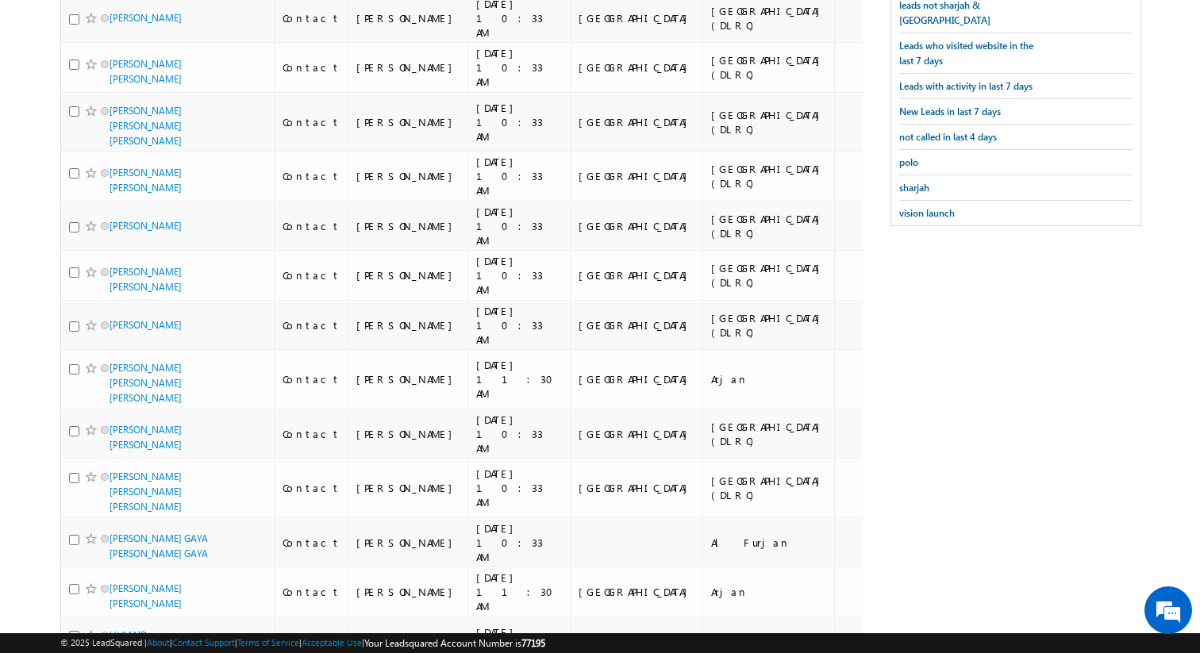
scroll to position [366, 0]
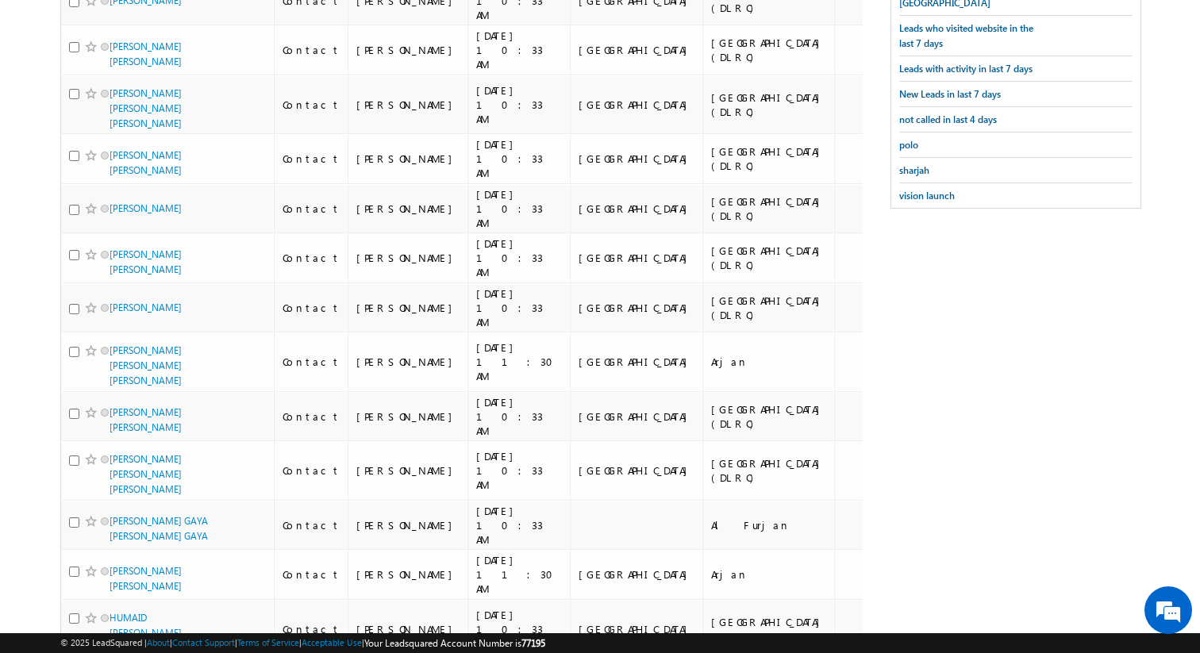
scroll to position [0, 0]
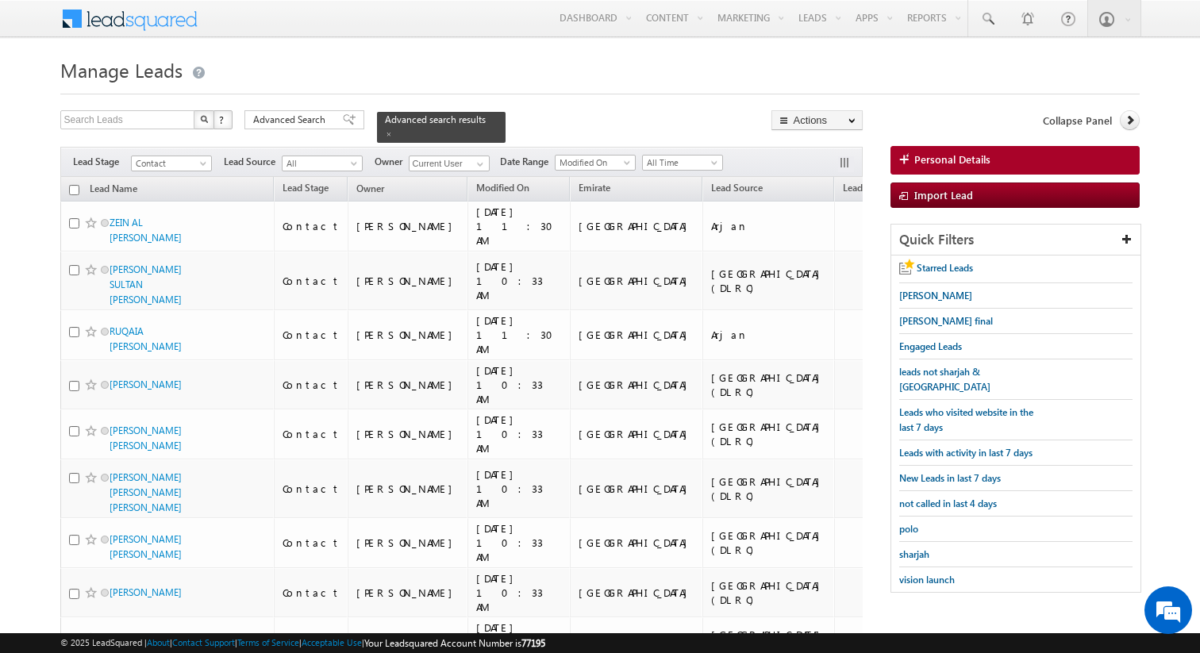
click at [585, 69] on h1 "Manage Leads" at bounding box center [600, 68] width 1080 height 31
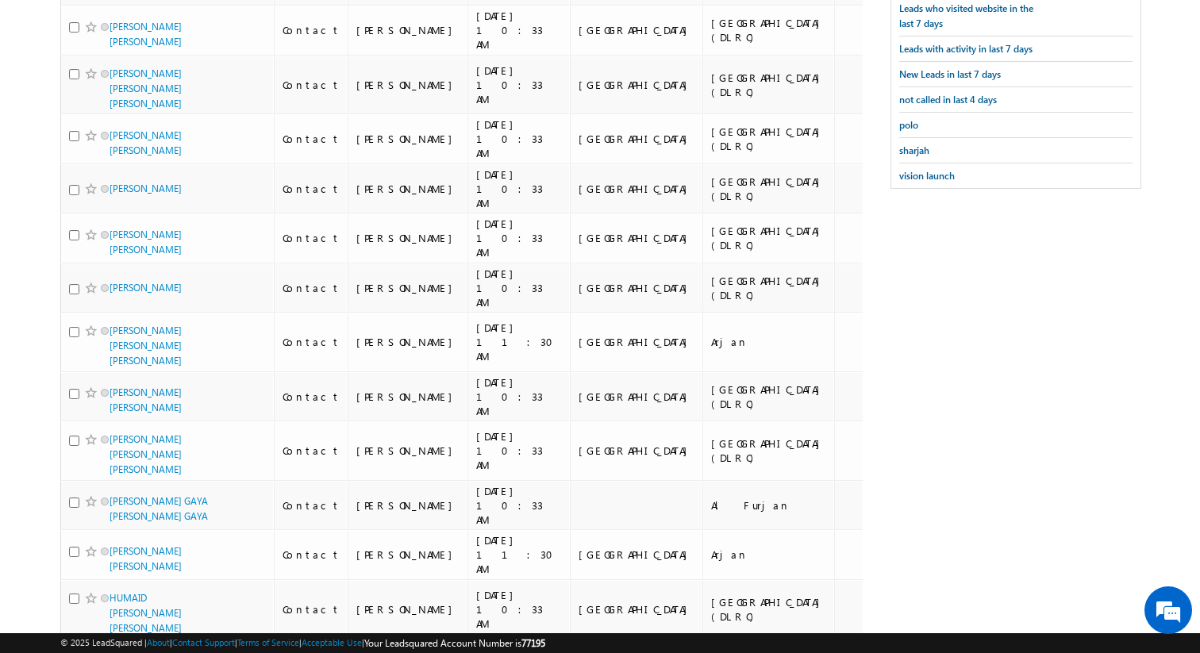
scroll to position [637, 0]
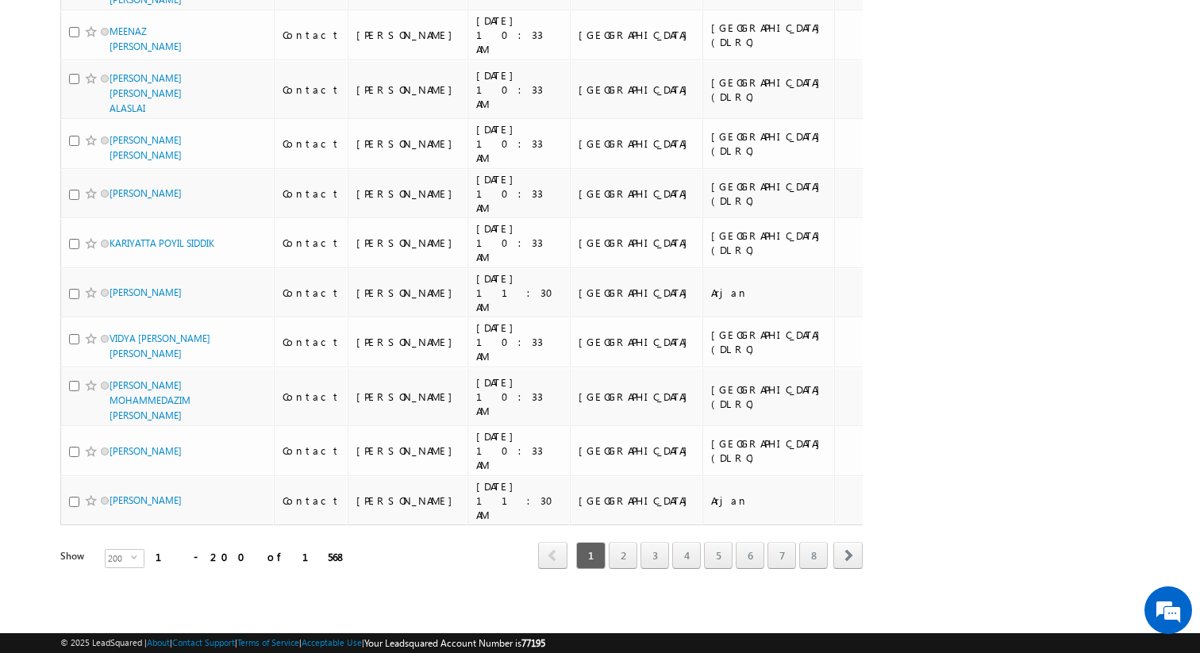
scroll to position [11711, 0]
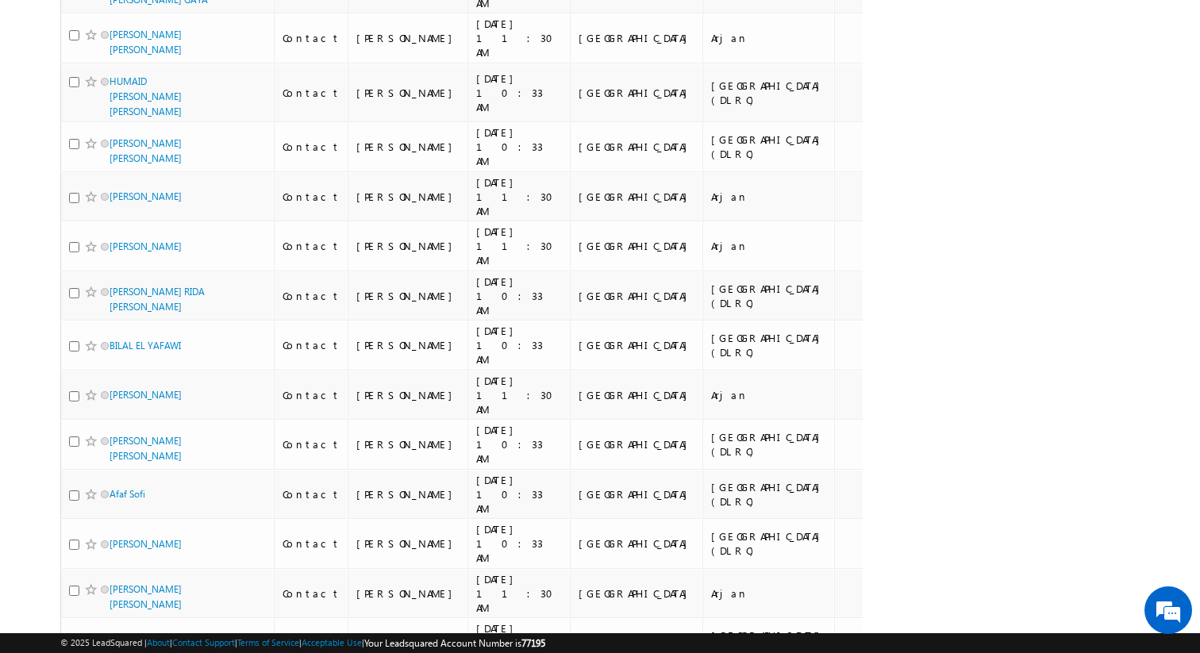
scroll to position [0, 0]
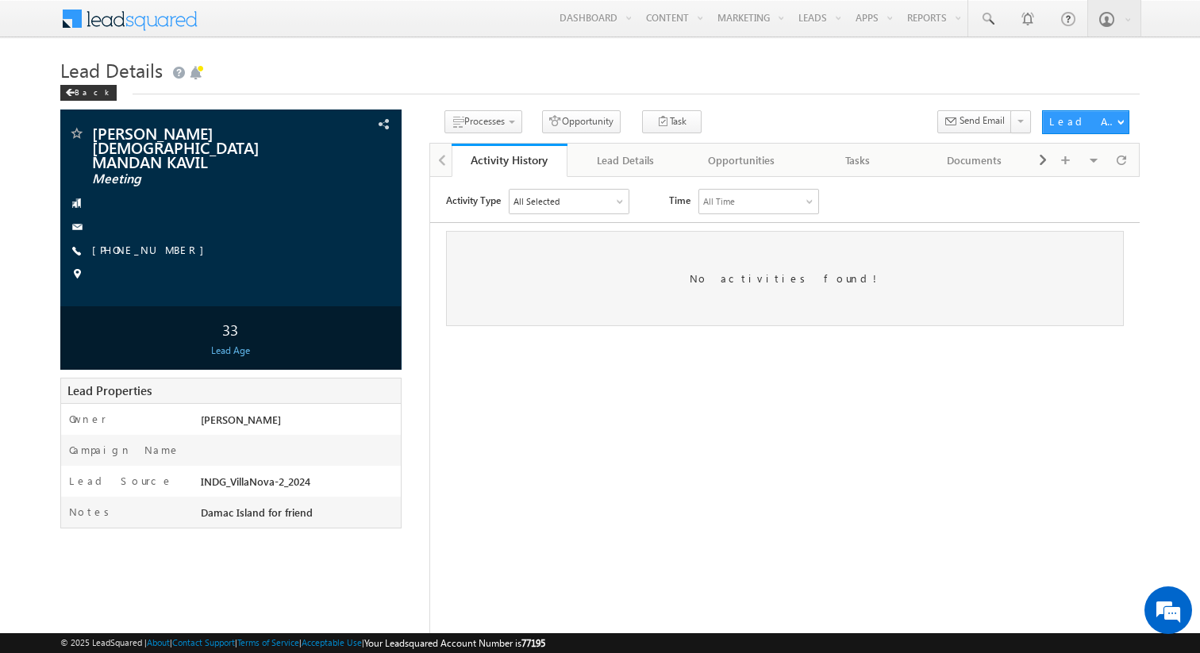
click at [577, 206] on div "All Selected" at bounding box center [568, 201] width 119 height 24
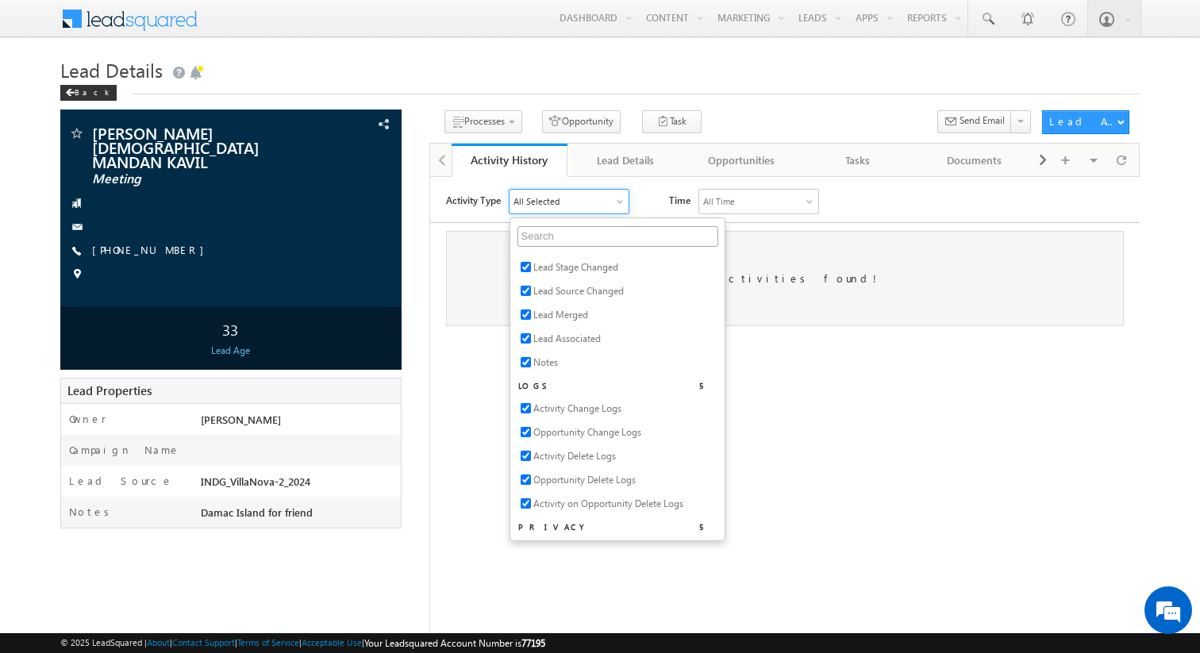
scroll to position [1624, 0]
click at [809, 337] on html "Activity Type All Selected Select All Sales Activities 1 Sales Activity Opportu…" at bounding box center [783, 256] width 709 height 161
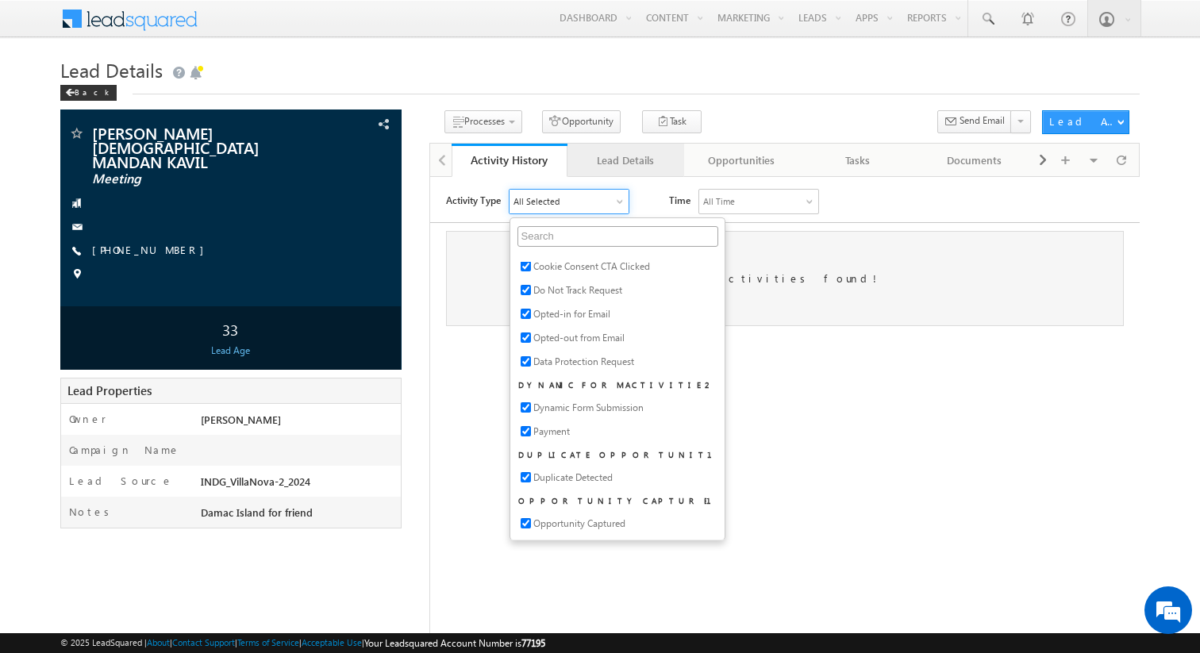
click at [624, 164] on div "Lead Details" at bounding box center [625, 160] width 90 height 19
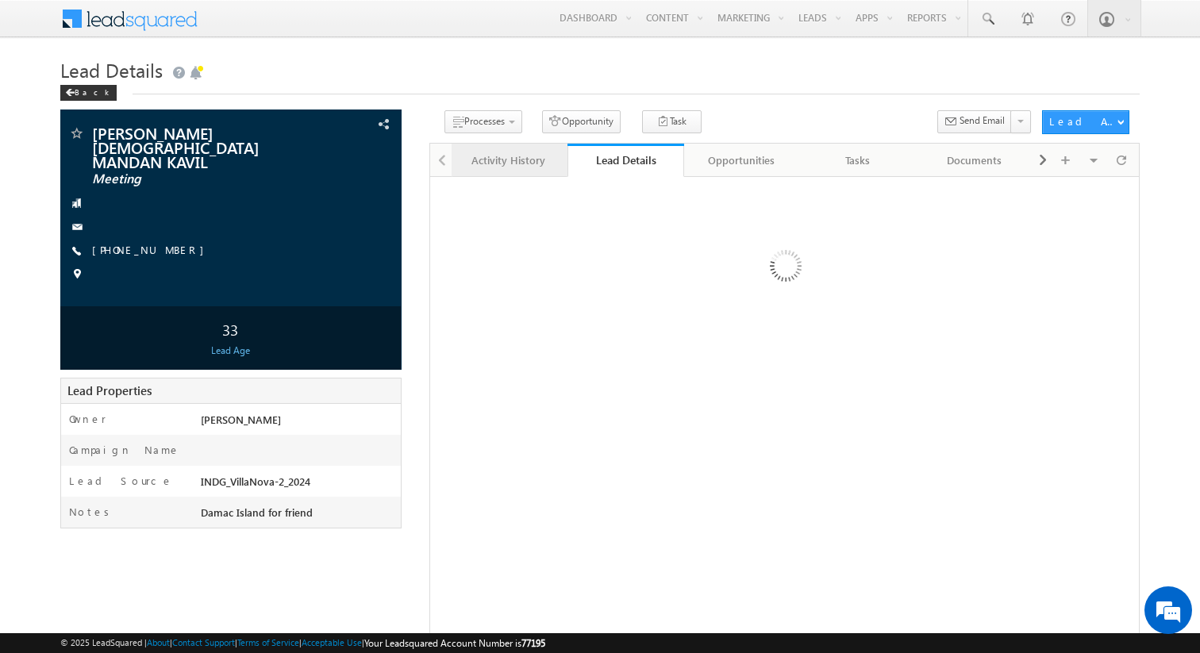
scroll to position [0, 0]
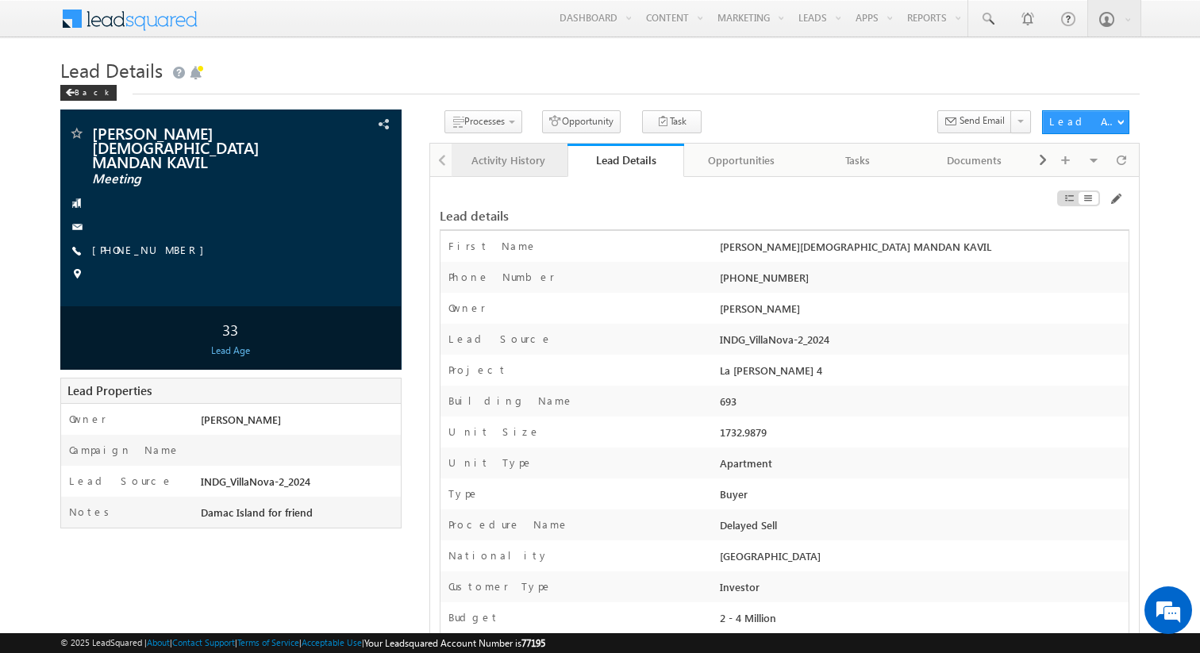
click at [522, 165] on div "Activity History" at bounding box center [509, 160] width 90 height 19
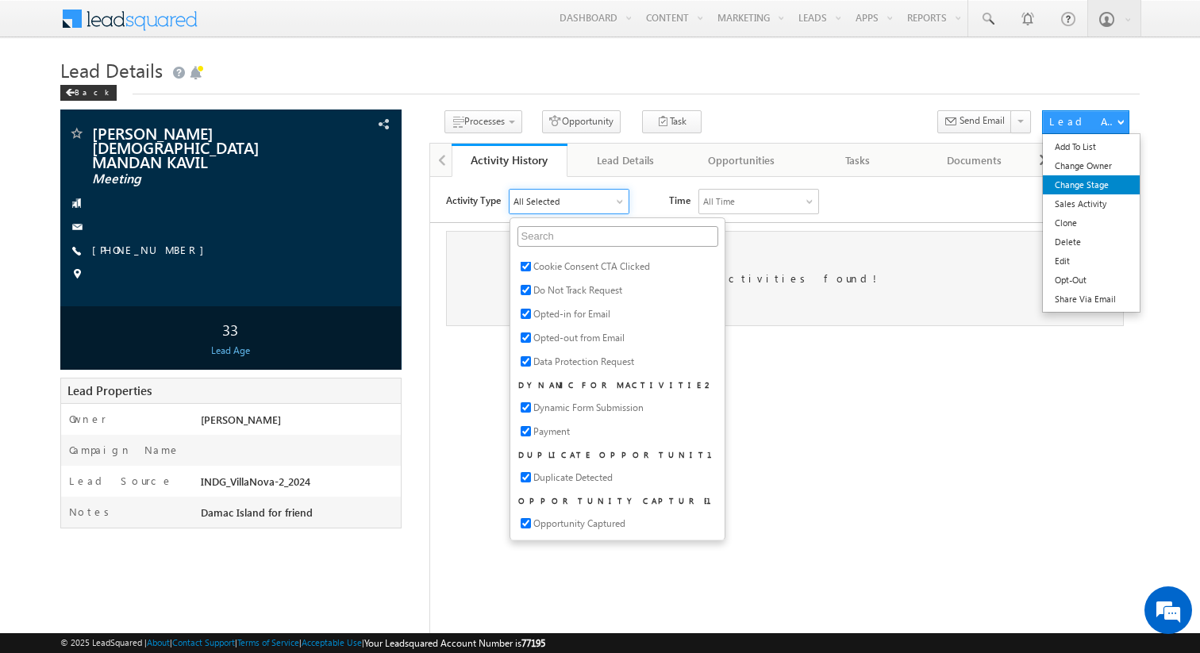
click at [1086, 184] on link "Change Stage" at bounding box center [1091, 184] width 97 height 19
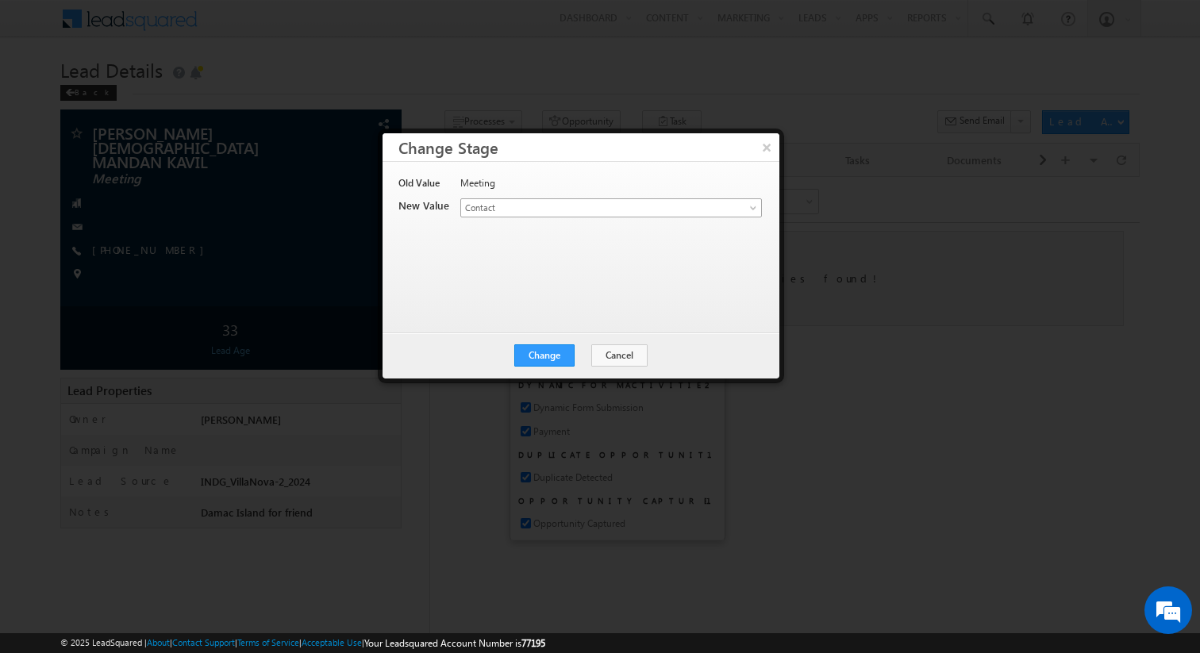
click at [705, 210] on span "Contact" at bounding box center [585, 208] width 248 height 14
click at [554, 176] on div "Meeting" at bounding box center [610, 187] width 300 height 22
click at [555, 350] on button "Change" at bounding box center [544, 355] width 60 height 22
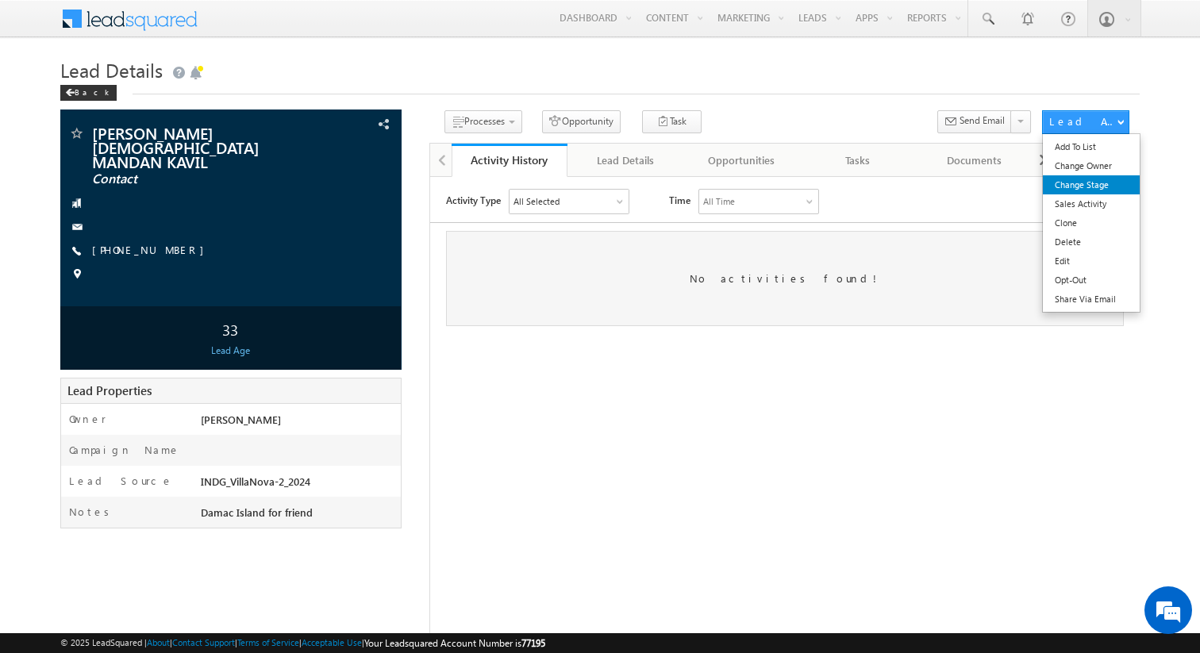
click at [1089, 184] on link "Change Stage" at bounding box center [1091, 184] width 97 height 19
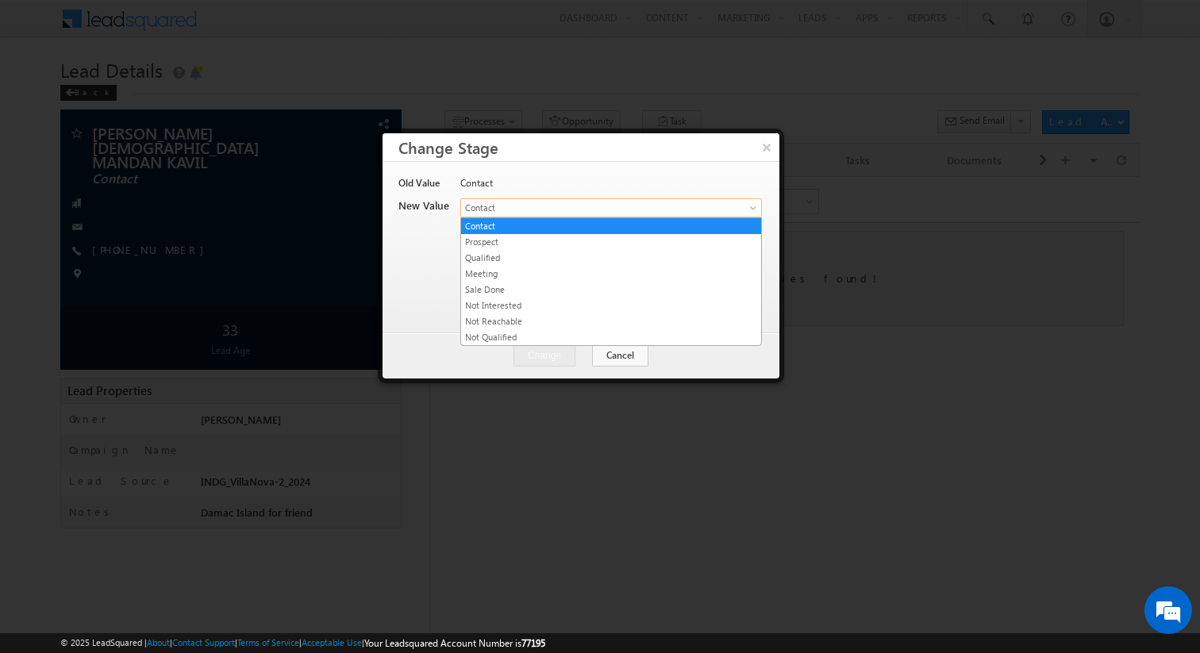
click at [611, 209] on span "Contact" at bounding box center [585, 208] width 248 height 14
click at [580, 240] on link "Prospect" at bounding box center [611, 242] width 300 height 14
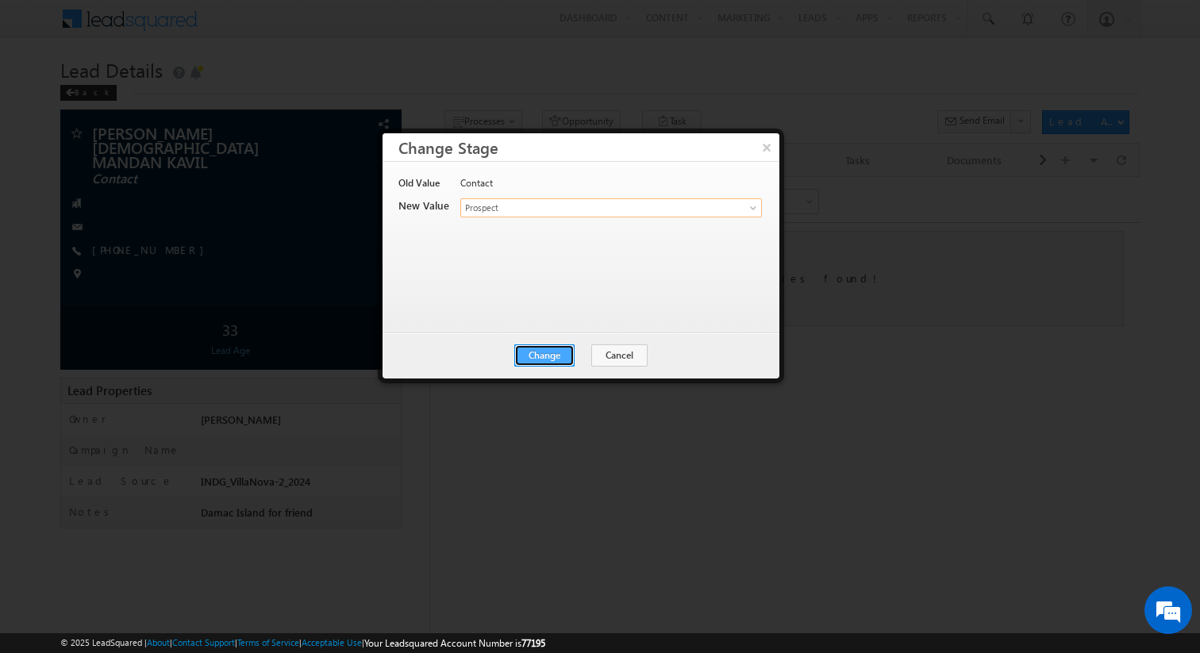
click at [562, 358] on button "Change" at bounding box center [544, 355] width 60 height 22
